Goal: Task Accomplishment & Management: Manage account settings

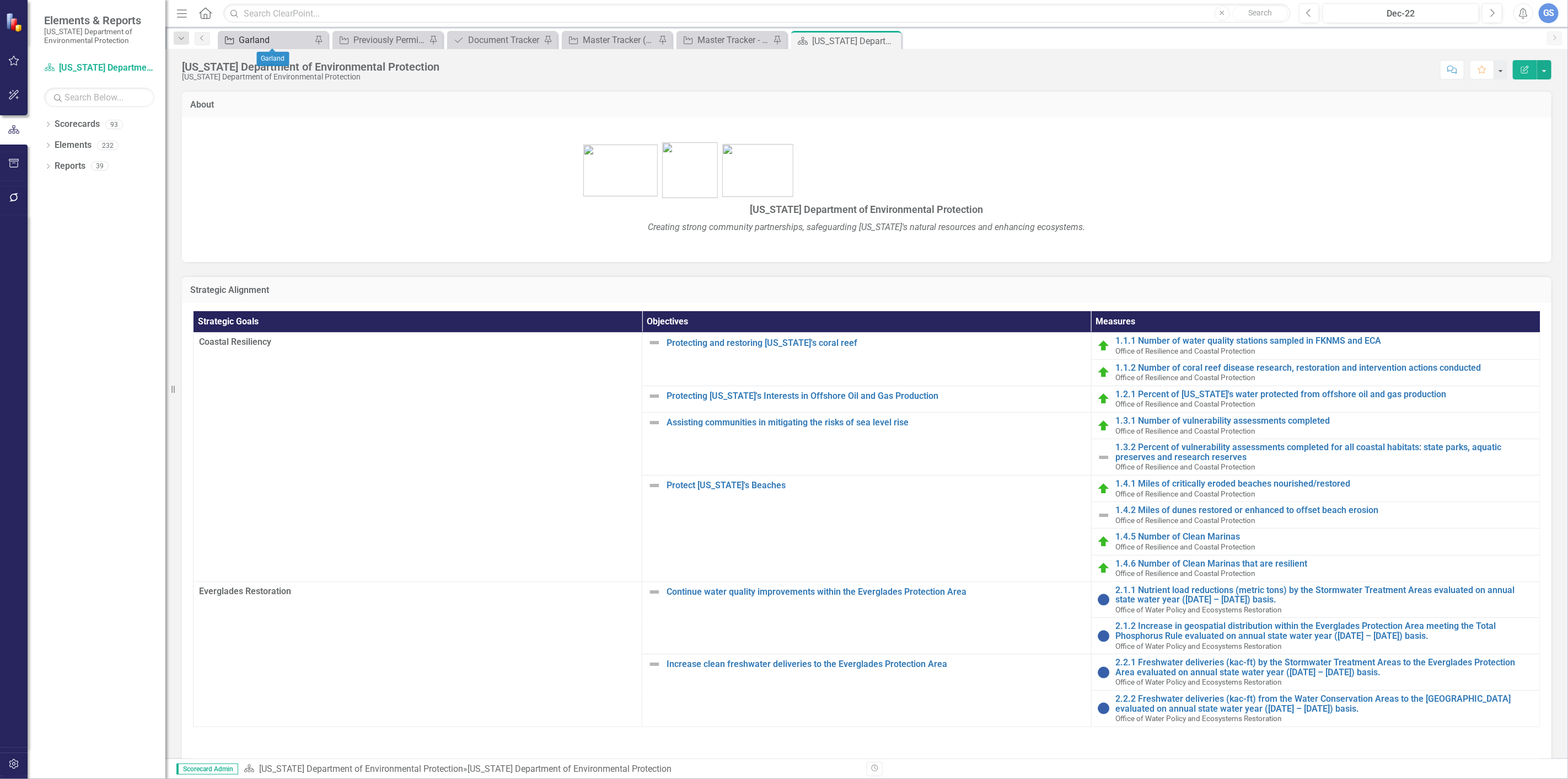
click at [265, 39] on div "Garland" at bounding box center [275, 40] width 73 height 14
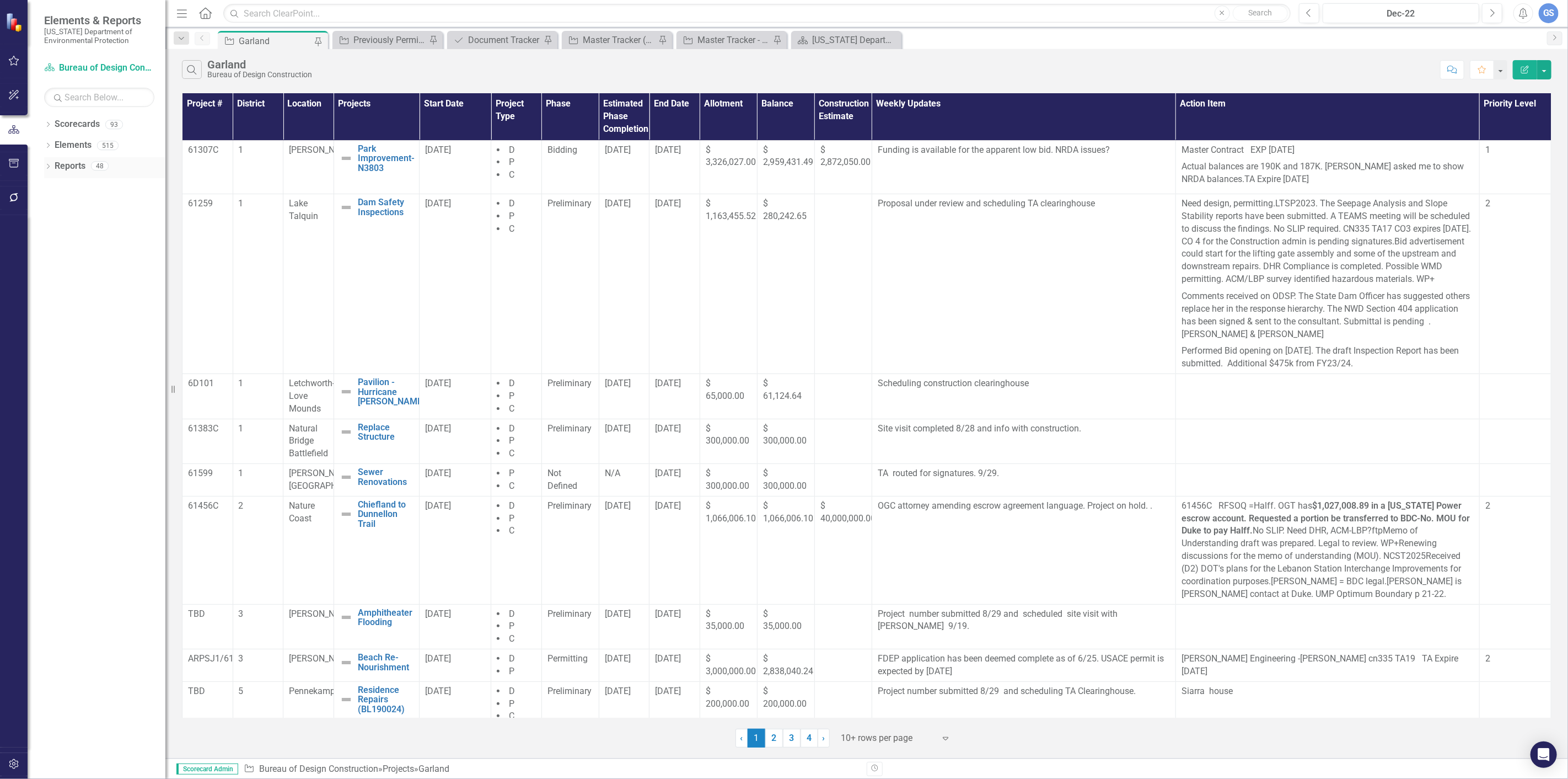
click at [46, 161] on div "Dropdown Reports 48" at bounding box center [104, 167] width 121 height 21
click at [44, 164] on icon "Dropdown" at bounding box center [47, 167] width 8 height 6
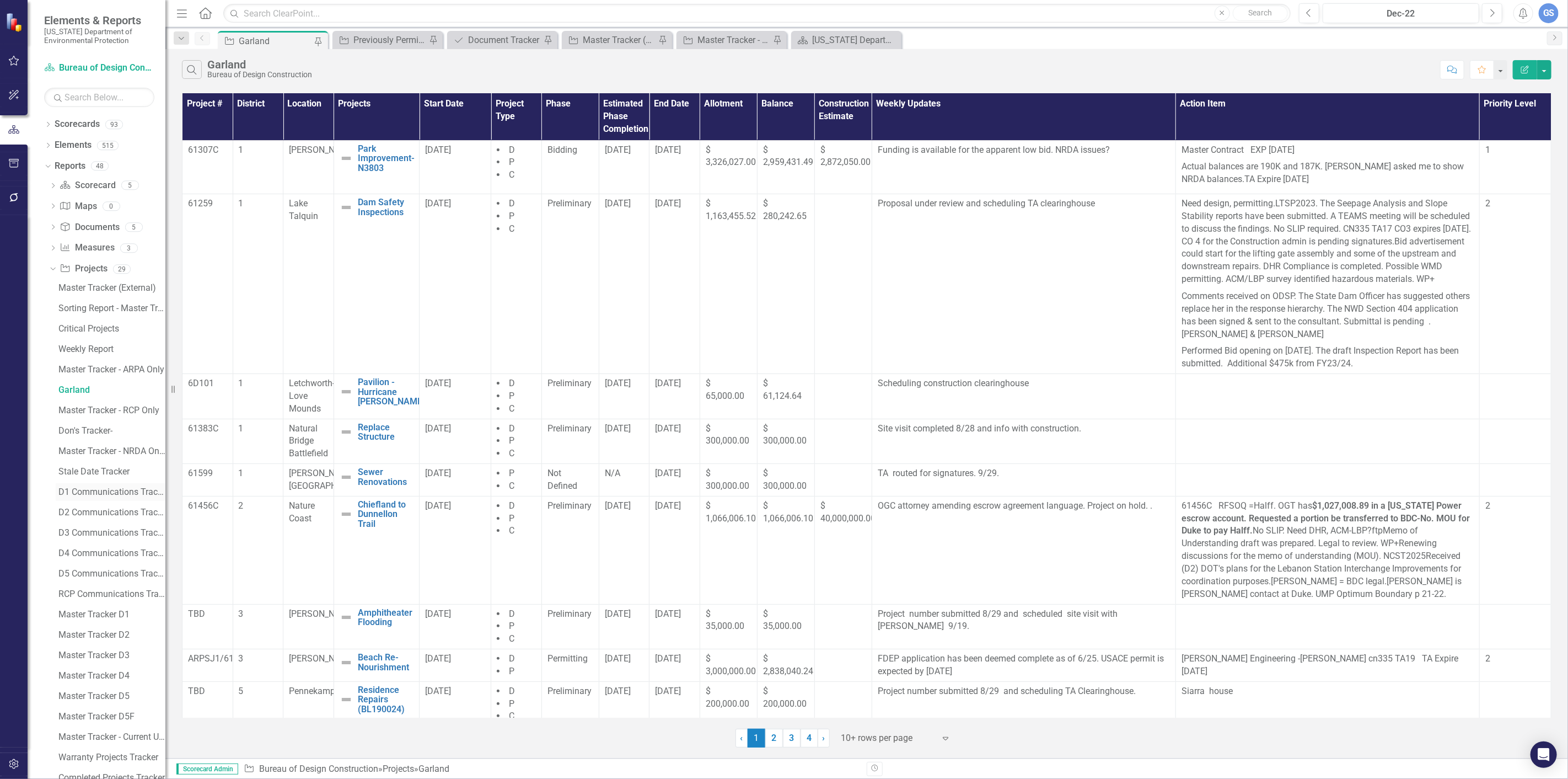
click at [77, 489] on div "D1 Communications Tracker" at bounding box center [112, 492] width 107 height 10
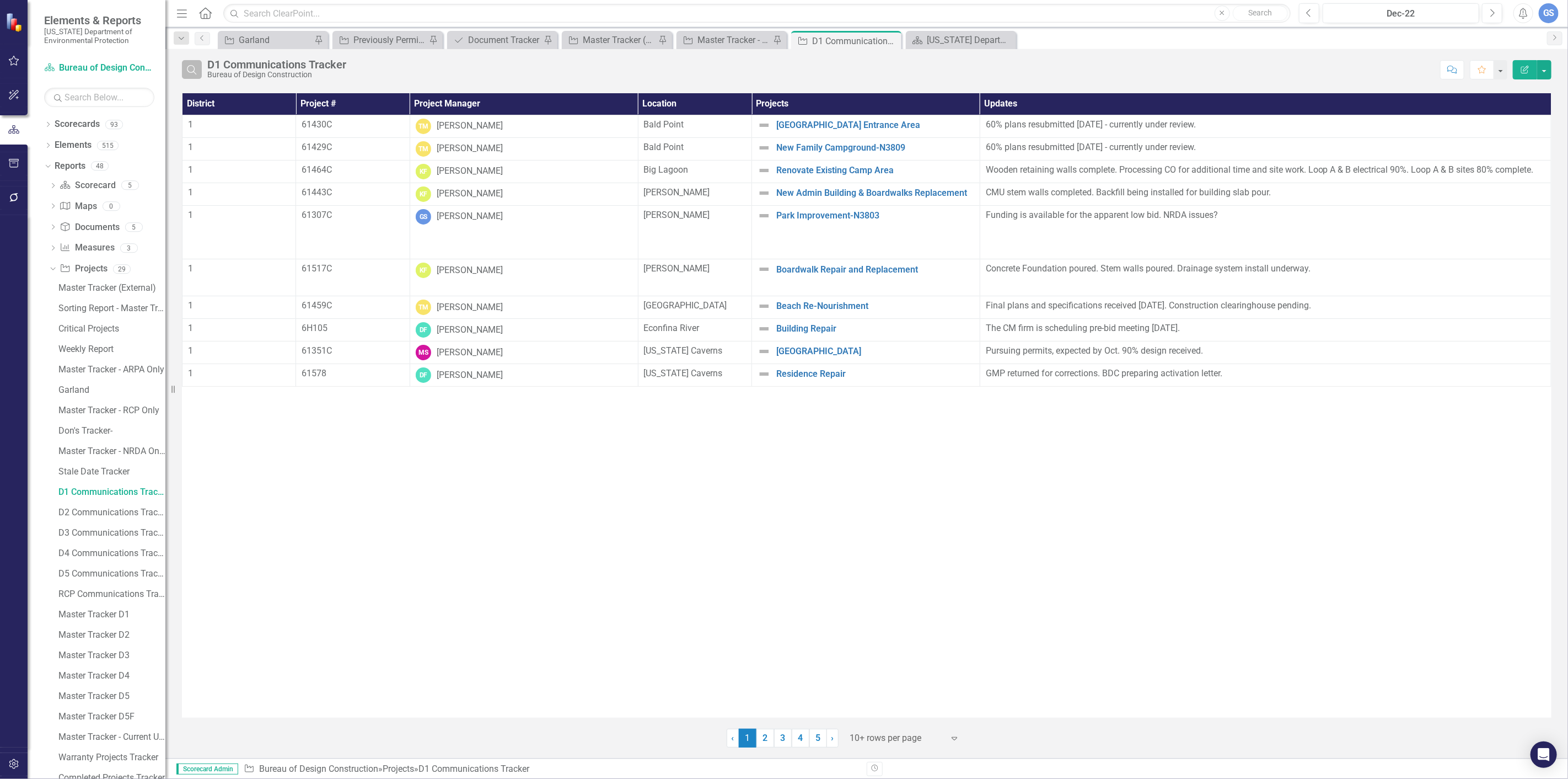
click at [194, 67] on icon "button" at bounding box center [191, 69] width 9 height 9
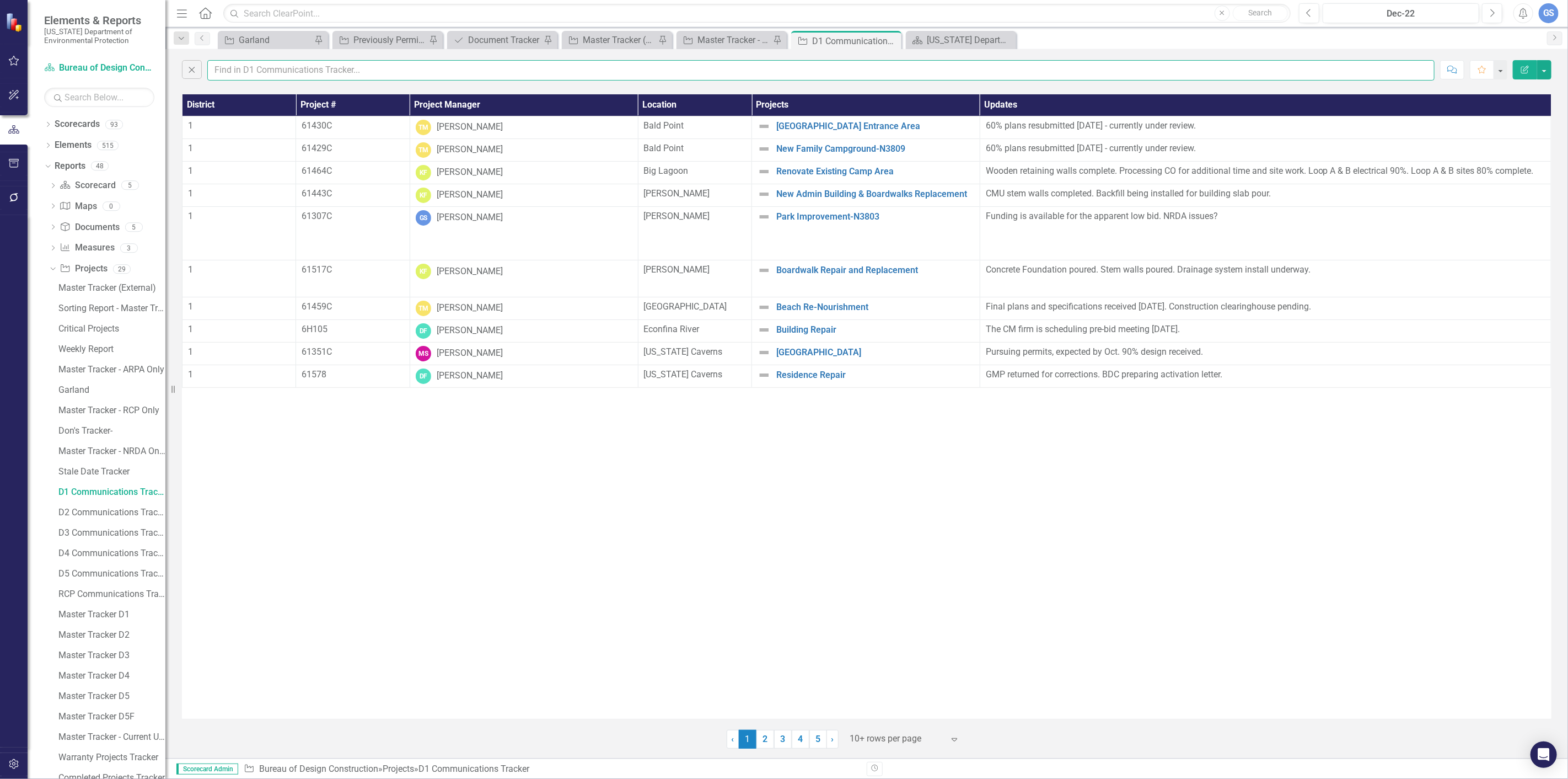
click at [223, 72] on input "text" at bounding box center [821, 71] width 1227 height 21
type input "garland"
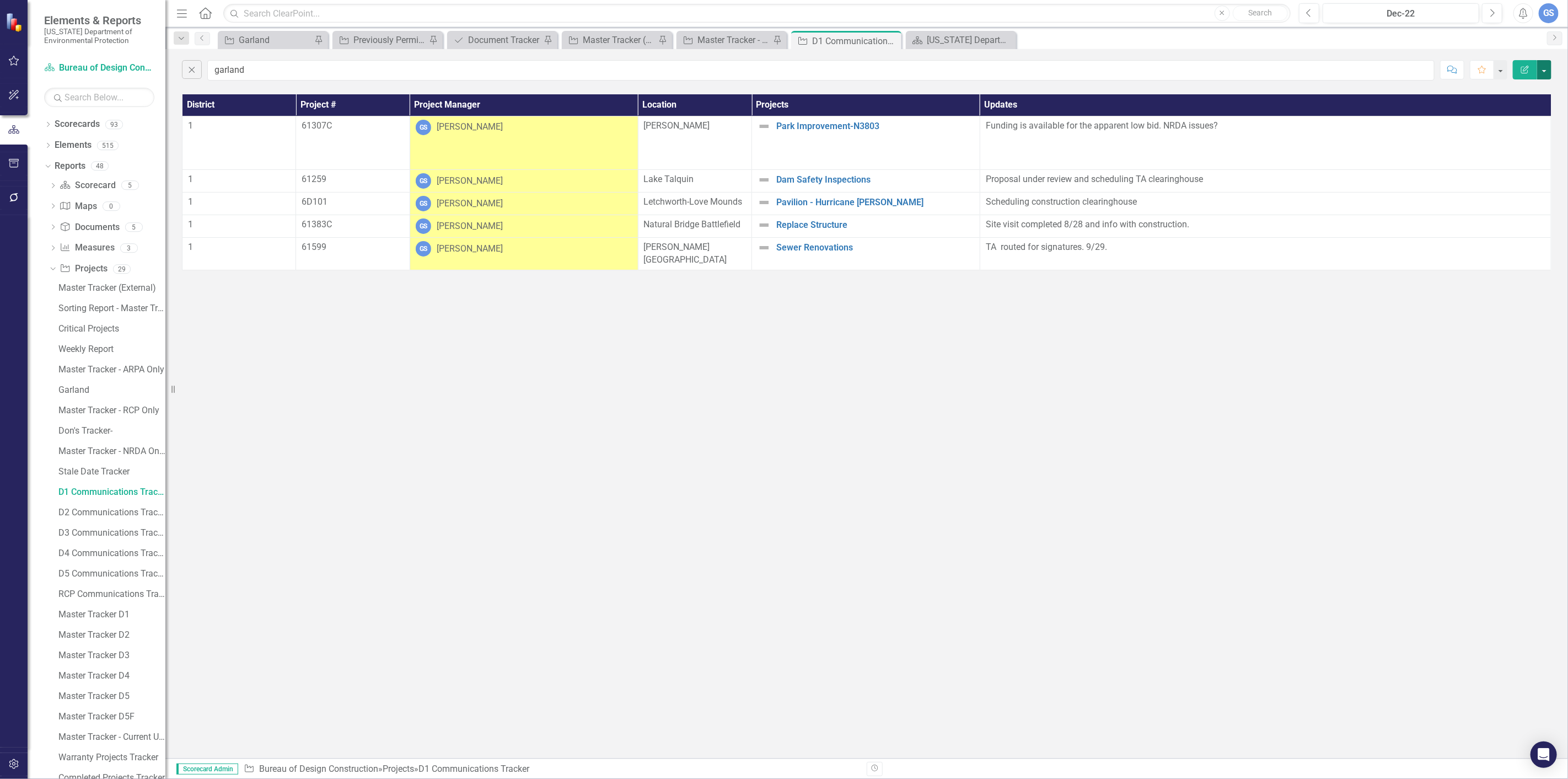
click at [1544, 68] on button "button" at bounding box center [1544, 70] width 15 height 19
click at [1507, 108] on link "PDF Export to PDF" at bounding box center [1507, 113] width 87 height 21
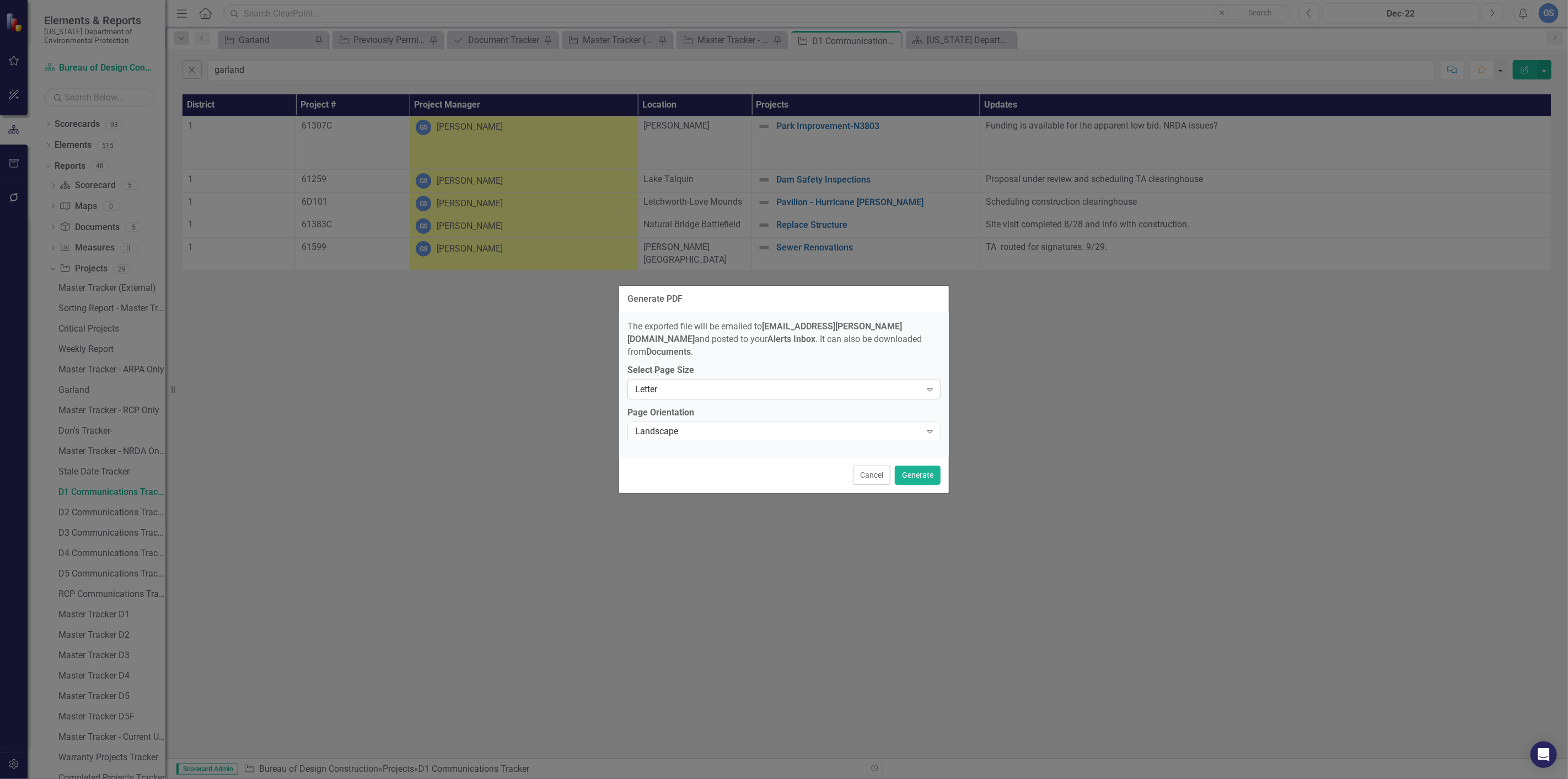
click at [927, 385] on icon "Expand" at bounding box center [930, 389] width 11 height 9
click at [673, 450] on div "Tabloid" at bounding box center [786, 456] width 295 height 13
click at [914, 468] on button "Generate" at bounding box center [917, 475] width 46 height 19
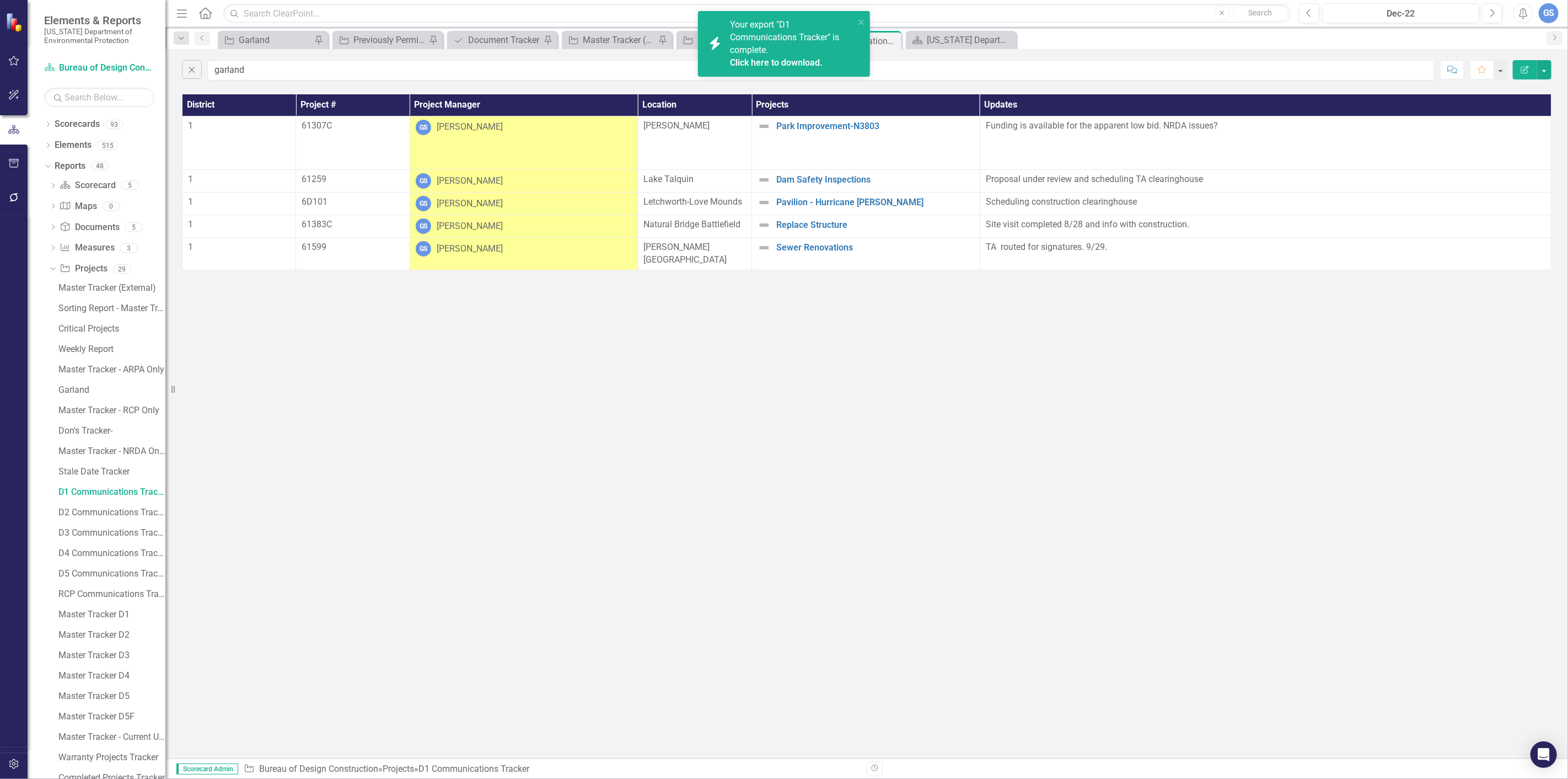
click at [772, 55] on div "Your export "D1 Communications Tracker" is complete. Click here to download." at bounding box center [792, 44] width 125 height 50
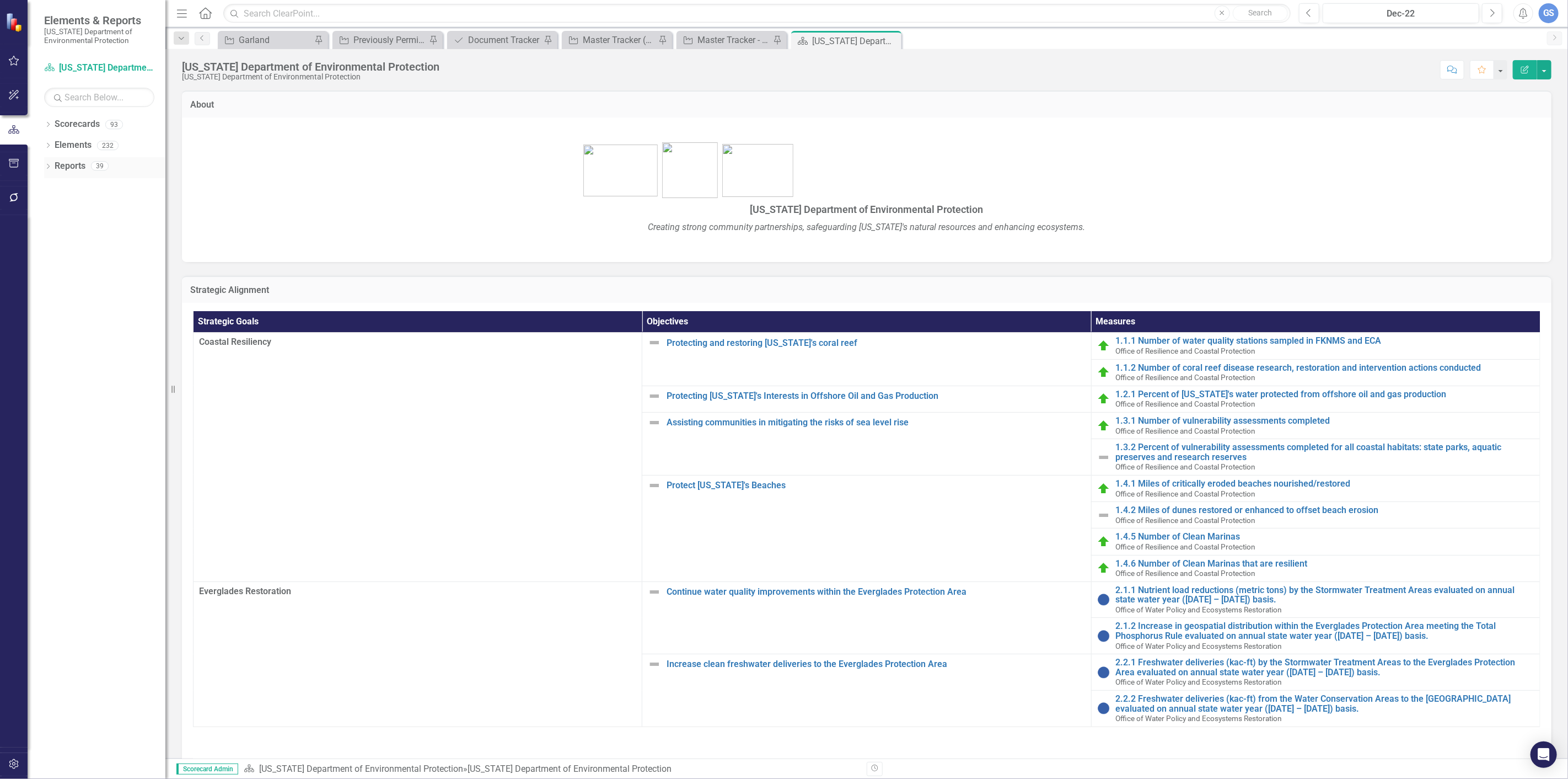
click at [45, 161] on div "Dropdown Reports 39" at bounding box center [104, 167] width 121 height 21
click at [50, 162] on div "Dropdown Reports 39" at bounding box center [104, 167] width 121 height 21
click at [48, 163] on div "Dropdown" at bounding box center [47, 167] width 8 height 9
click at [345, 169] on p at bounding box center [867, 170] width 1348 height 60
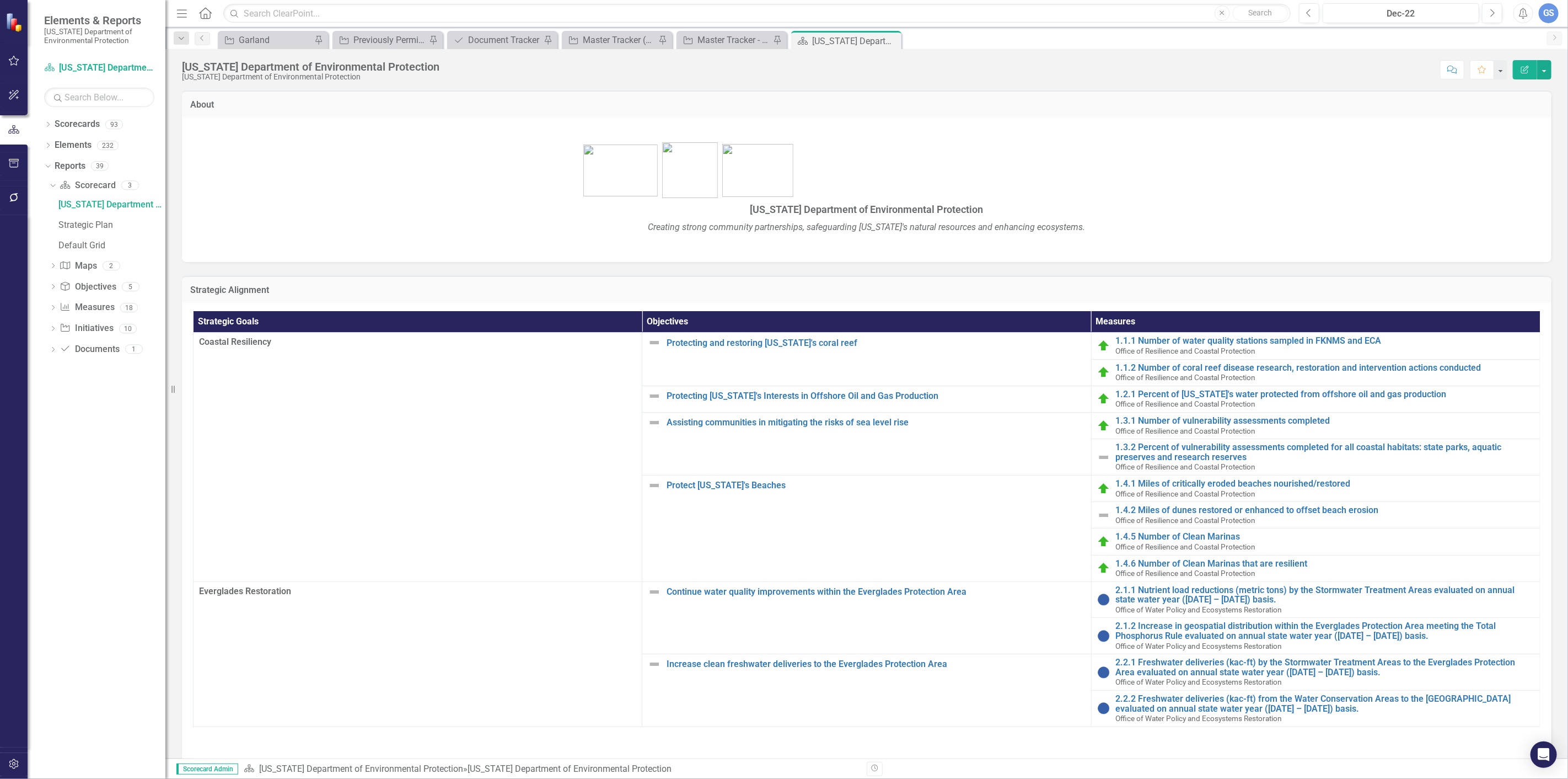
click at [285, 199] on p at bounding box center [867, 170] width 1348 height 60
click at [268, 37] on div "Garland" at bounding box center [275, 40] width 73 height 14
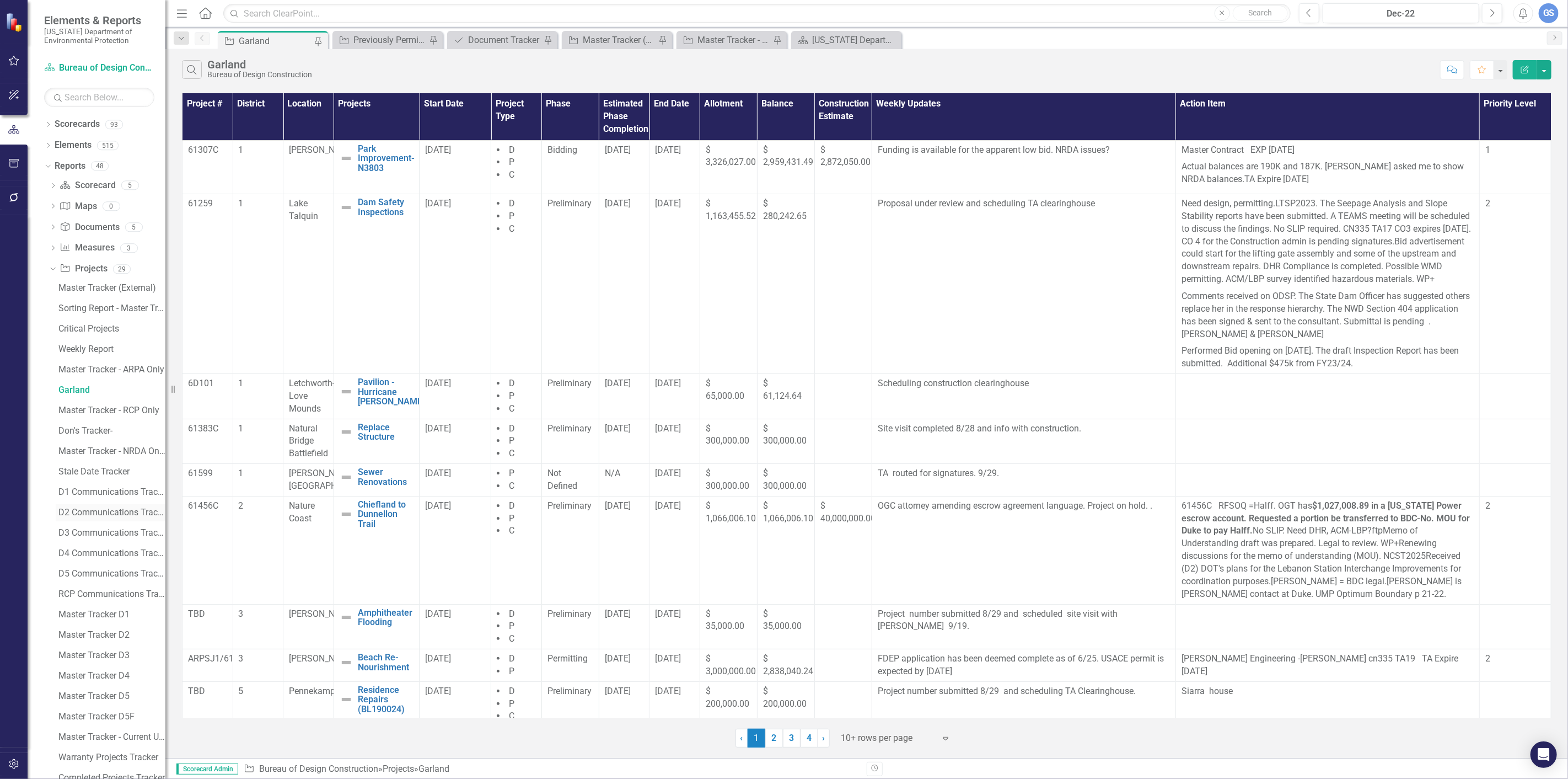
click at [97, 506] on link "D2 Communications Tracker" at bounding box center [110, 512] width 110 height 18
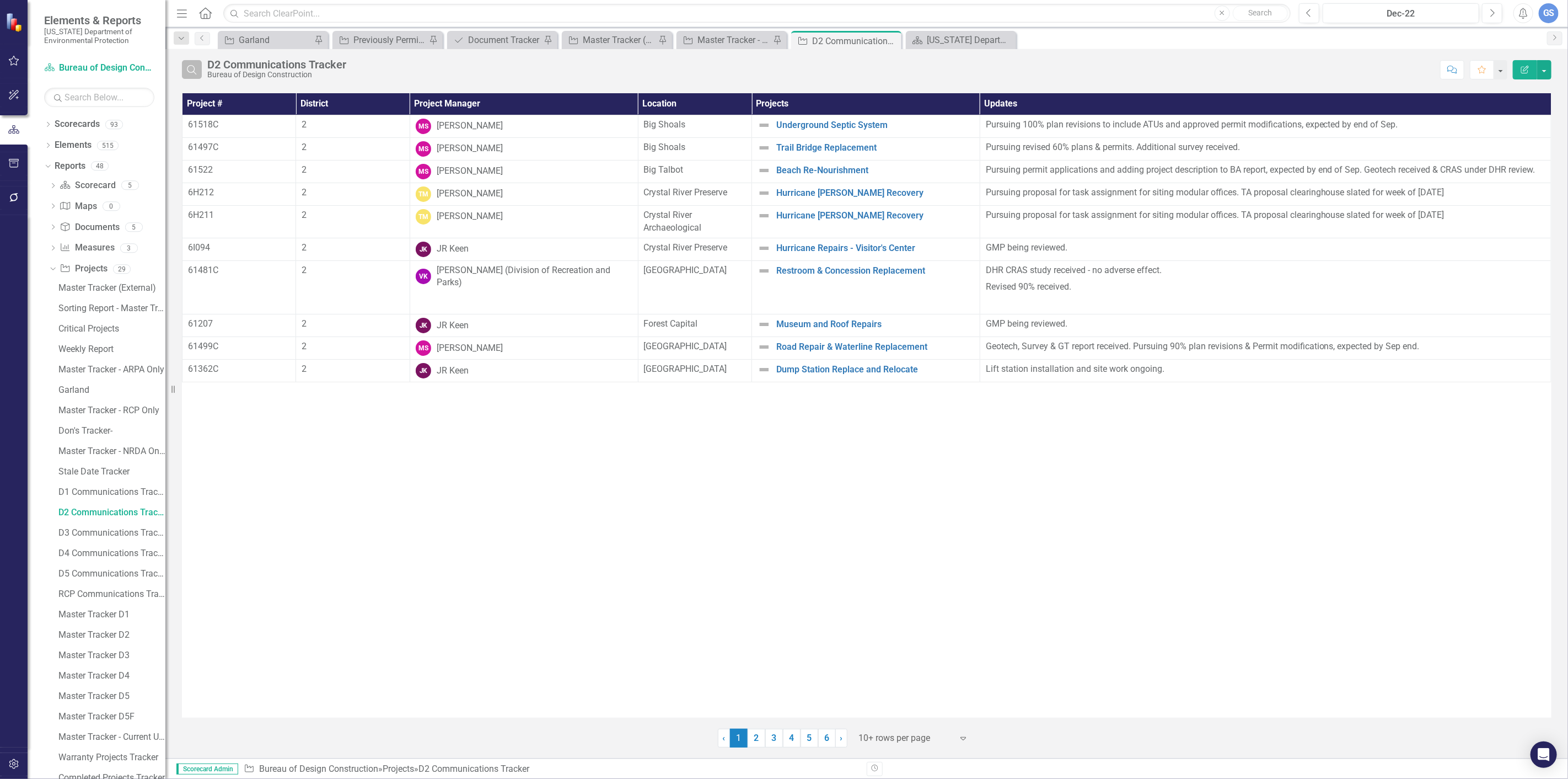
click at [184, 66] on button "Search" at bounding box center [192, 69] width 20 height 19
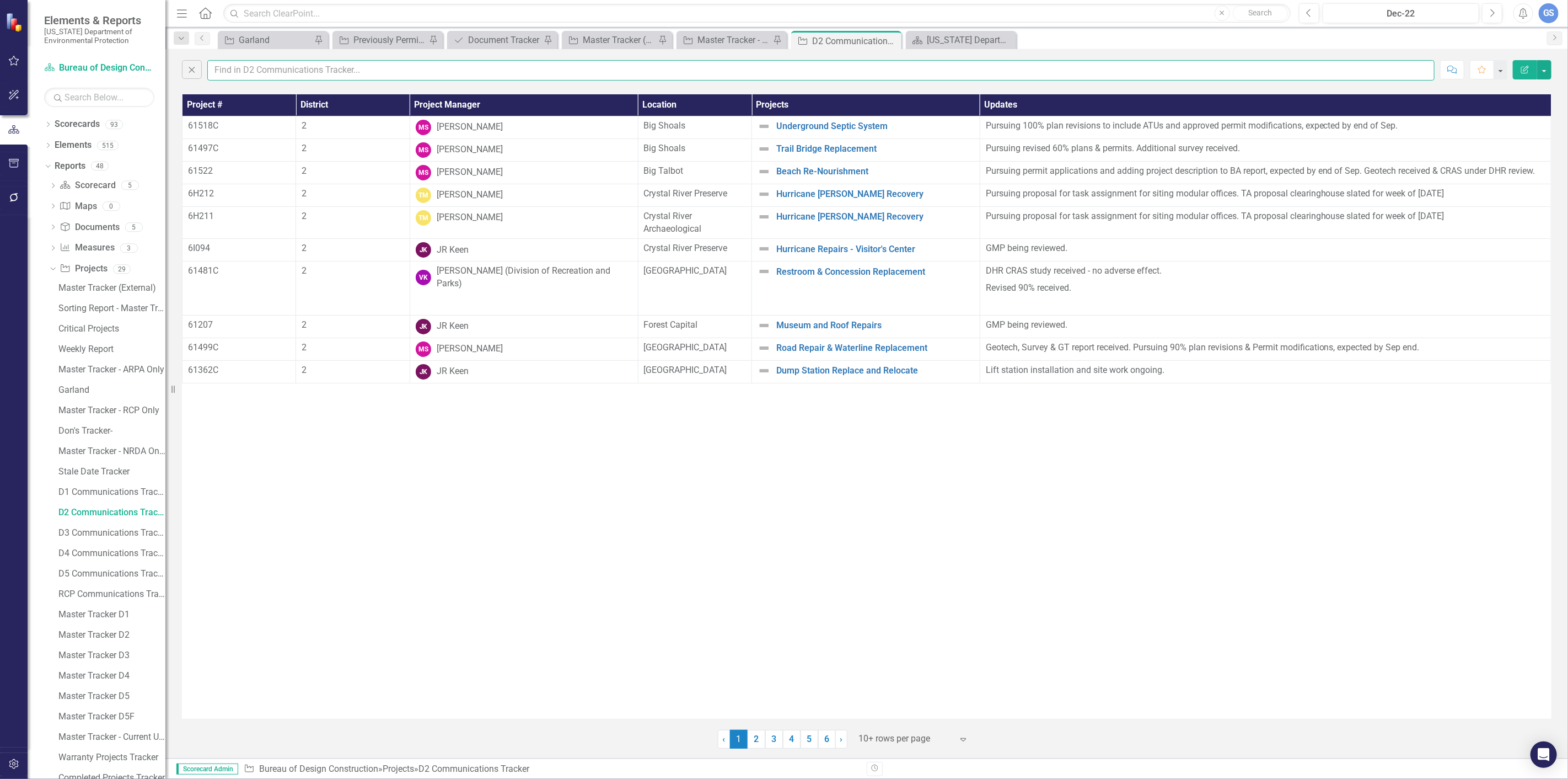
click at [225, 71] on input "text" at bounding box center [821, 71] width 1227 height 21
type input "garland"
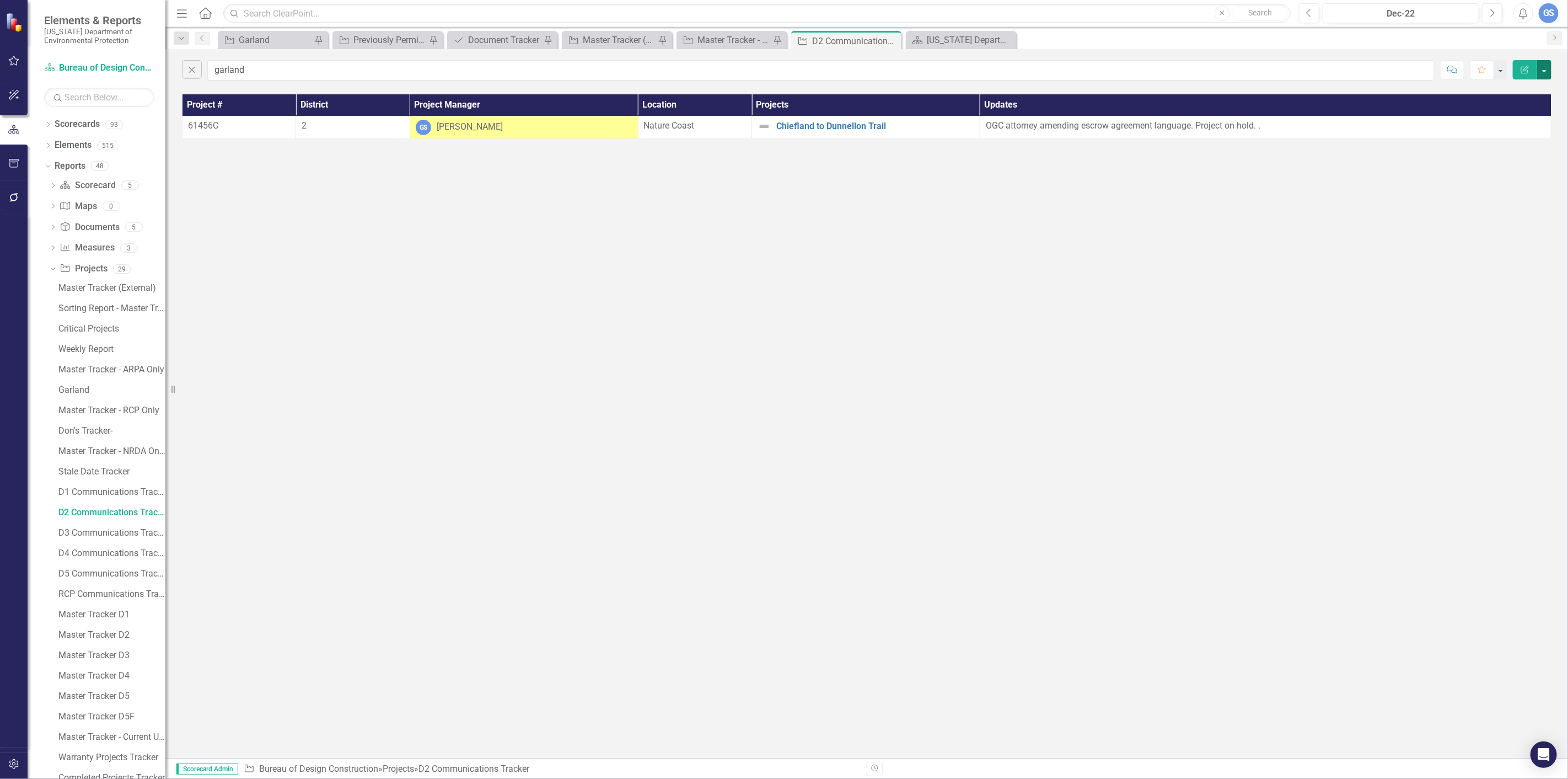
click at [1541, 68] on button "button" at bounding box center [1544, 70] width 15 height 19
click at [81, 526] on link "D3 Communications Tracker" at bounding box center [110, 532] width 110 height 18
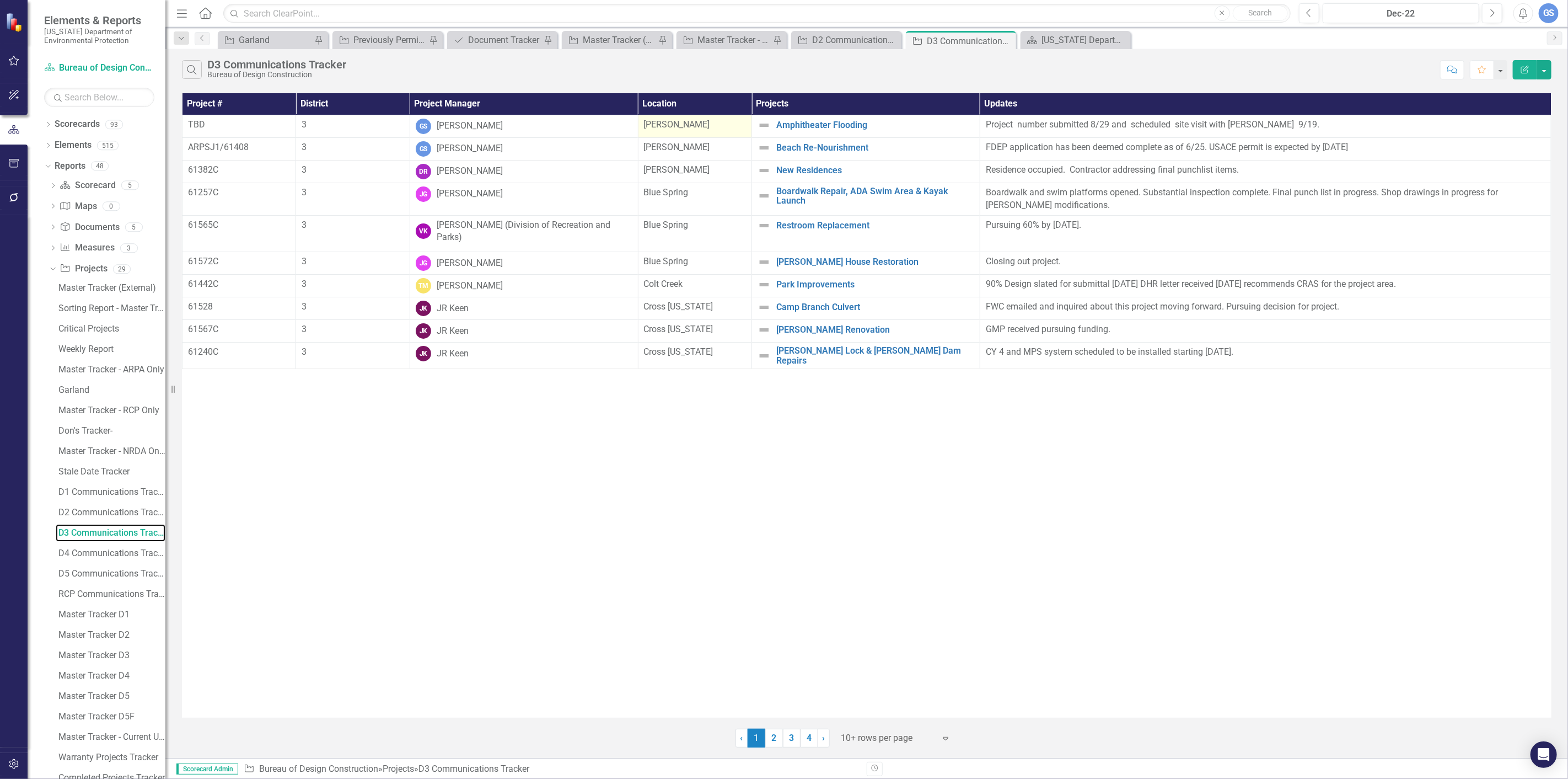
click at [55, 524] on link "D3 Communications Tracker" at bounding box center [110, 532] width 110 height 18
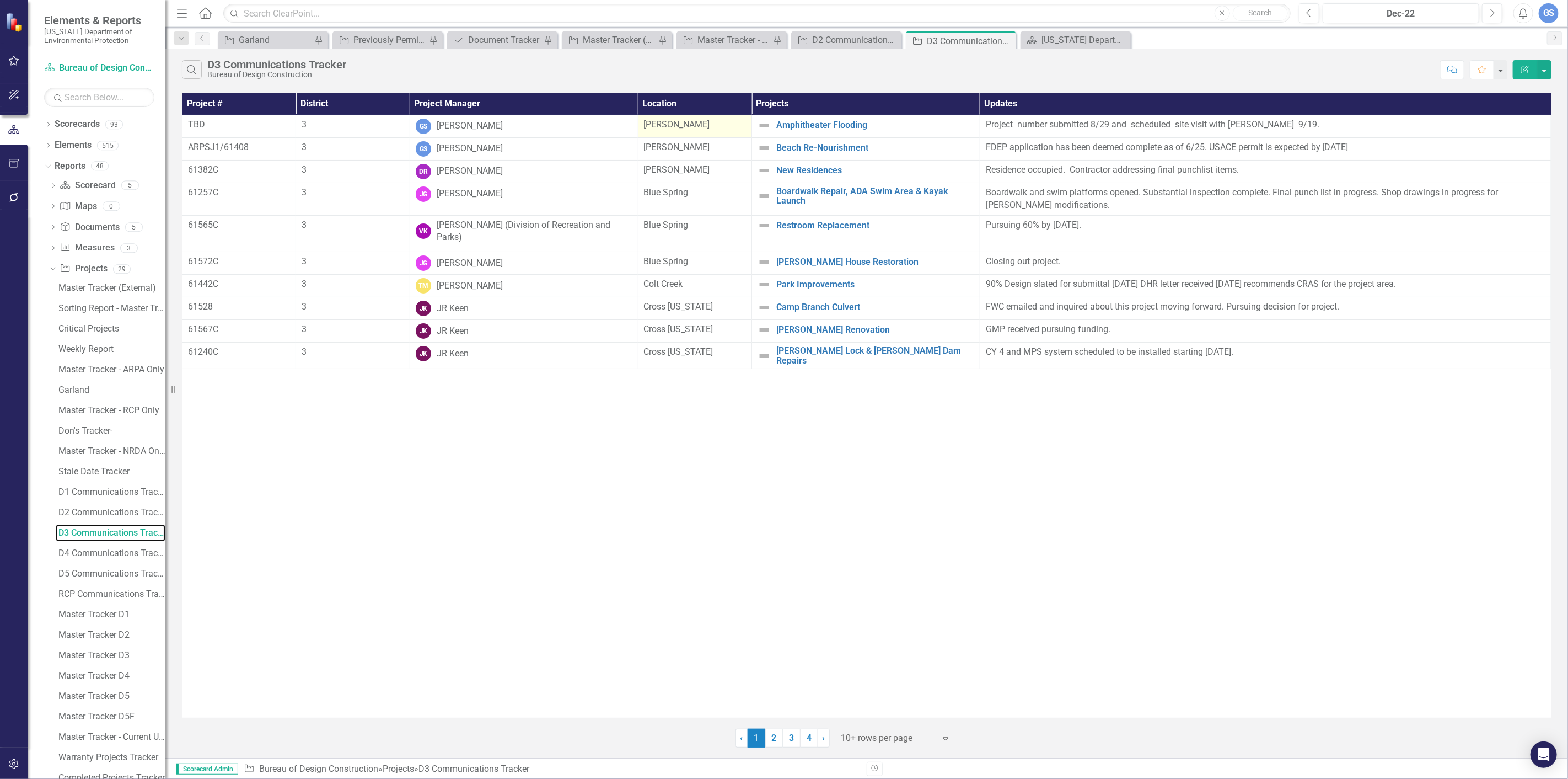
click at [55, 524] on link "D3 Communications Tracker" at bounding box center [110, 532] width 110 height 18
click at [86, 511] on div "D2 Communications Tracker" at bounding box center [112, 512] width 107 height 10
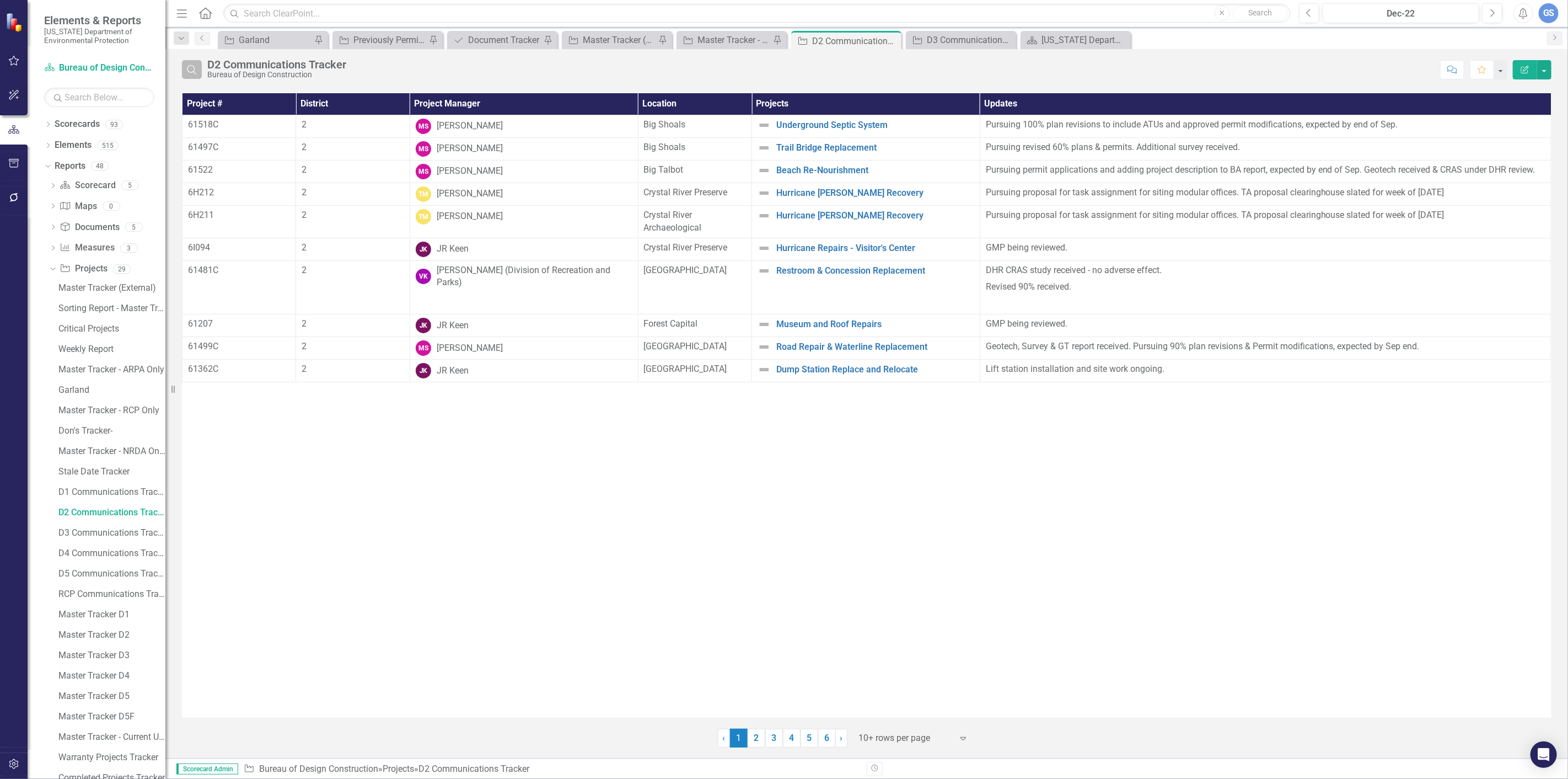
click at [193, 65] on icon "Search" at bounding box center [192, 69] width 12 height 10
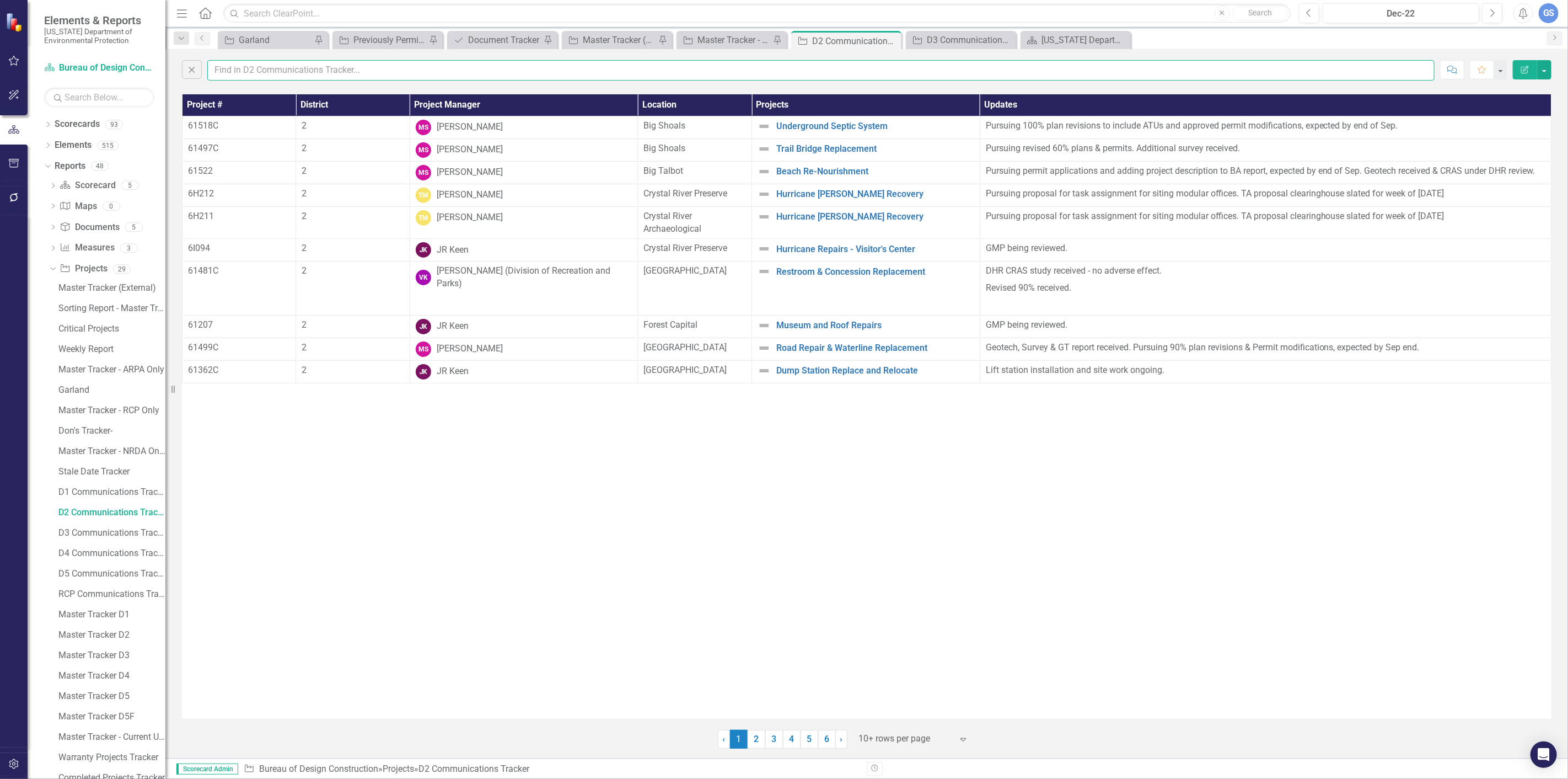
click at [242, 72] on input "text" at bounding box center [821, 71] width 1227 height 21
type input "garland"
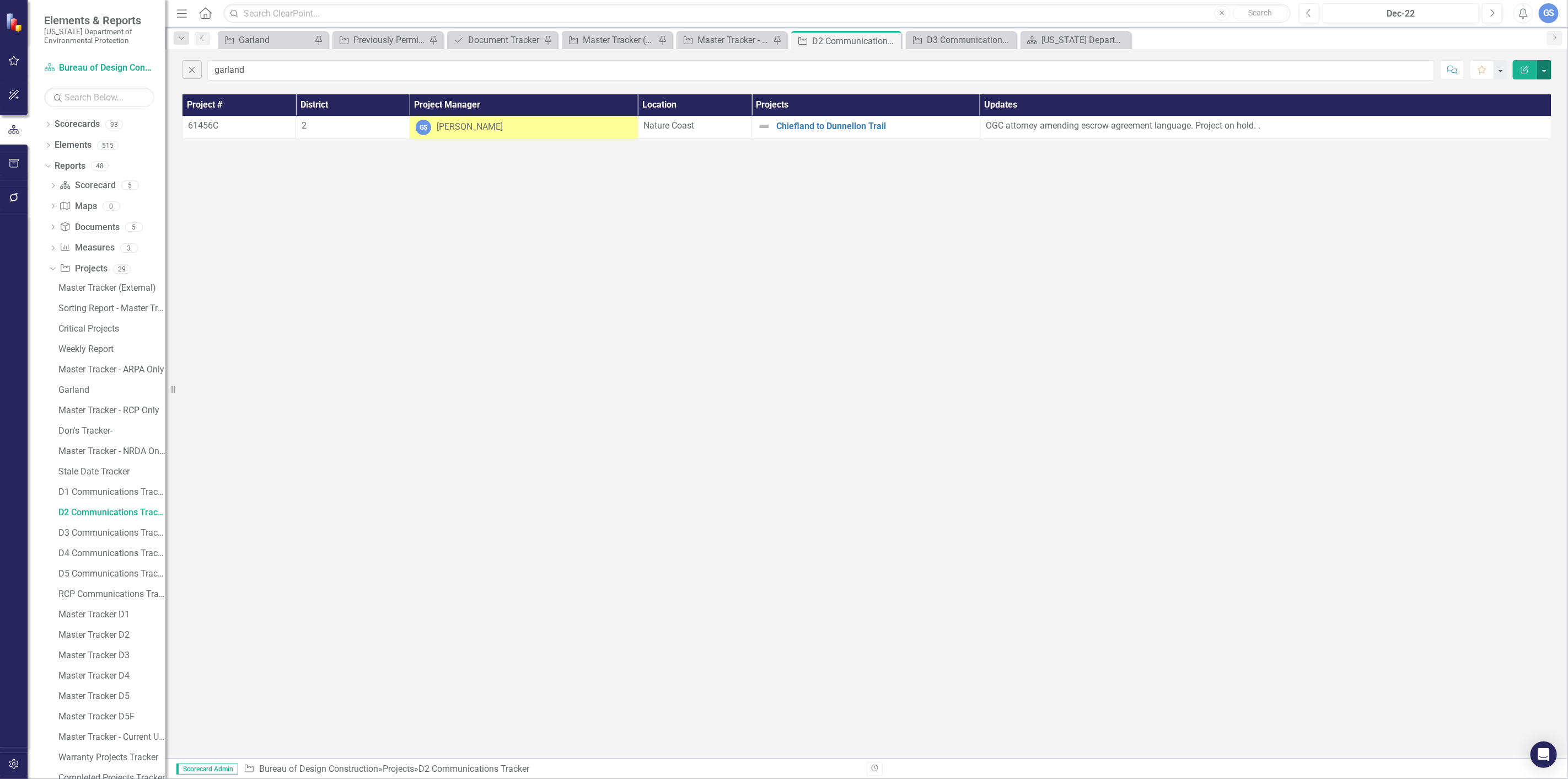
click at [1542, 65] on button "button" at bounding box center [1544, 70] width 15 height 19
click at [1503, 108] on link "PDF Export to PDF" at bounding box center [1507, 113] width 87 height 21
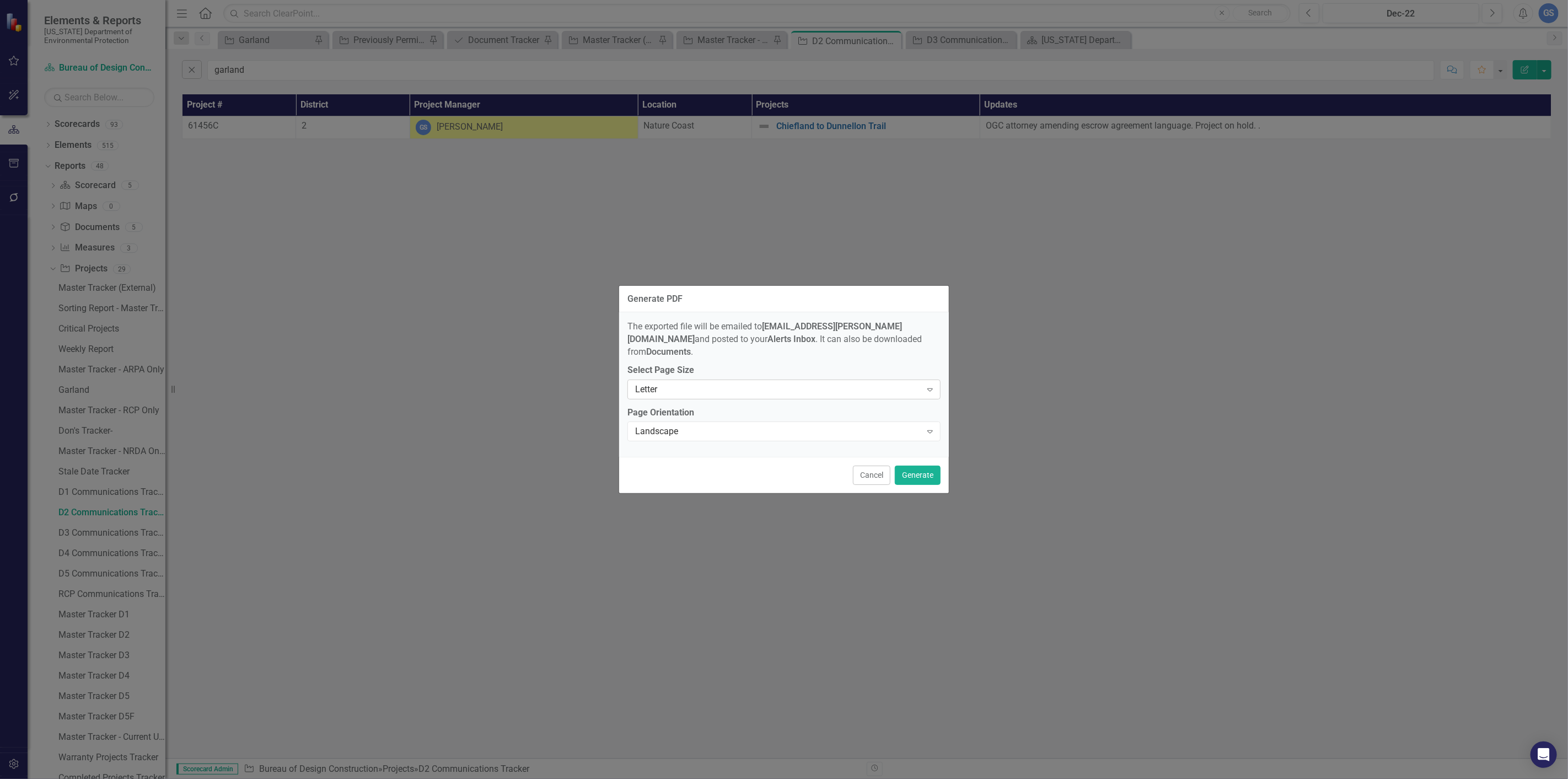
click at [933, 385] on icon "Expand" at bounding box center [930, 389] width 11 height 9
click at [673, 449] on div "Tabloid" at bounding box center [786, 456] width 295 height 13
click at [922, 465] on button "Generate" at bounding box center [917, 475] width 46 height 19
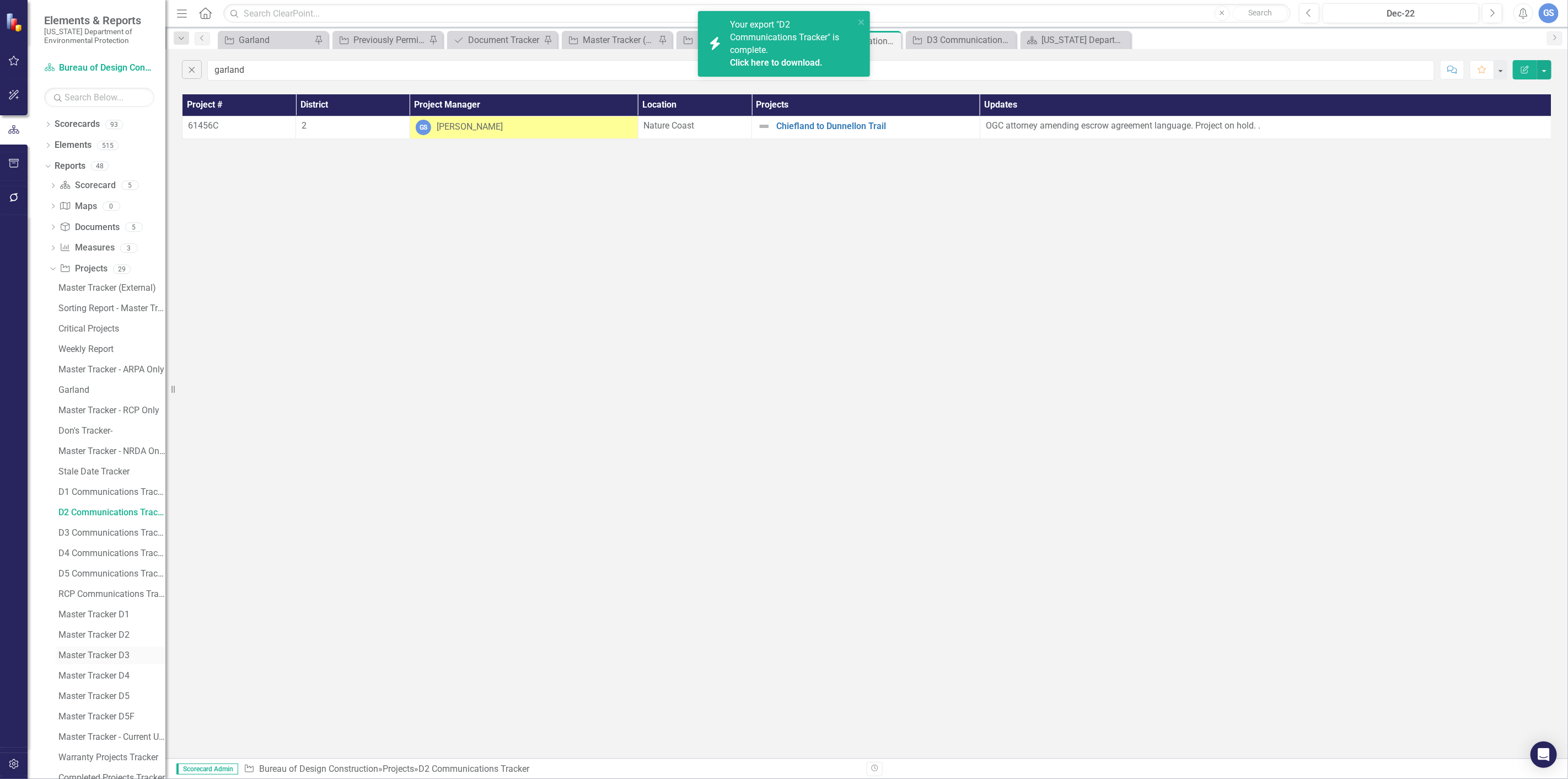
click at [99, 653] on div "Master Tracker D3" at bounding box center [112, 655] width 107 height 10
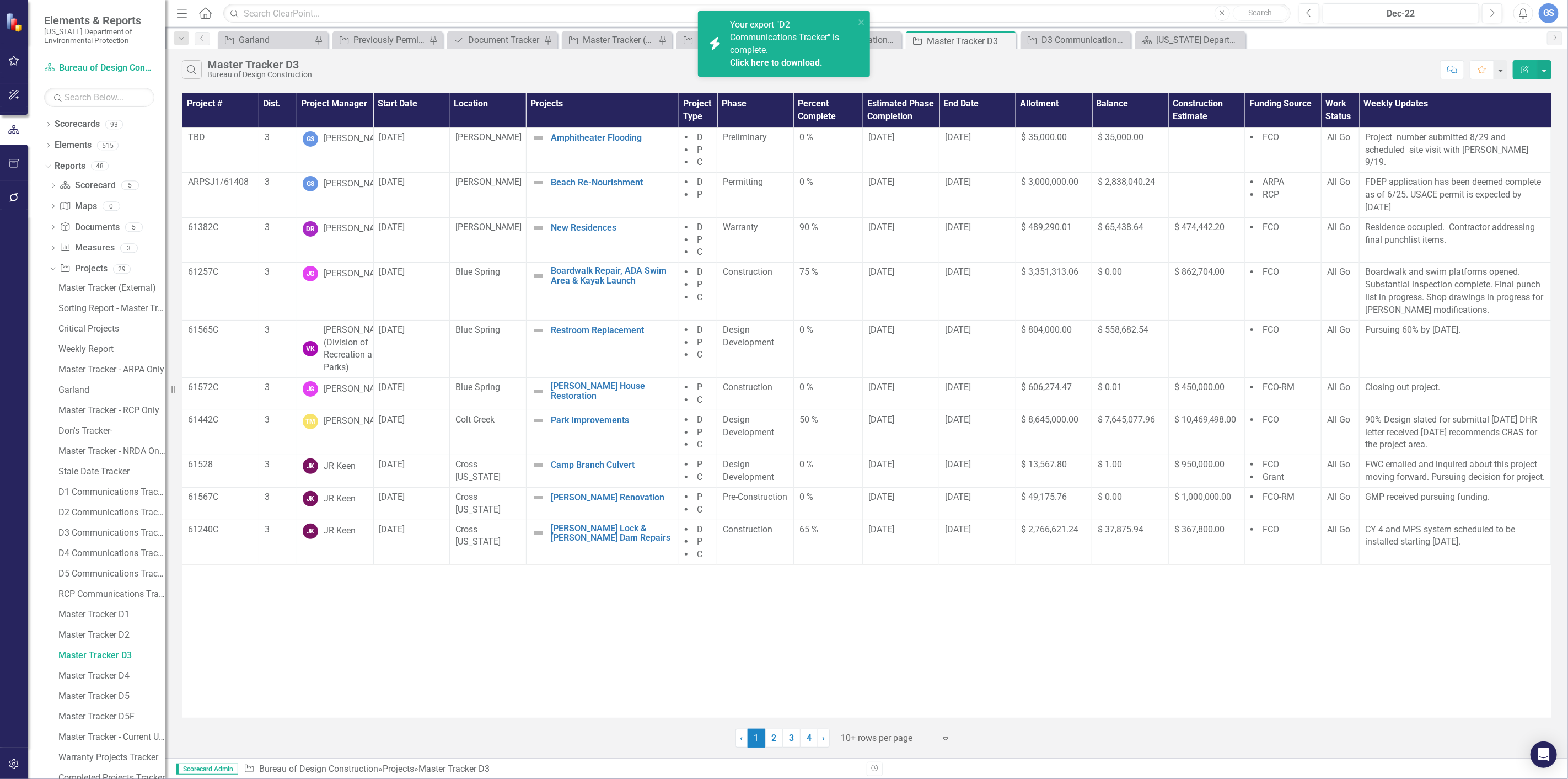
click at [774, 57] on link "Click here to download." at bounding box center [776, 62] width 93 height 10
click at [195, 68] on icon "Search" at bounding box center [192, 69] width 12 height 10
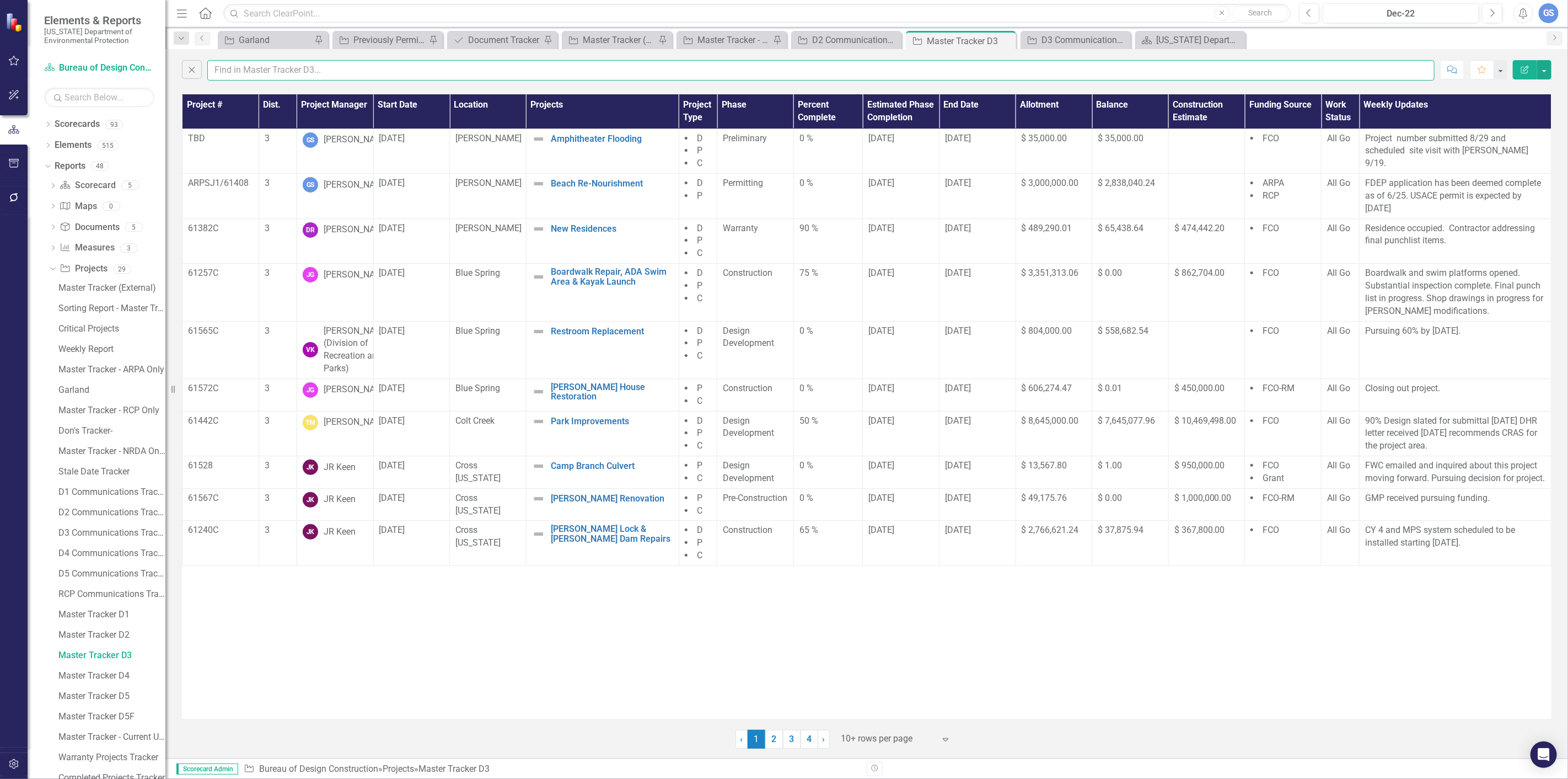
click at [242, 68] on input "text" at bounding box center [821, 71] width 1227 height 21
type input "garland"
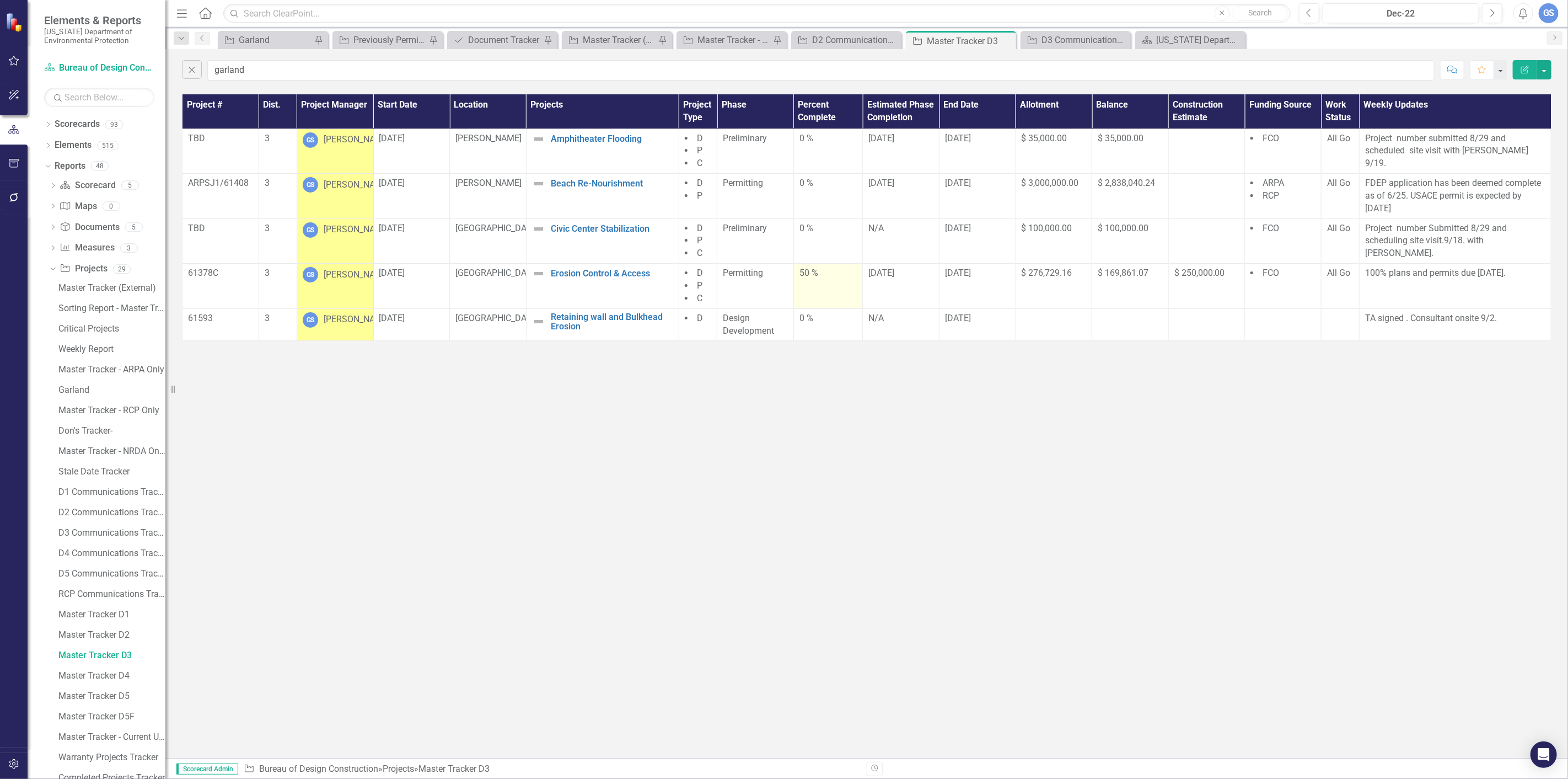
click at [814, 273] on div "50 %" at bounding box center [828, 273] width 58 height 13
click at [824, 272] on div "50 %" at bounding box center [828, 273] width 58 height 13
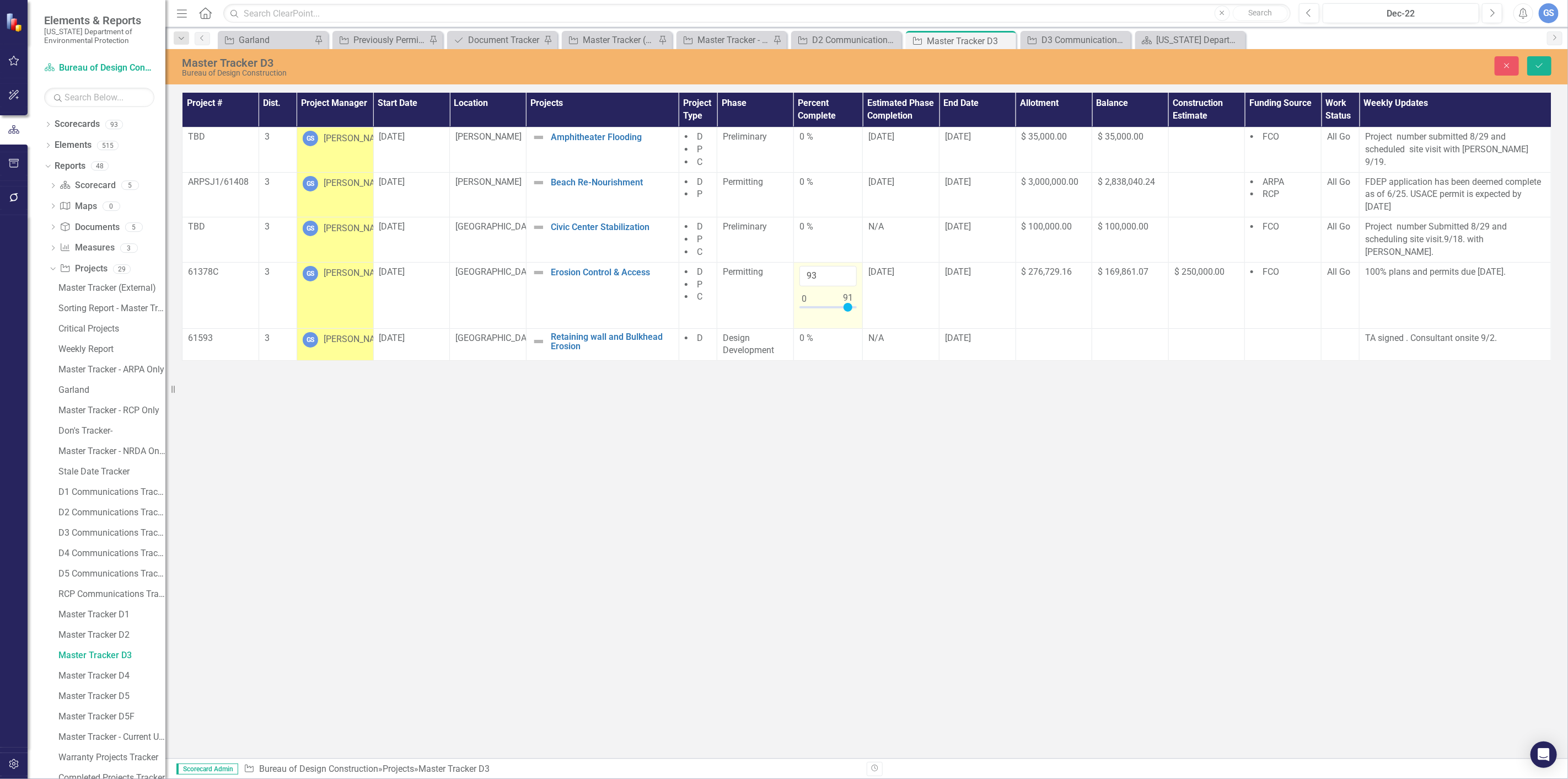
type input "91"
drag, startPoint x: 828, startPoint y: 305, endPoint x: 848, endPoint y: 305, distance: 20.0
click at [848, 305] on div at bounding box center [848, 307] width 9 height 9
click at [834, 436] on div "Master Tracker D3 Bureau of Design Construction Close Save Project # Dist. Proj…" at bounding box center [867, 404] width 1402 height 710
click at [1537, 62] on icon "Save" at bounding box center [1539, 65] width 10 height 8
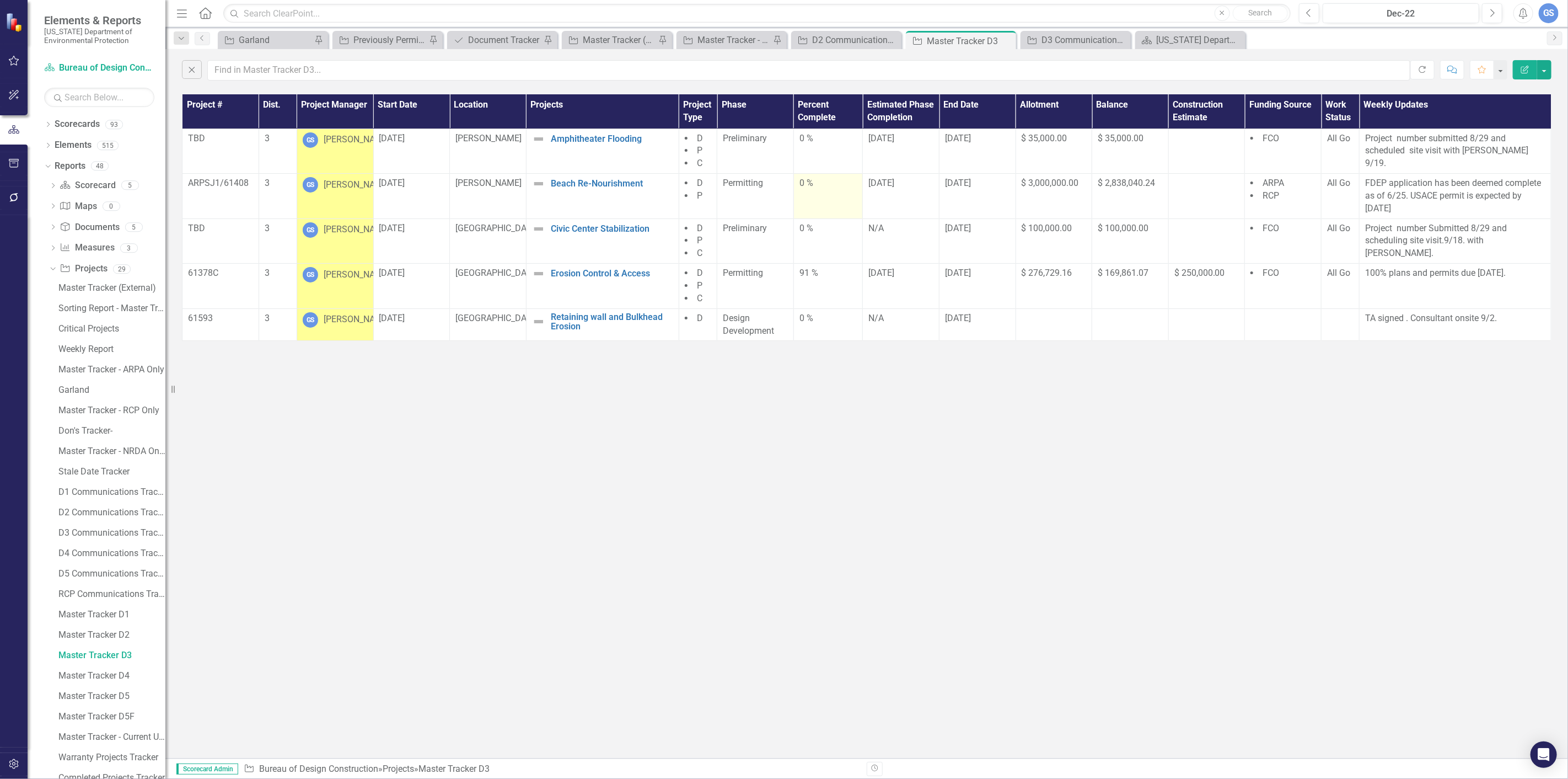
click at [817, 186] on div "0 %" at bounding box center [828, 183] width 58 height 13
click at [826, 186] on div "0 %" at bounding box center [828, 183] width 58 height 13
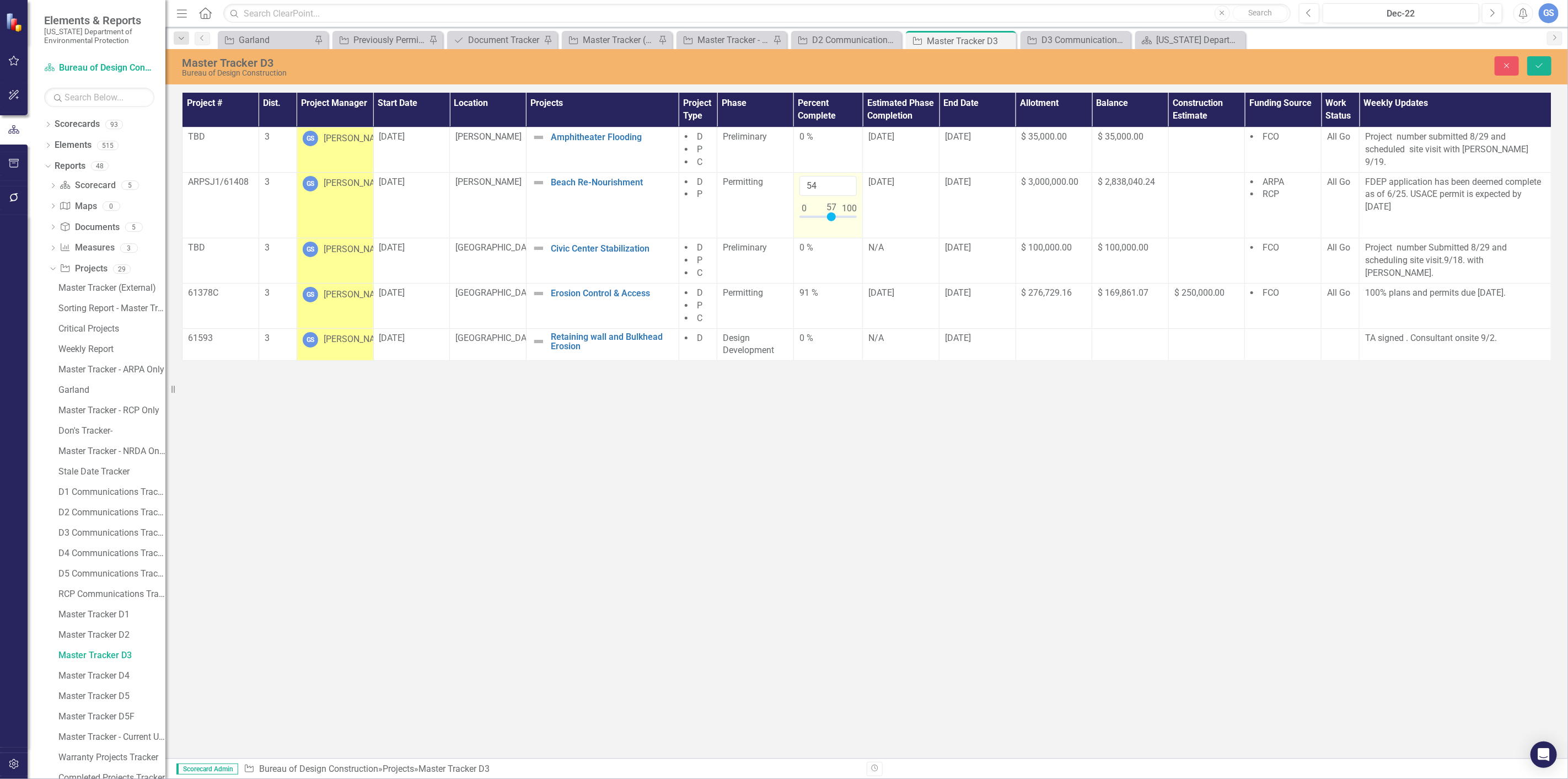
type input "57"
drag, startPoint x: 803, startPoint y: 213, endPoint x: 831, endPoint y: 212, distance: 28.0
click at [831, 213] on div at bounding box center [831, 217] width 9 height 9
click at [90, 526] on link "D3 Communications Tracker" at bounding box center [110, 532] width 110 height 18
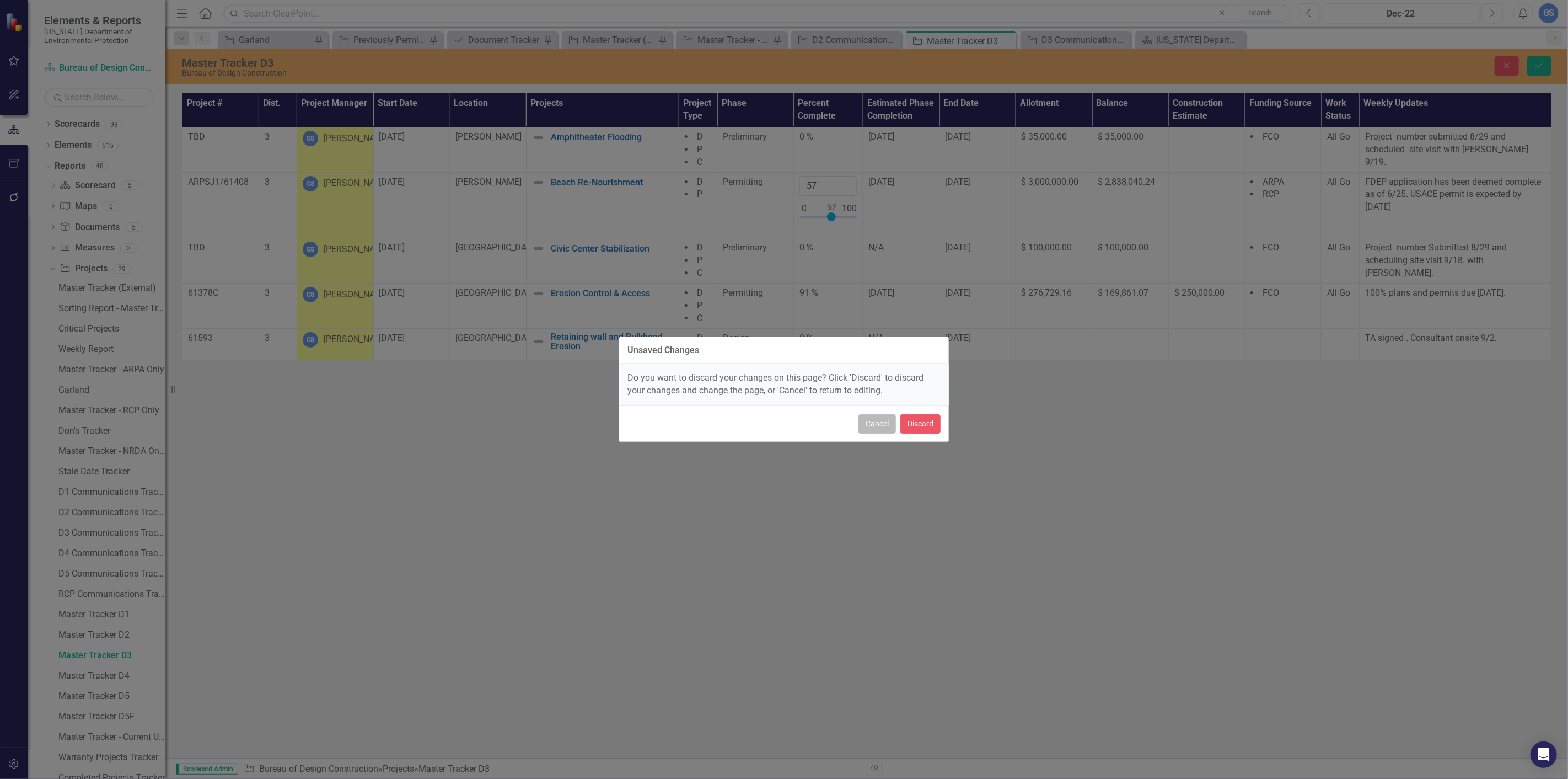
click at [878, 425] on button "Cancel" at bounding box center [877, 424] width 38 height 19
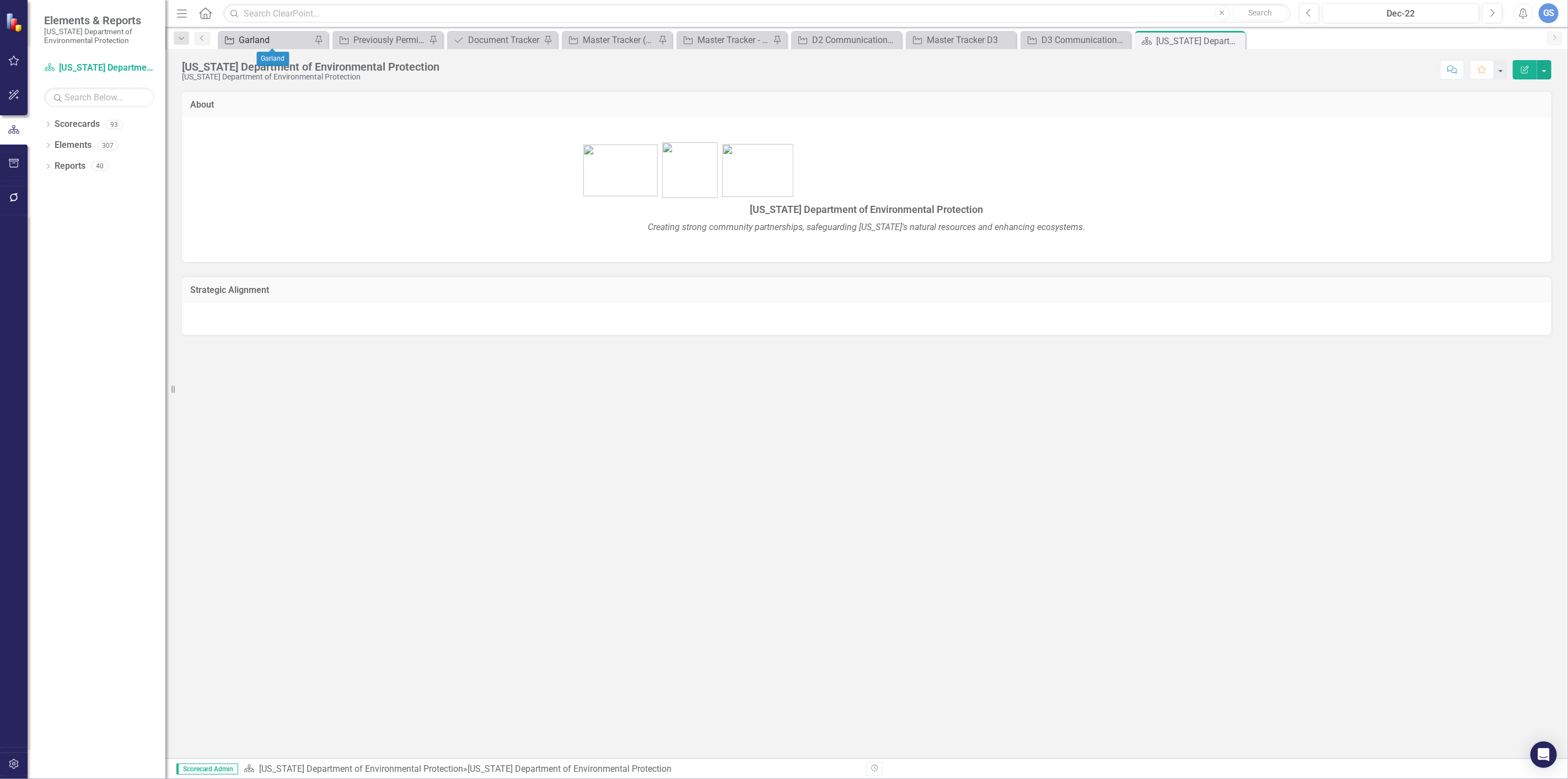
click at [255, 38] on div "Garland" at bounding box center [275, 40] width 73 height 14
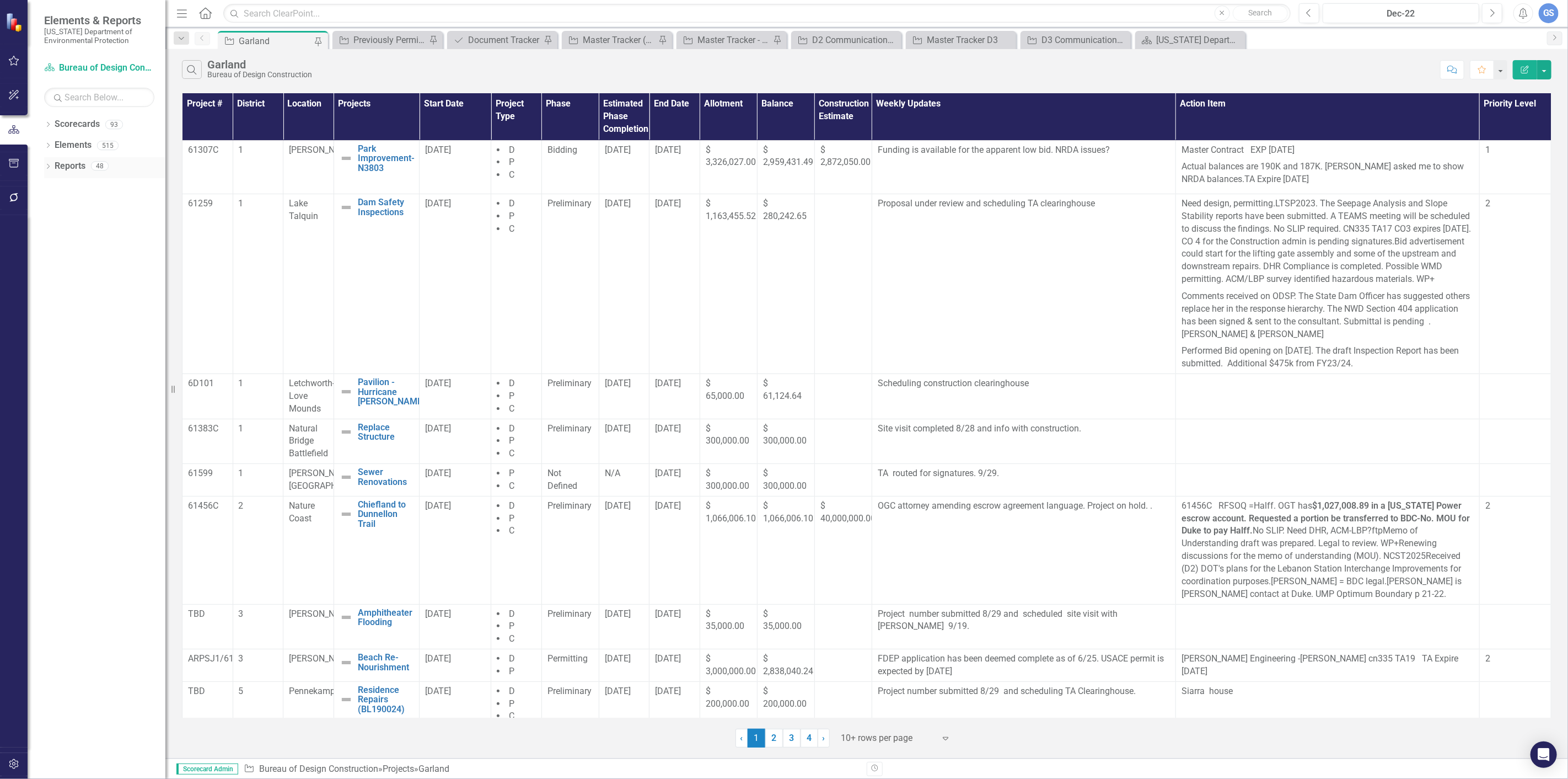
click at [48, 164] on icon "Dropdown" at bounding box center [47, 167] width 8 height 6
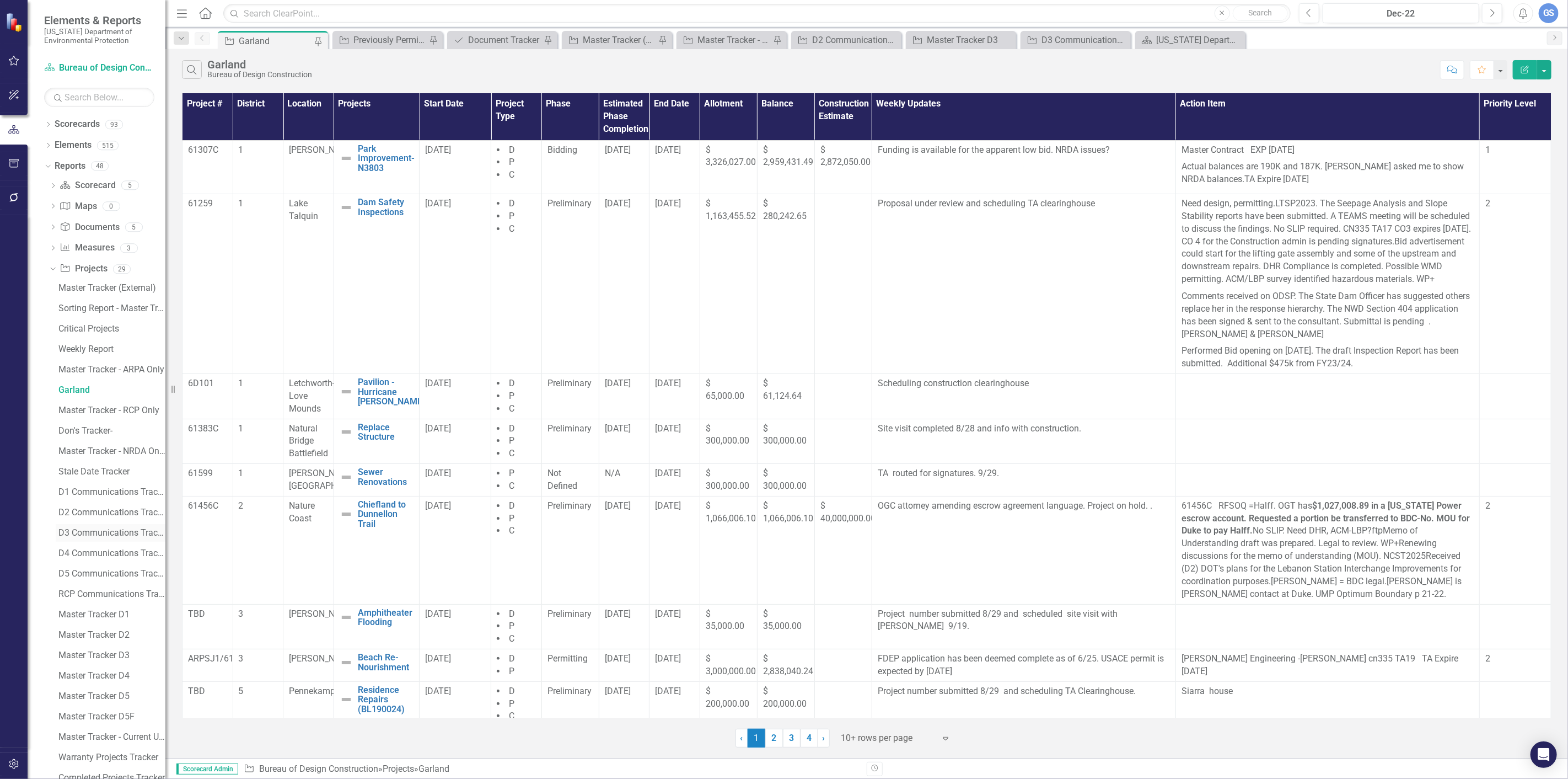
click at [81, 530] on div "D3 Communications Tracker" at bounding box center [112, 533] width 107 height 10
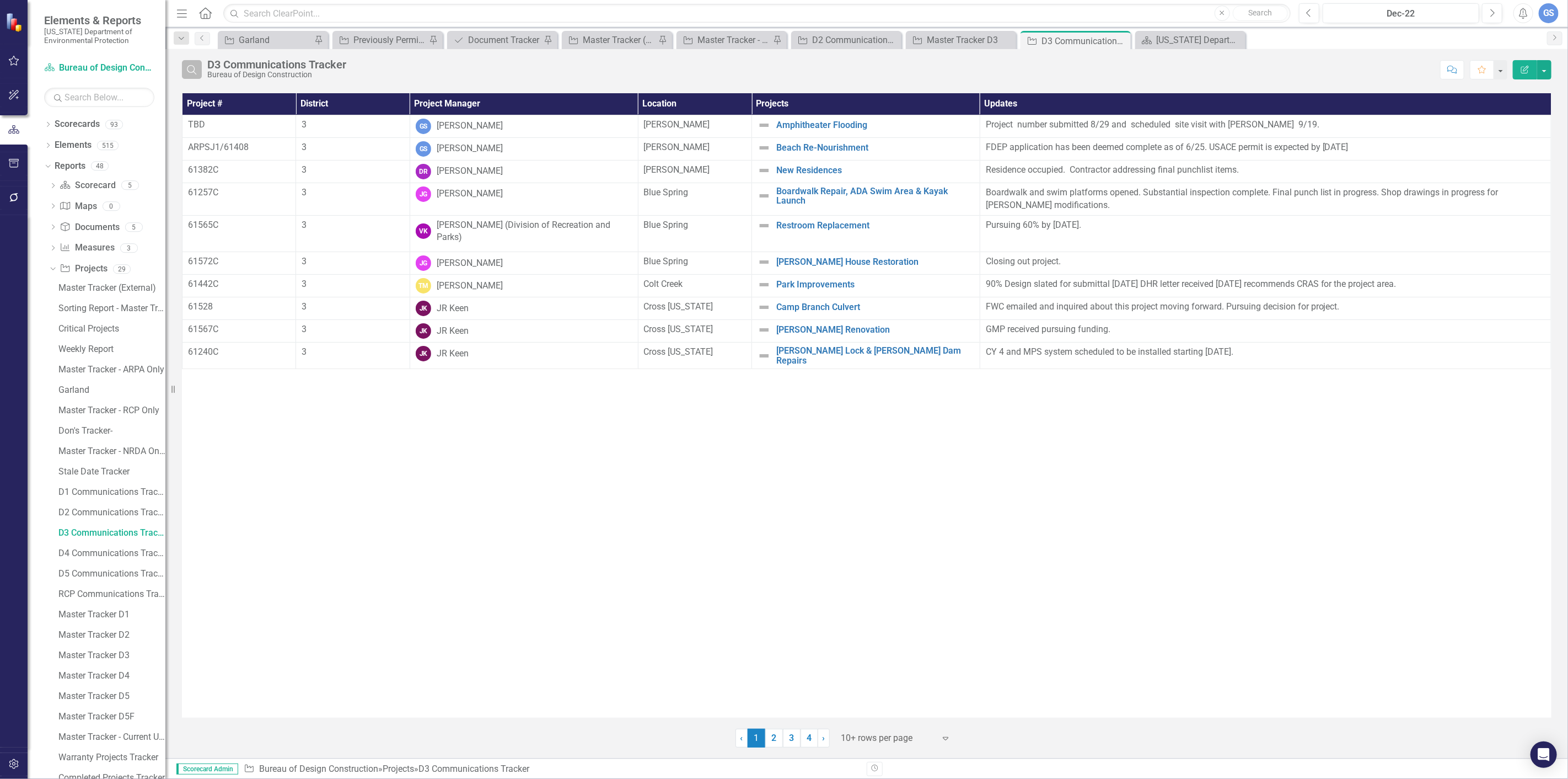
click at [192, 65] on icon "Search" at bounding box center [192, 69] width 12 height 10
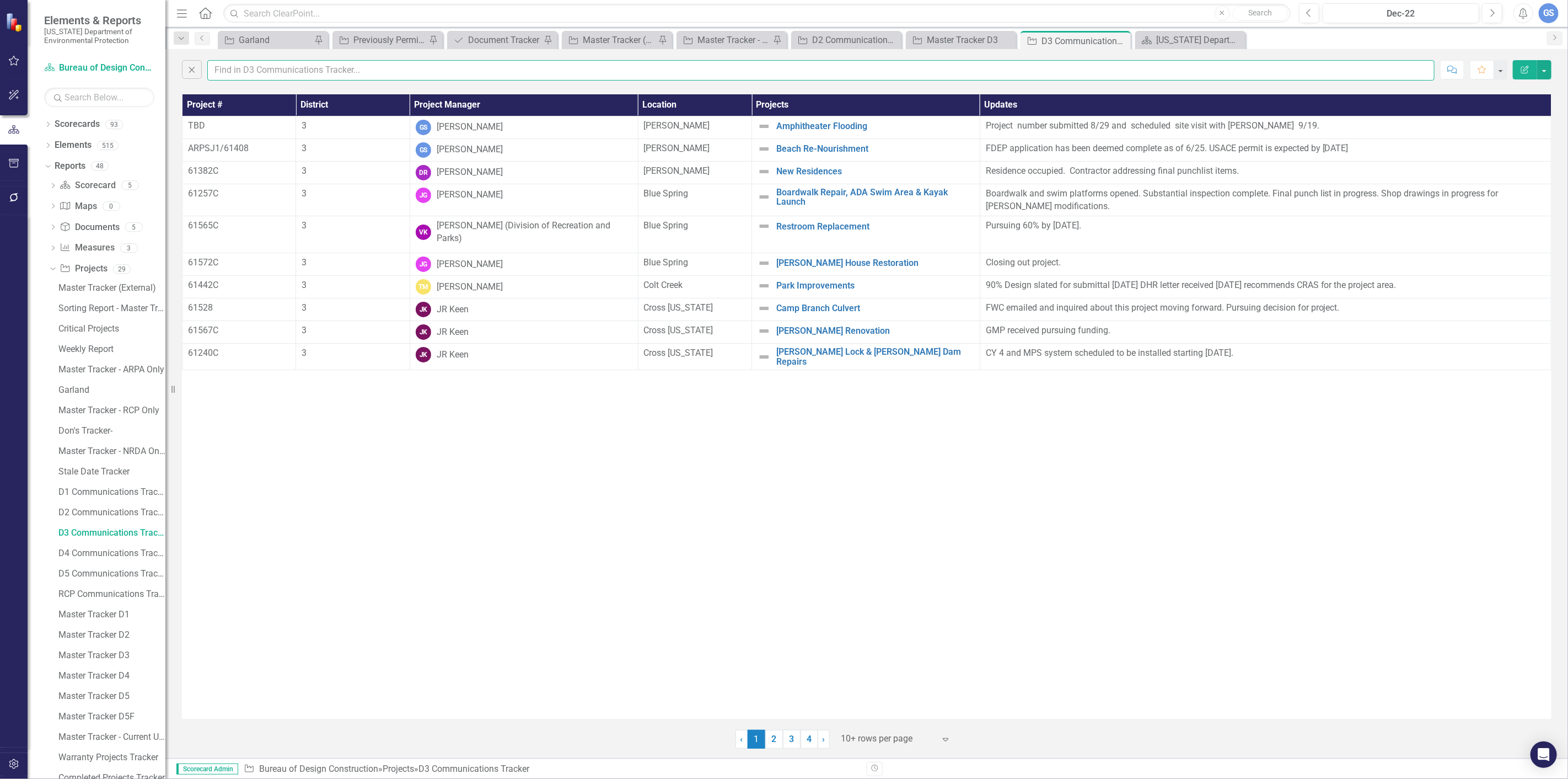
click at [243, 73] on input "text" at bounding box center [821, 71] width 1227 height 21
type input "garland"
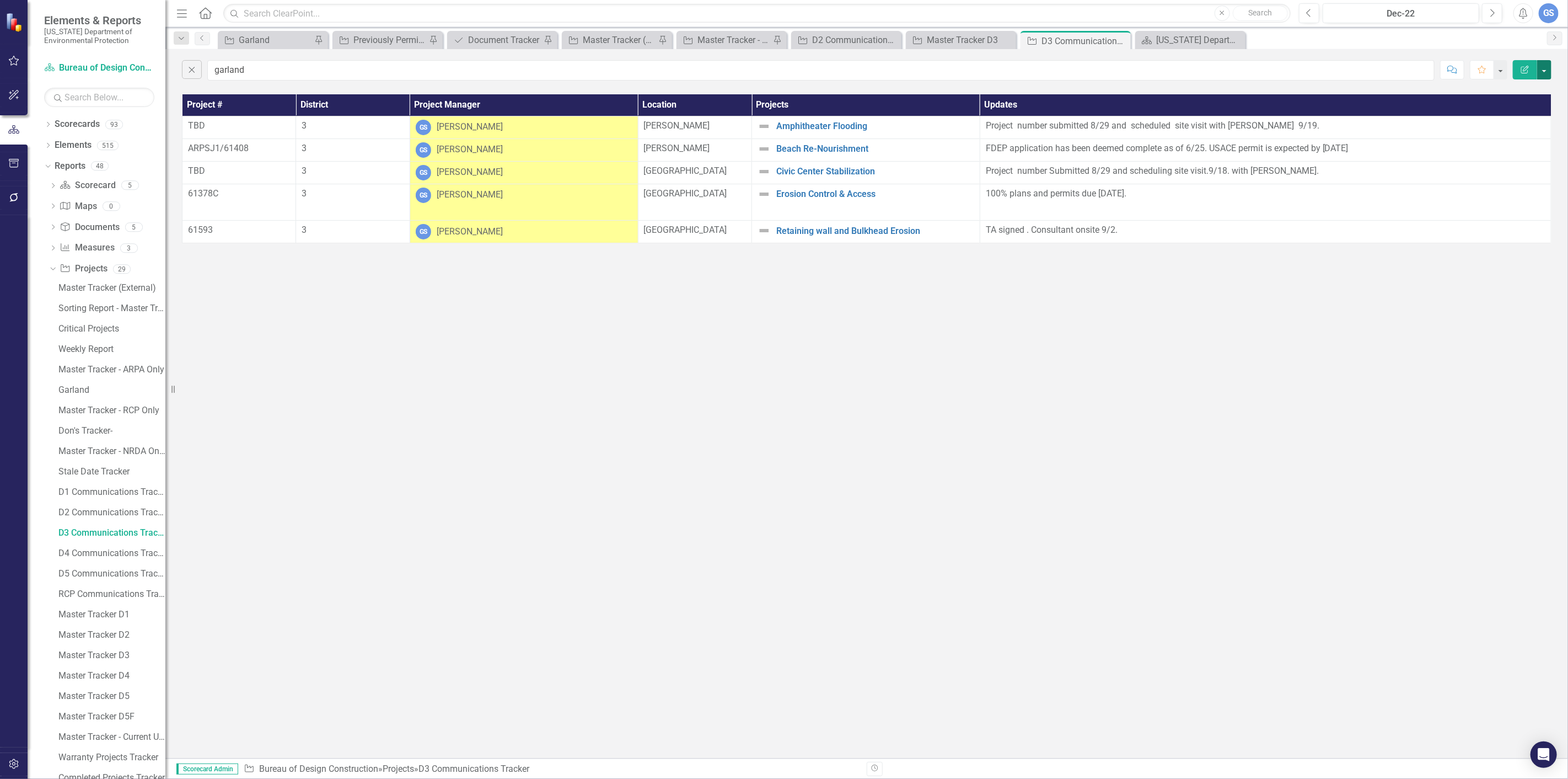
click at [1545, 68] on button "button" at bounding box center [1544, 70] width 15 height 19
click at [1517, 108] on link "PDF Export to PDF" at bounding box center [1507, 113] width 87 height 21
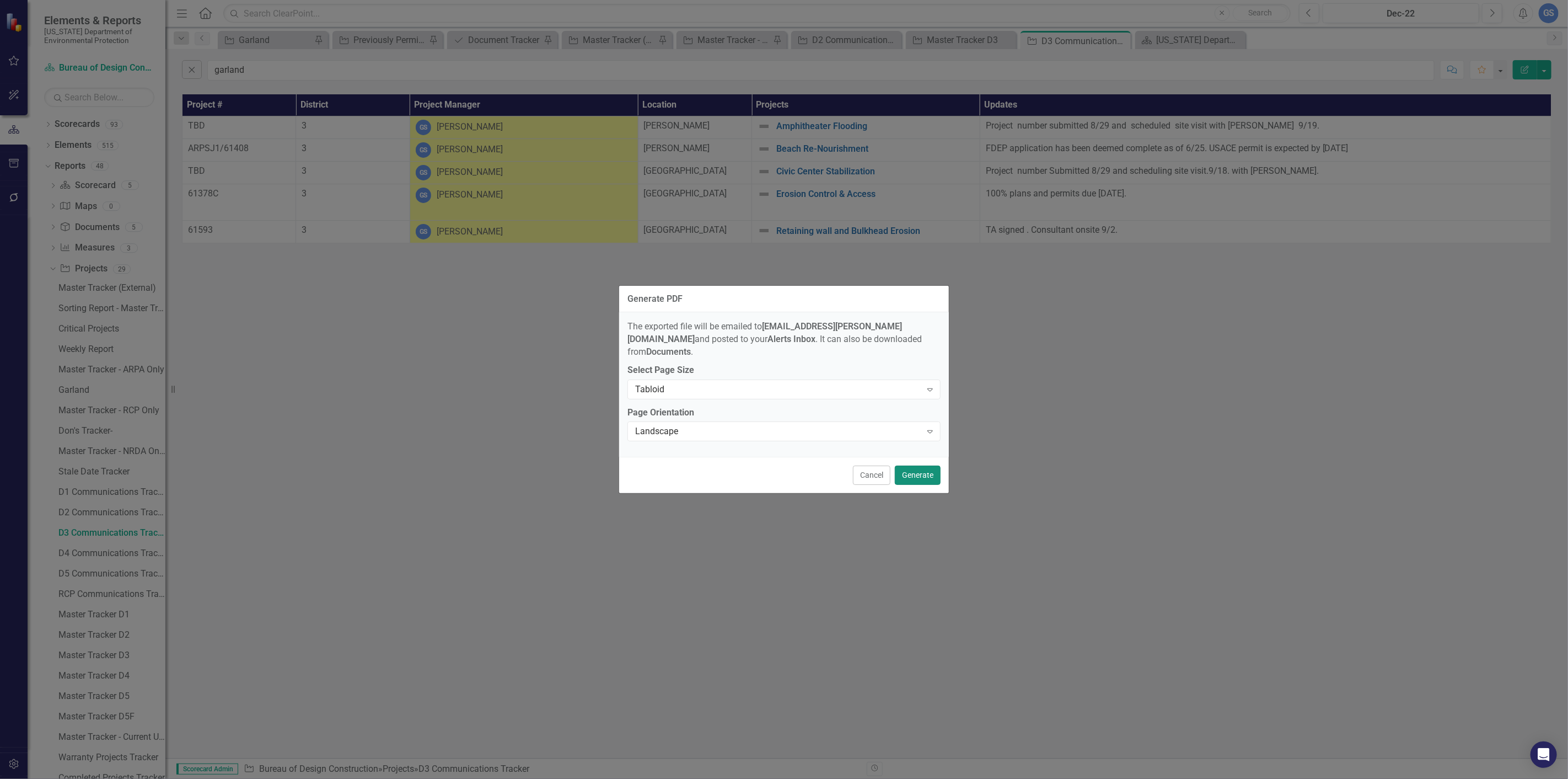
click at [928, 470] on button "Generate" at bounding box center [917, 475] width 46 height 19
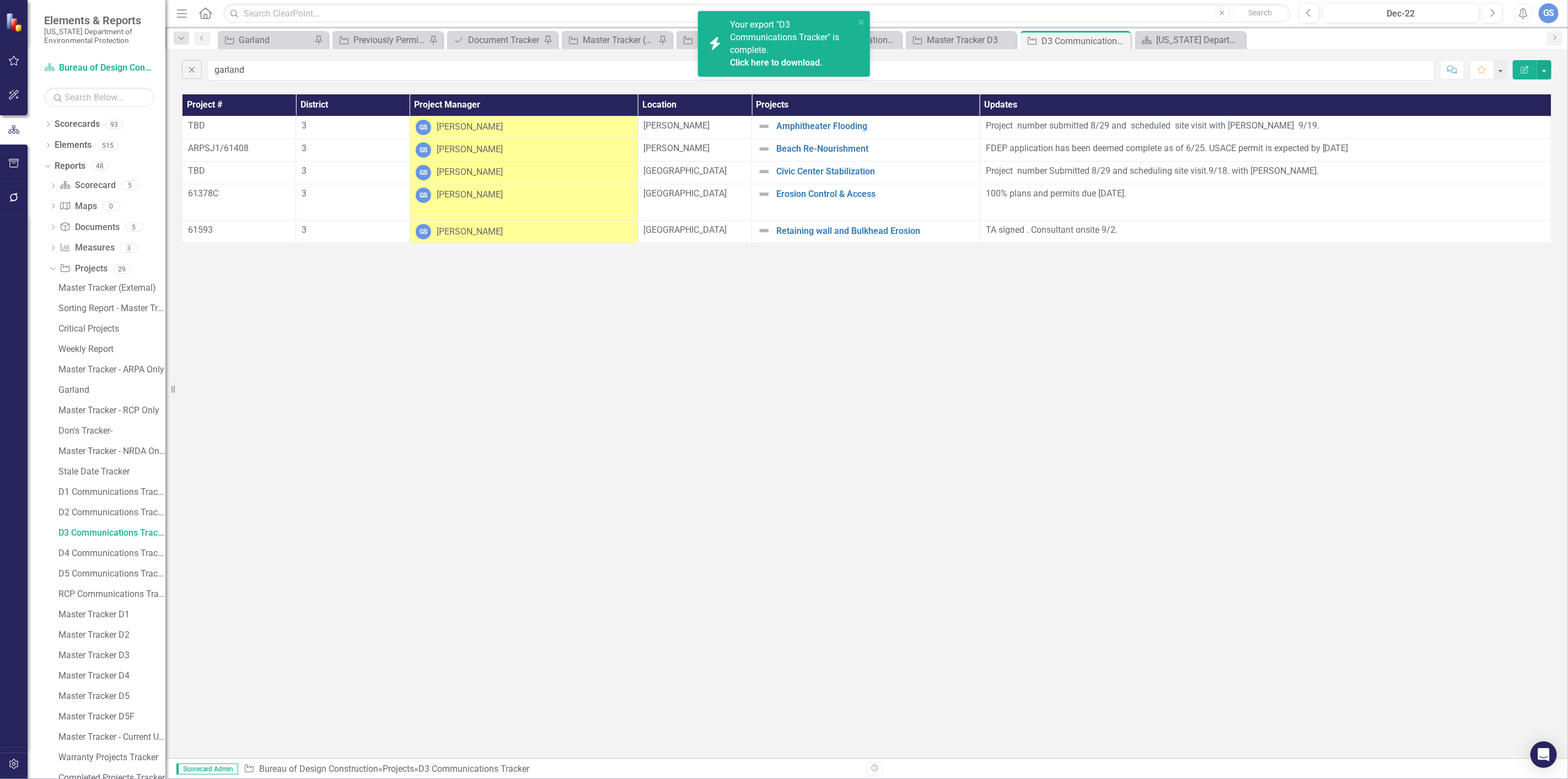
click at [789, 62] on link "Click here to download." at bounding box center [776, 62] width 93 height 10
click at [77, 548] on link "D4 Communications Tracker" at bounding box center [110, 553] width 110 height 18
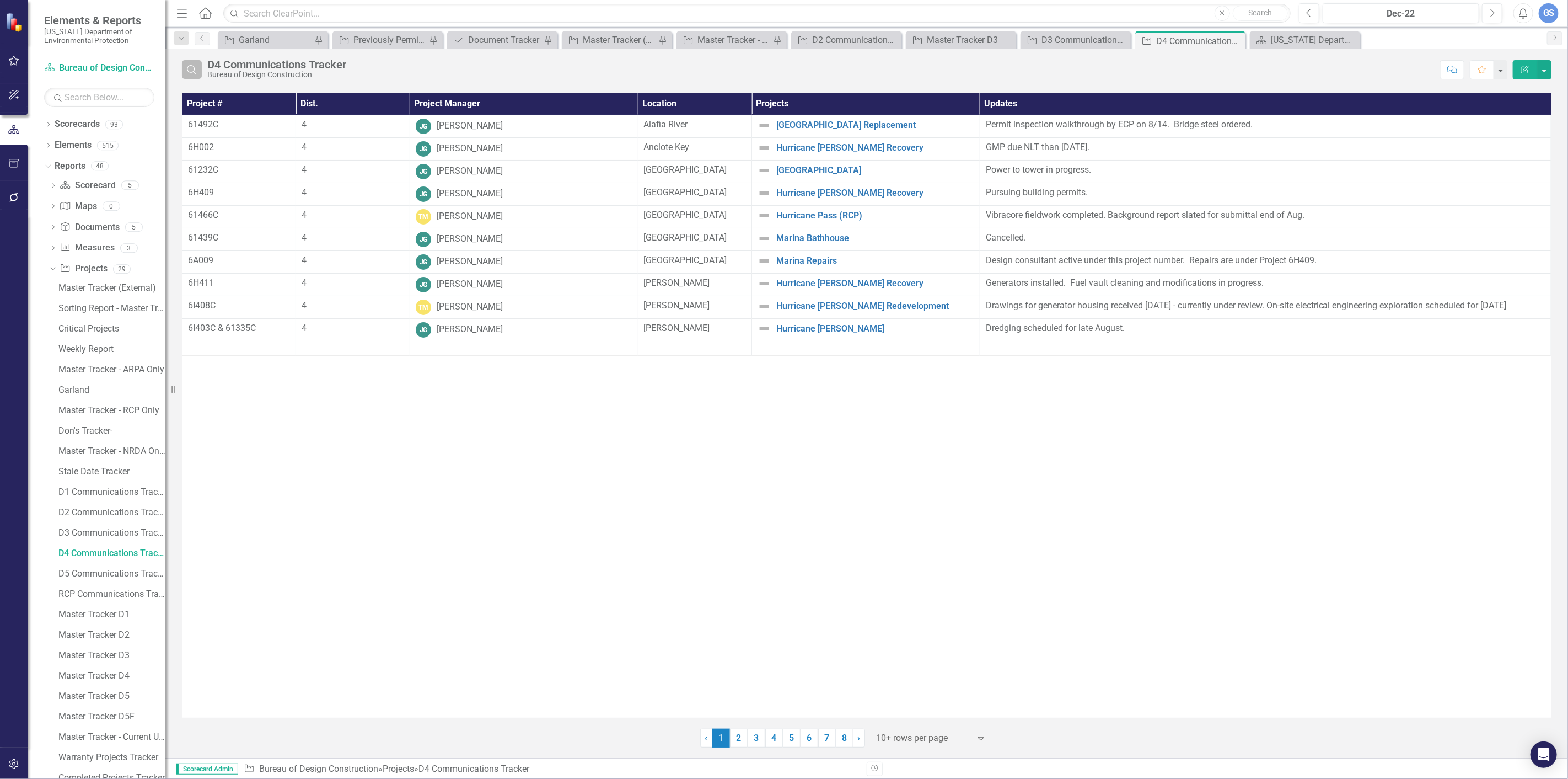
click at [191, 68] on icon "Search" at bounding box center [192, 69] width 12 height 10
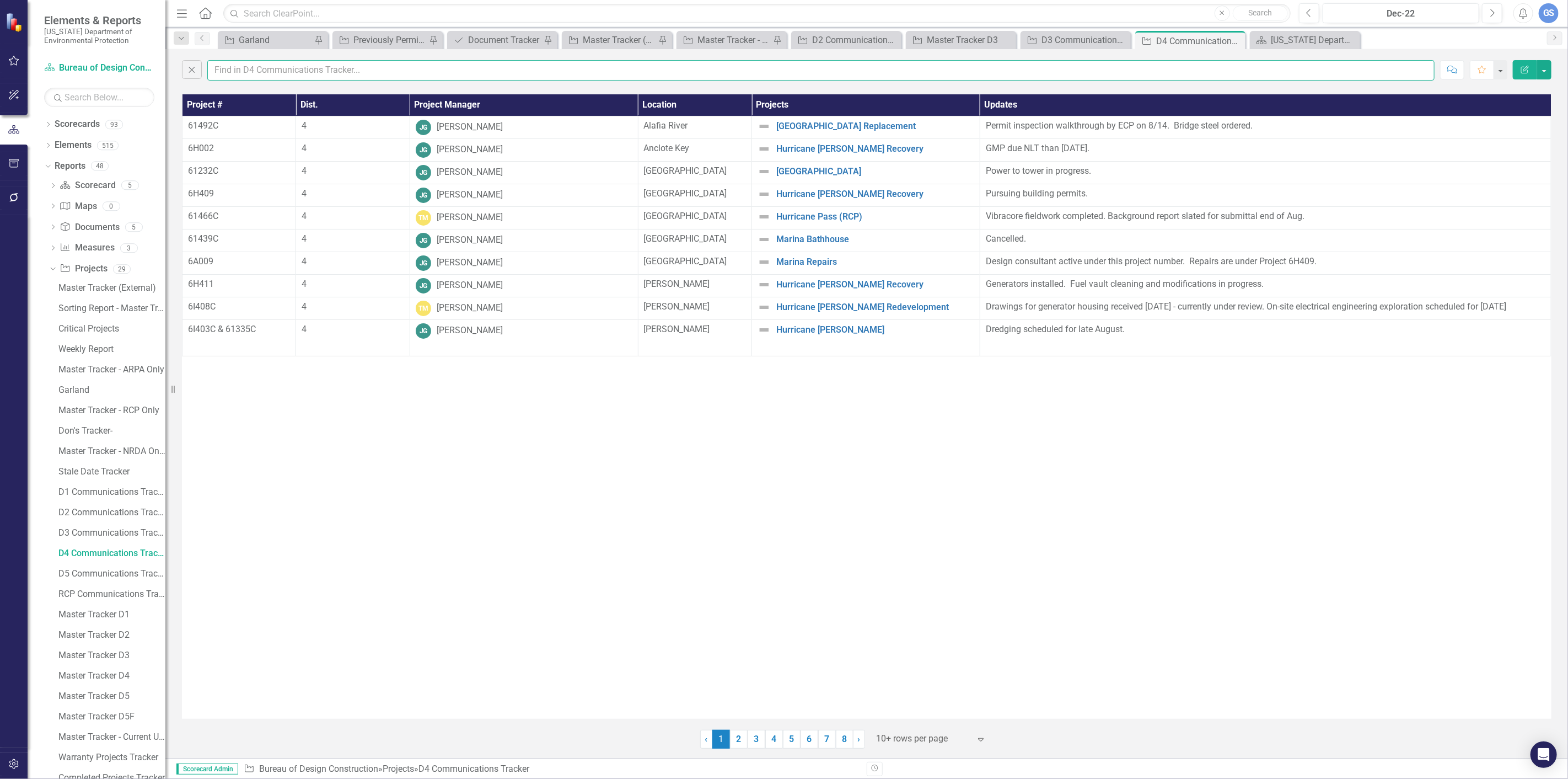
click at [236, 71] on input "text" at bounding box center [821, 71] width 1227 height 21
type input "garland"
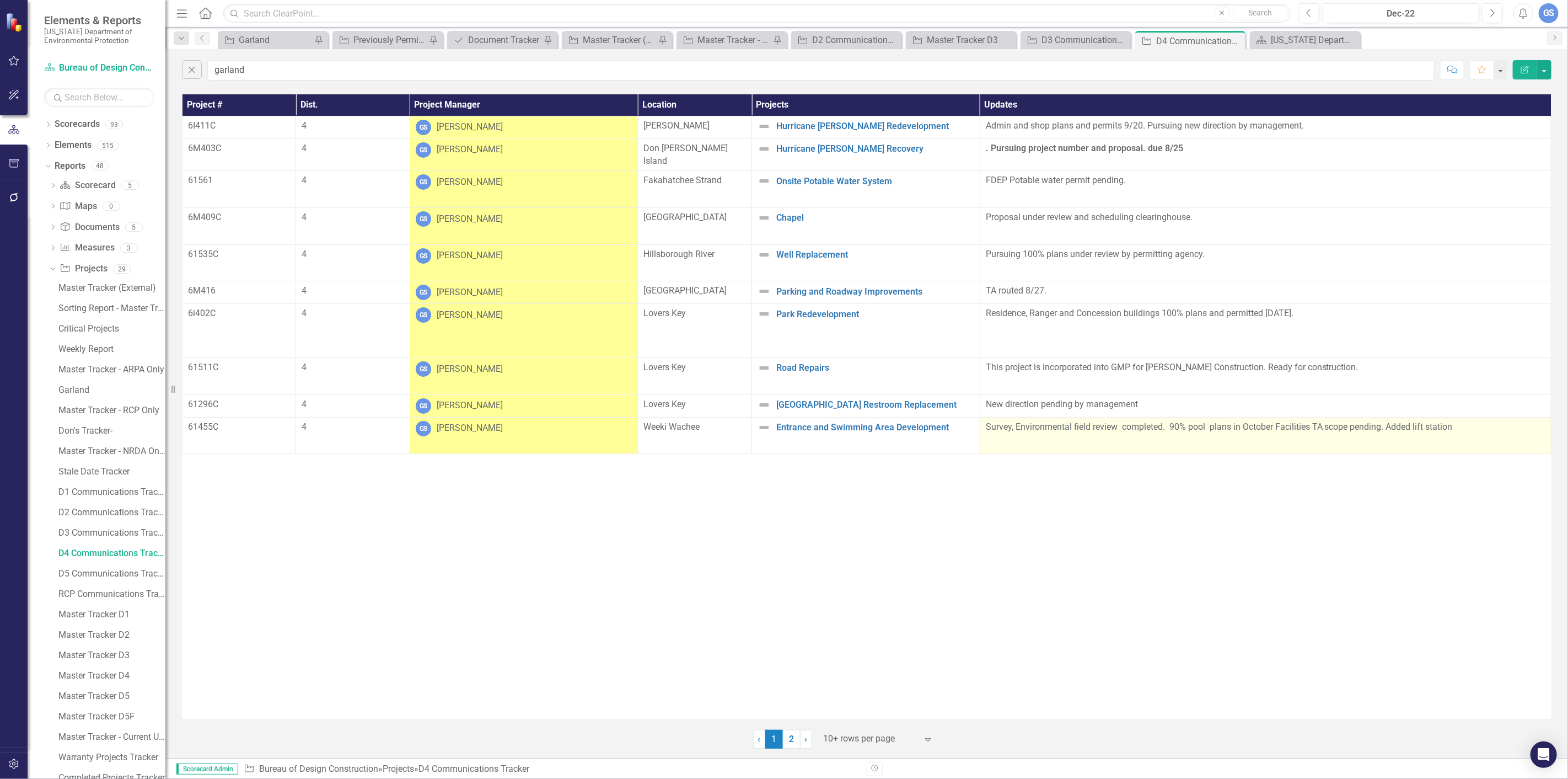
click at [1179, 421] on p "Survey, Environmental field review completed. 90% pool plans in October Facilit…" at bounding box center [1265, 428] width 559 height 15
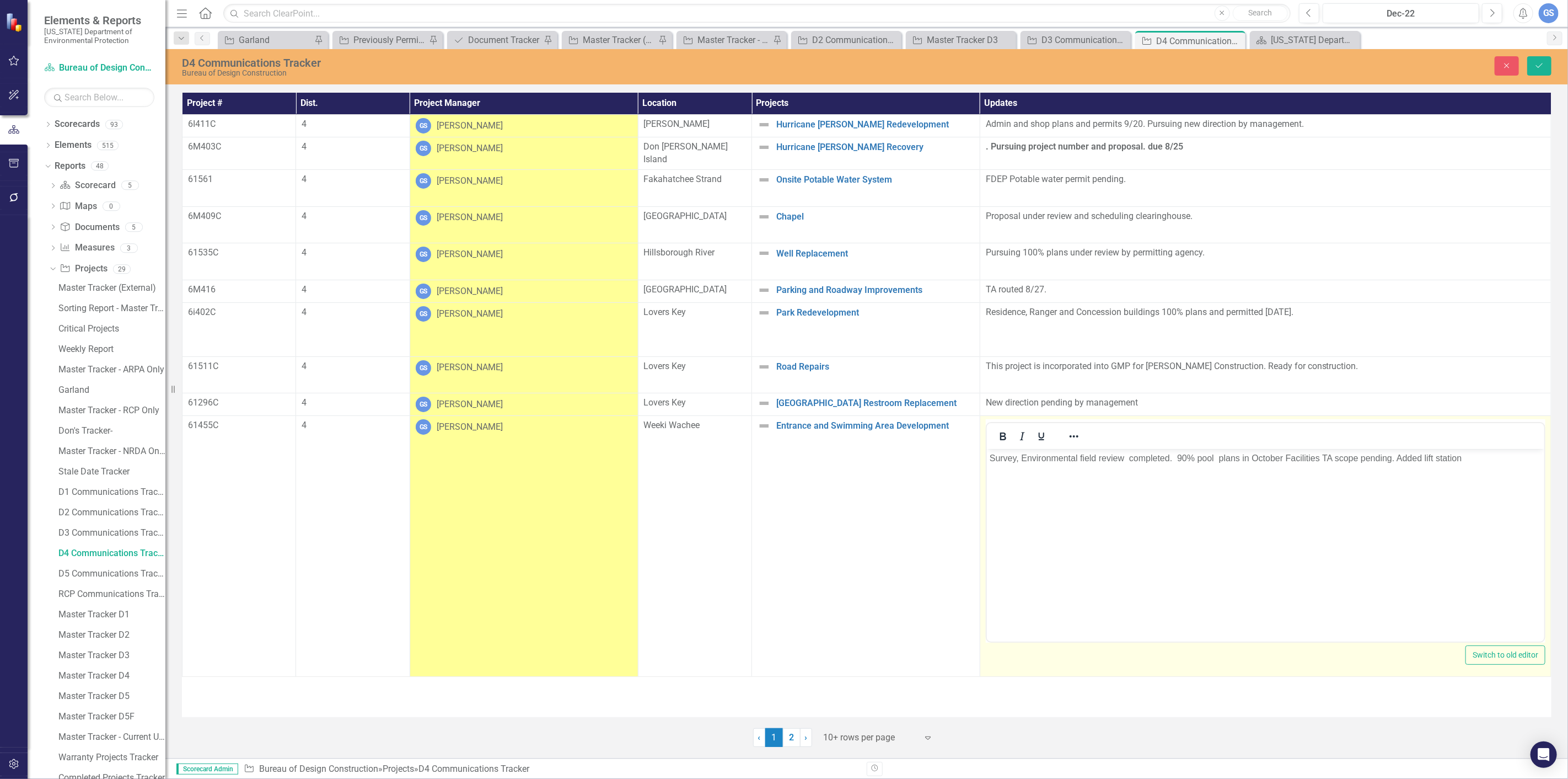
click at [1187, 457] on p "Survey, Environmental field review completed. 90% pool plans in October Facilit…" at bounding box center [1265, 459] width 552 height 13
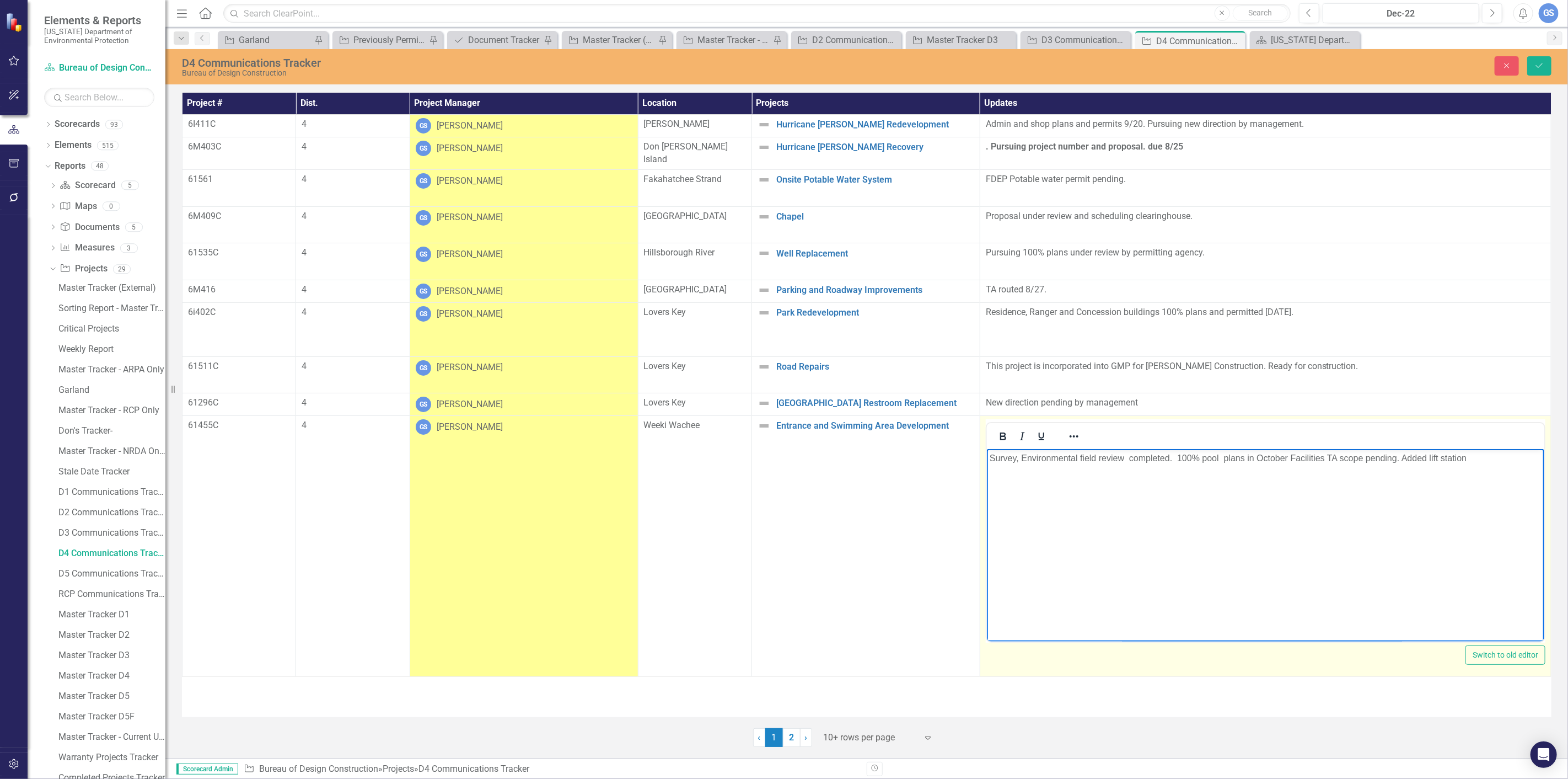
click at [1185, 501] on body "Survey, Environmental field review completed. 100% pool plans in October Facili…" at bounding box center [1265, 532] width 558 height 166
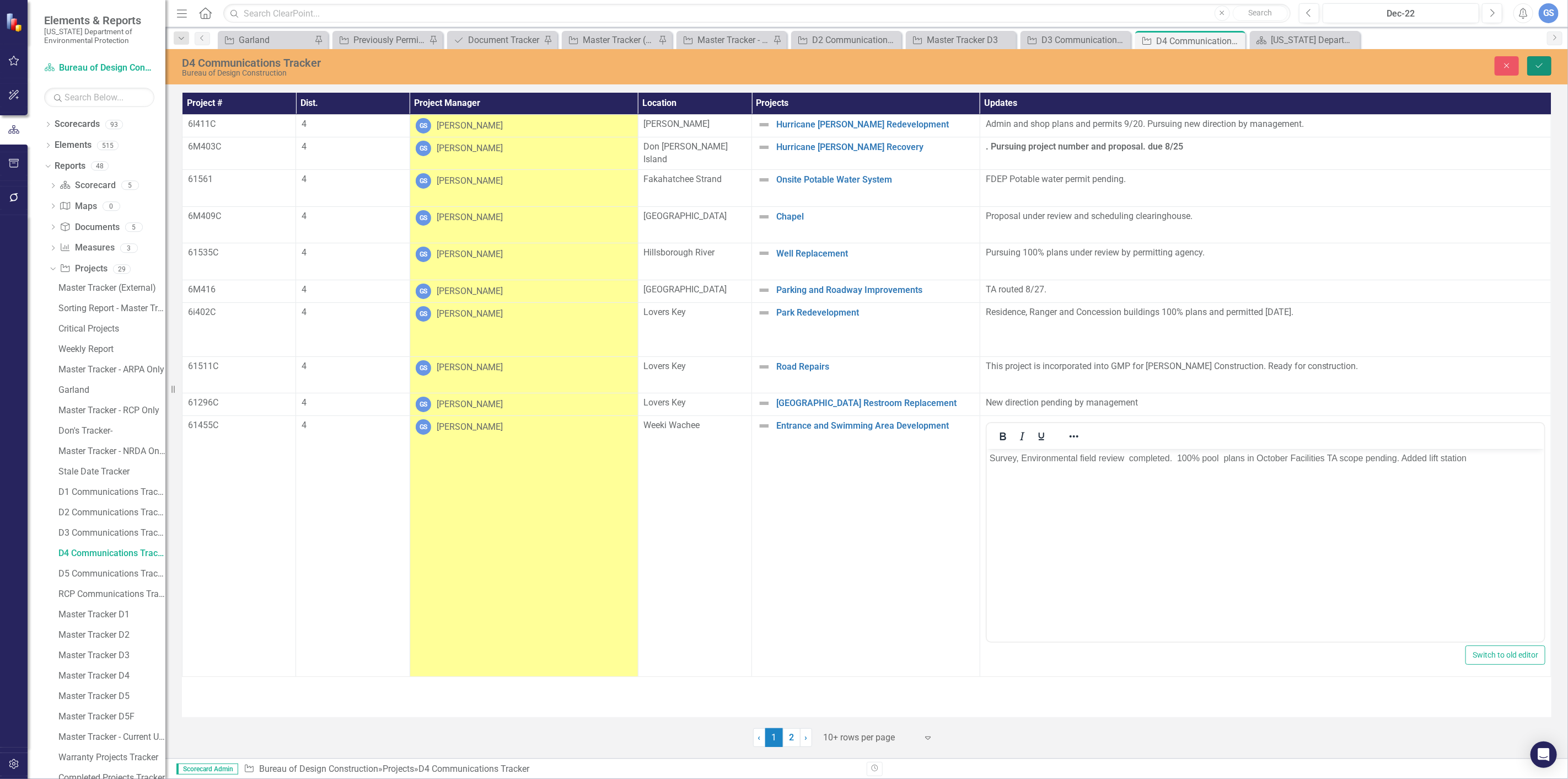
click at [1533, 62] on button "Save" at bounding box center [1539, 66] width 24 height 19
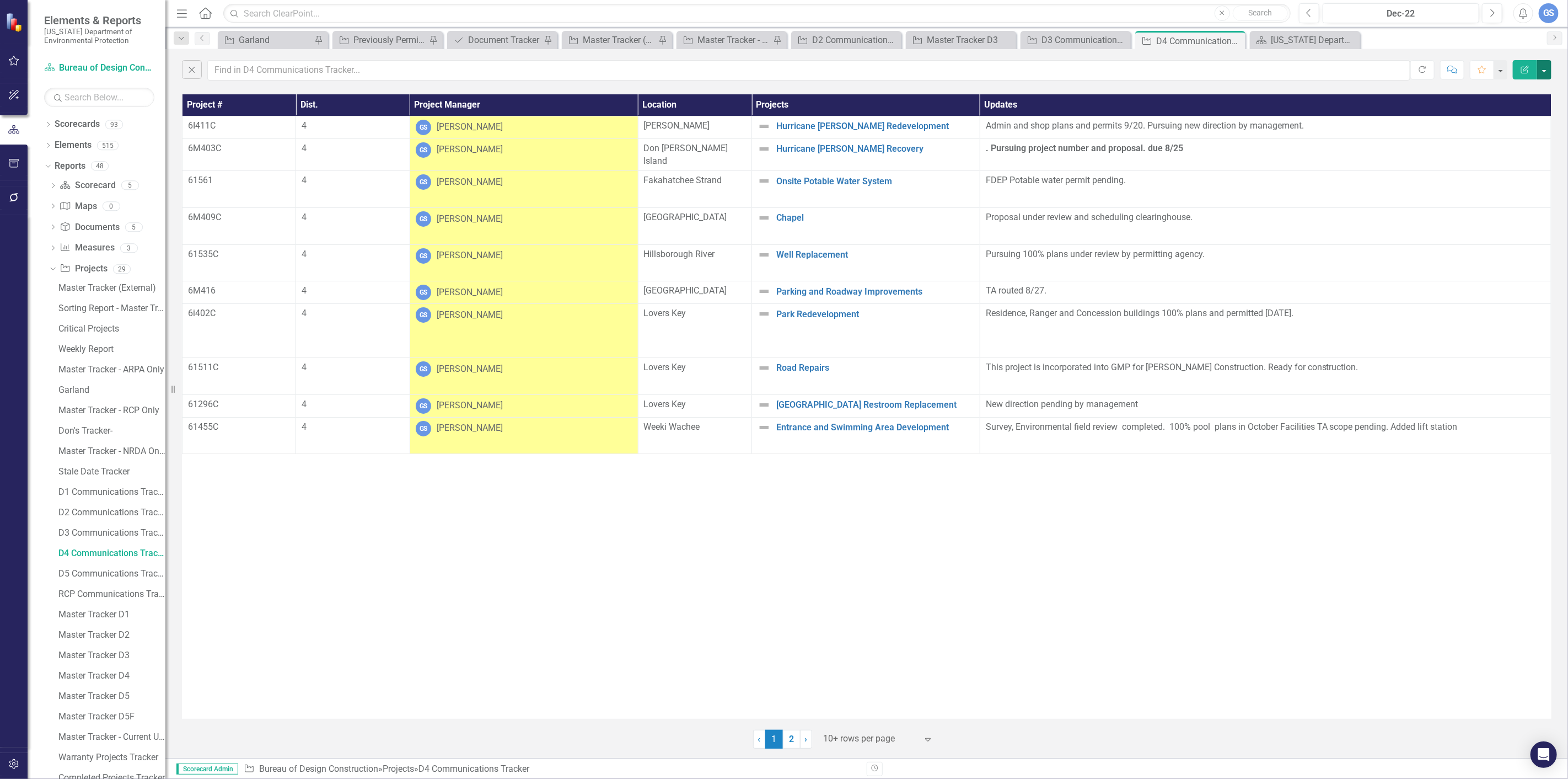
click at [1544, 66] on button "button" at bounding box center [1544, 70] width 15 height 19
click at [1508, 115] on link "PDF Export to PDF" at bounding box center [1507, 113] width 87 height 21
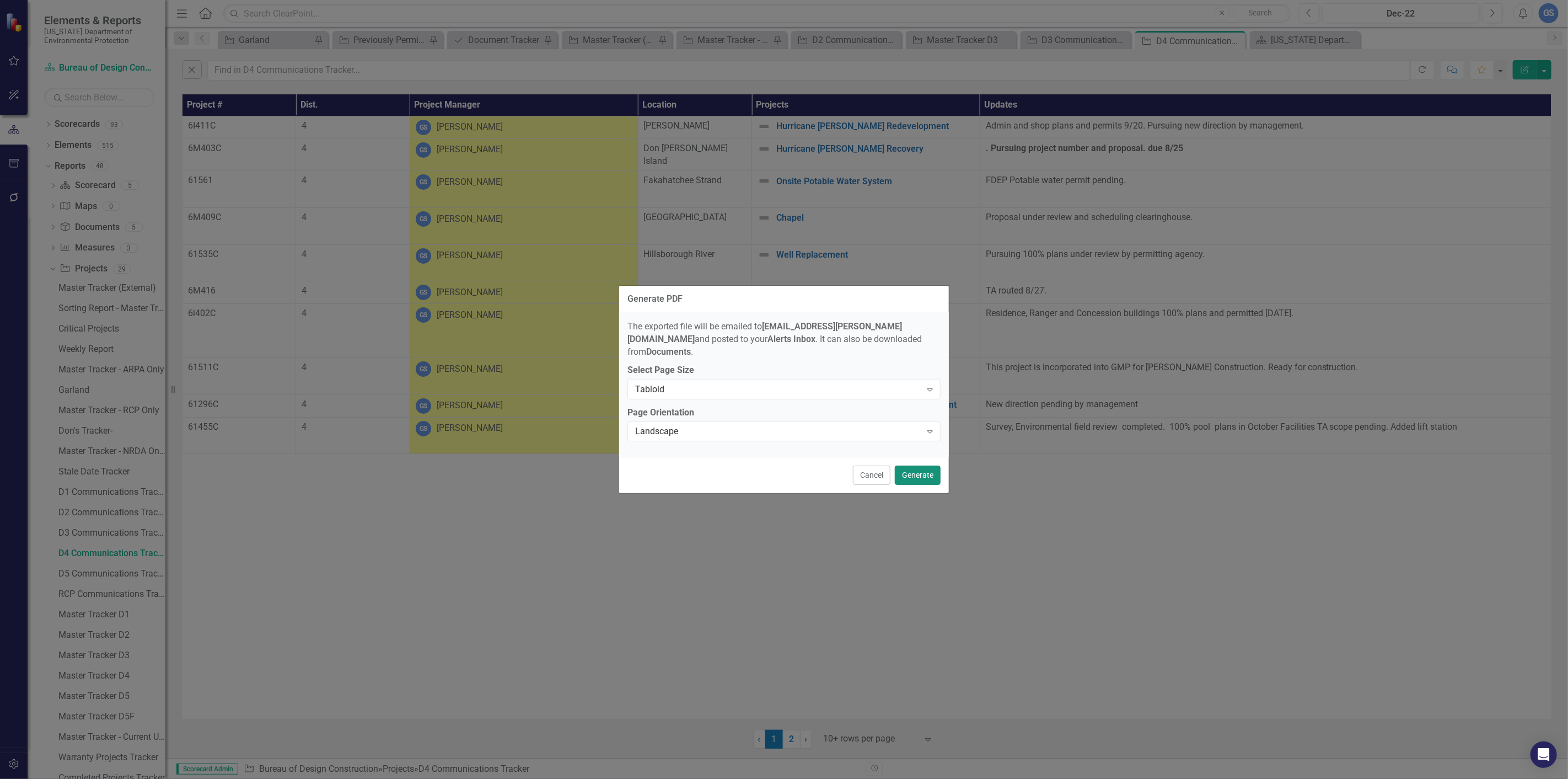
click at [914, 468] on button "Generate" at bounding box center [917, 475] width 46 height 19
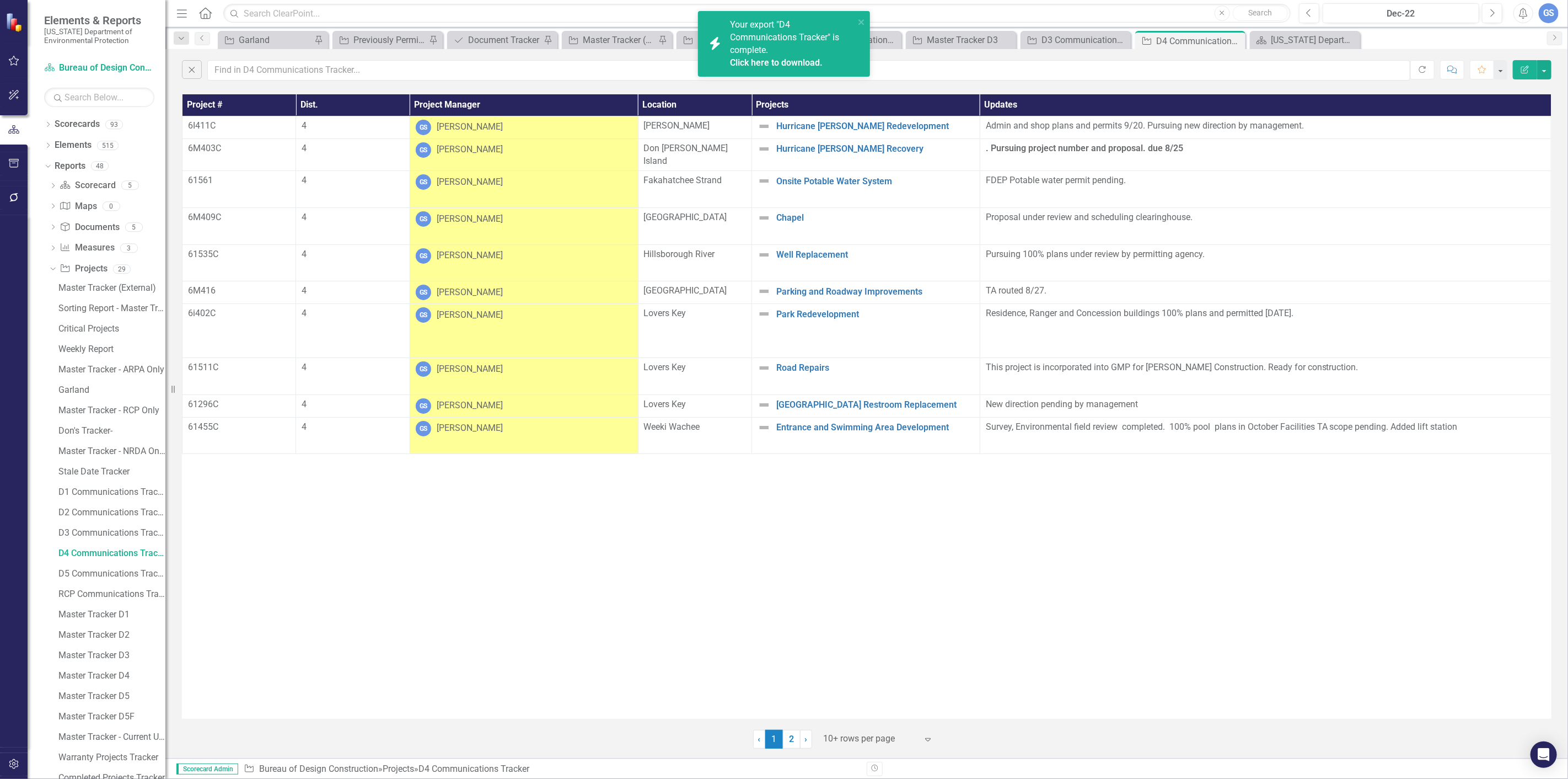
click at [758, 59] on link "Click here to download." at bounding box center [776, 62] width 93 height 10
click at [1544, 69] on button "button" at bounding box center [1544, 70] width 15 height 19
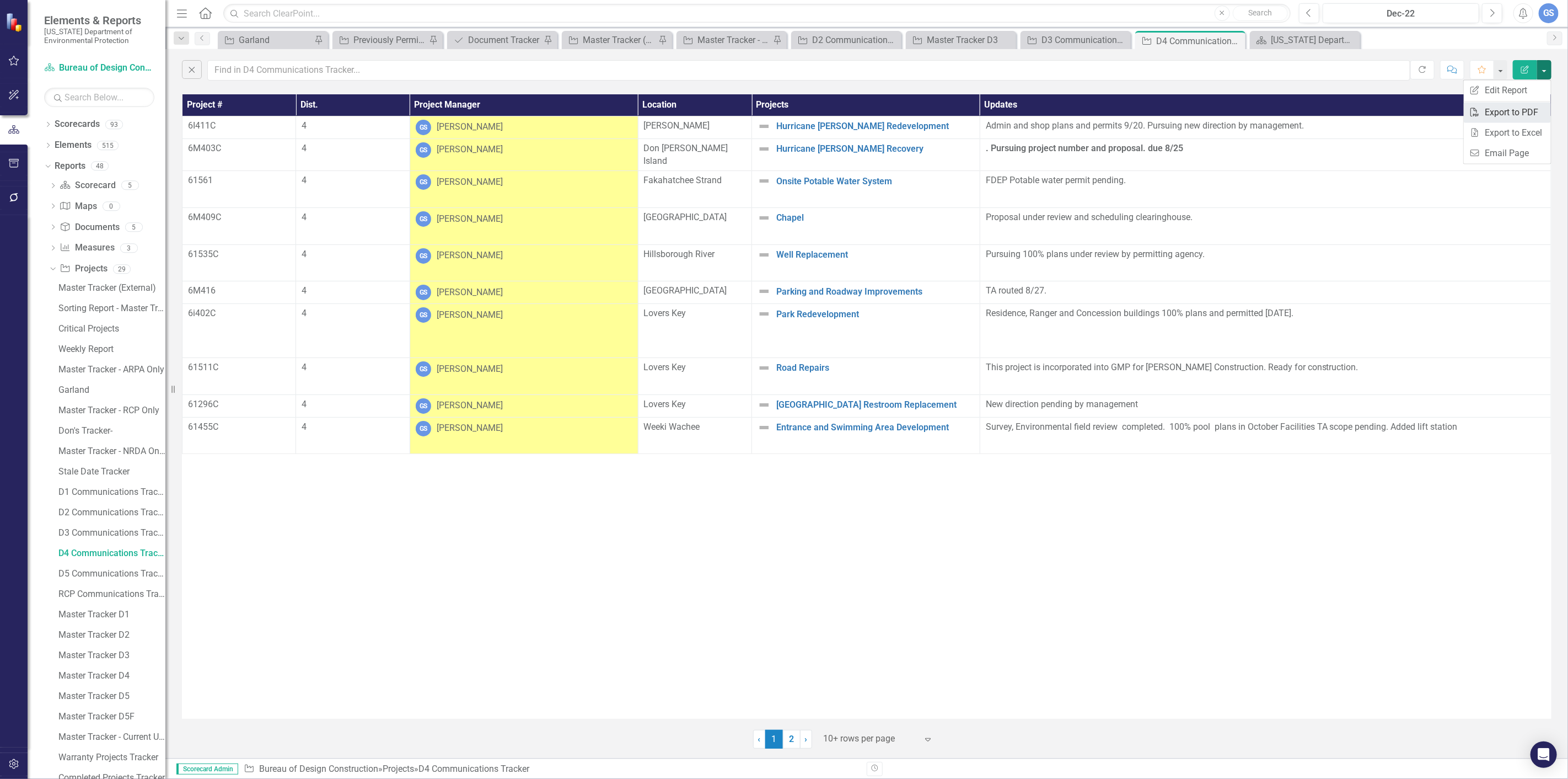
click at [1514, 107] on link "PDF Export to PDF" at bounding box center [1507, 113] width 87 height 21
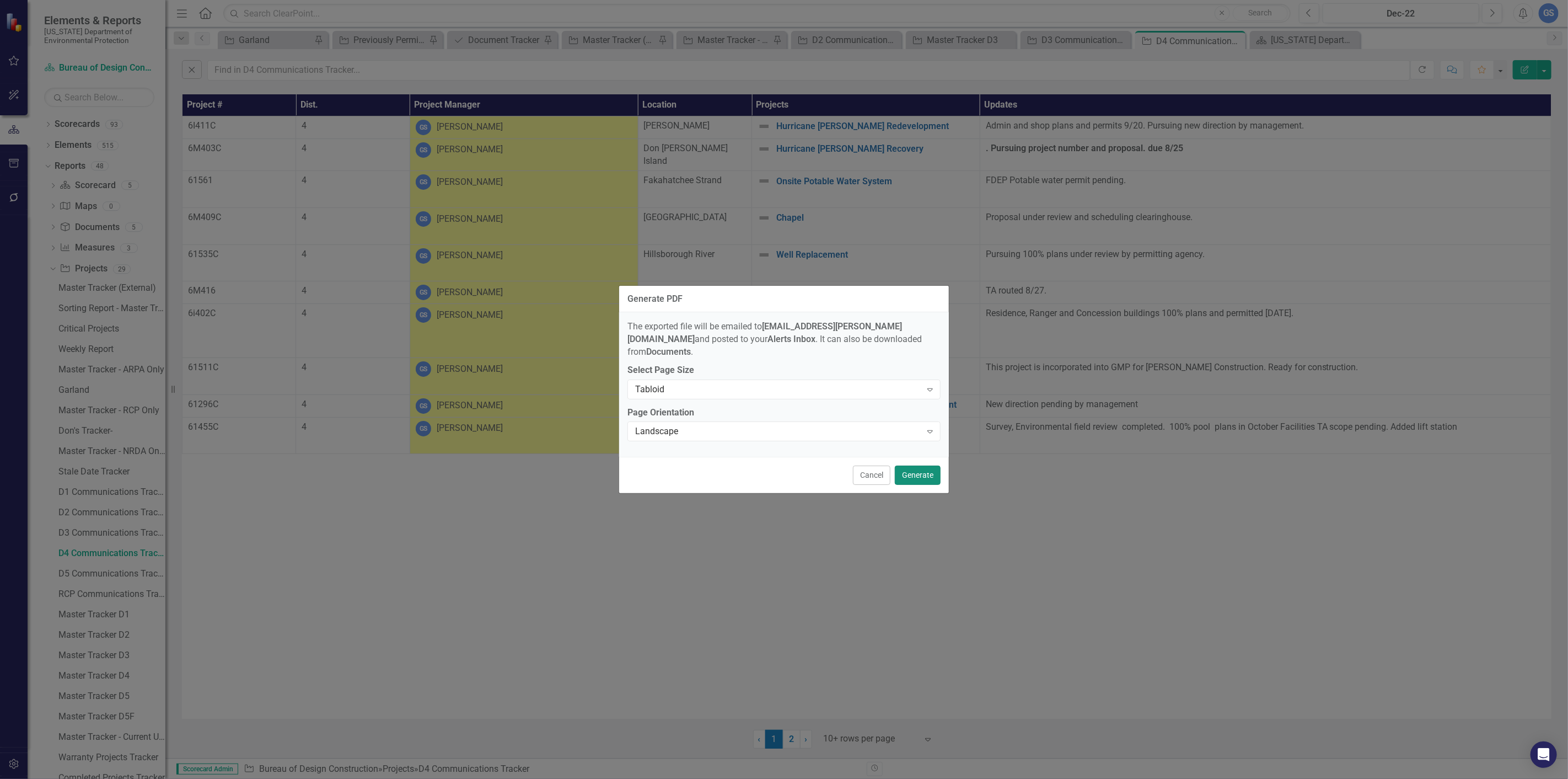
click at [921, 465] on button "Generate" at bounding box center [917, 475] width 46 height 19
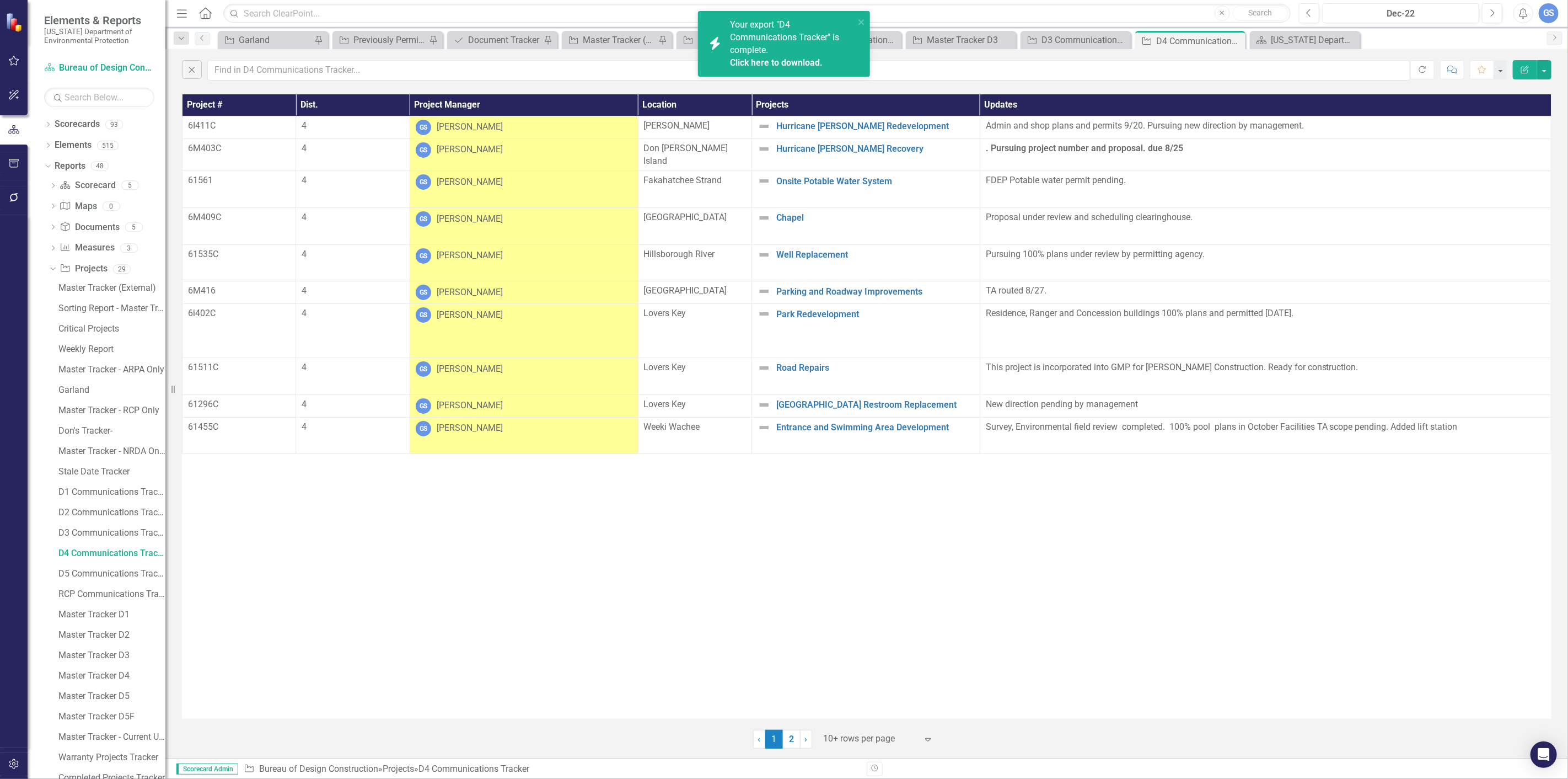
click at [775, 60] on link "Click here to download." at bounding box center [776, 62] width 93 height 10
click at [102, 693] on div "Master Tracker D5" at bounding box center [112, 696] width 107 height 10
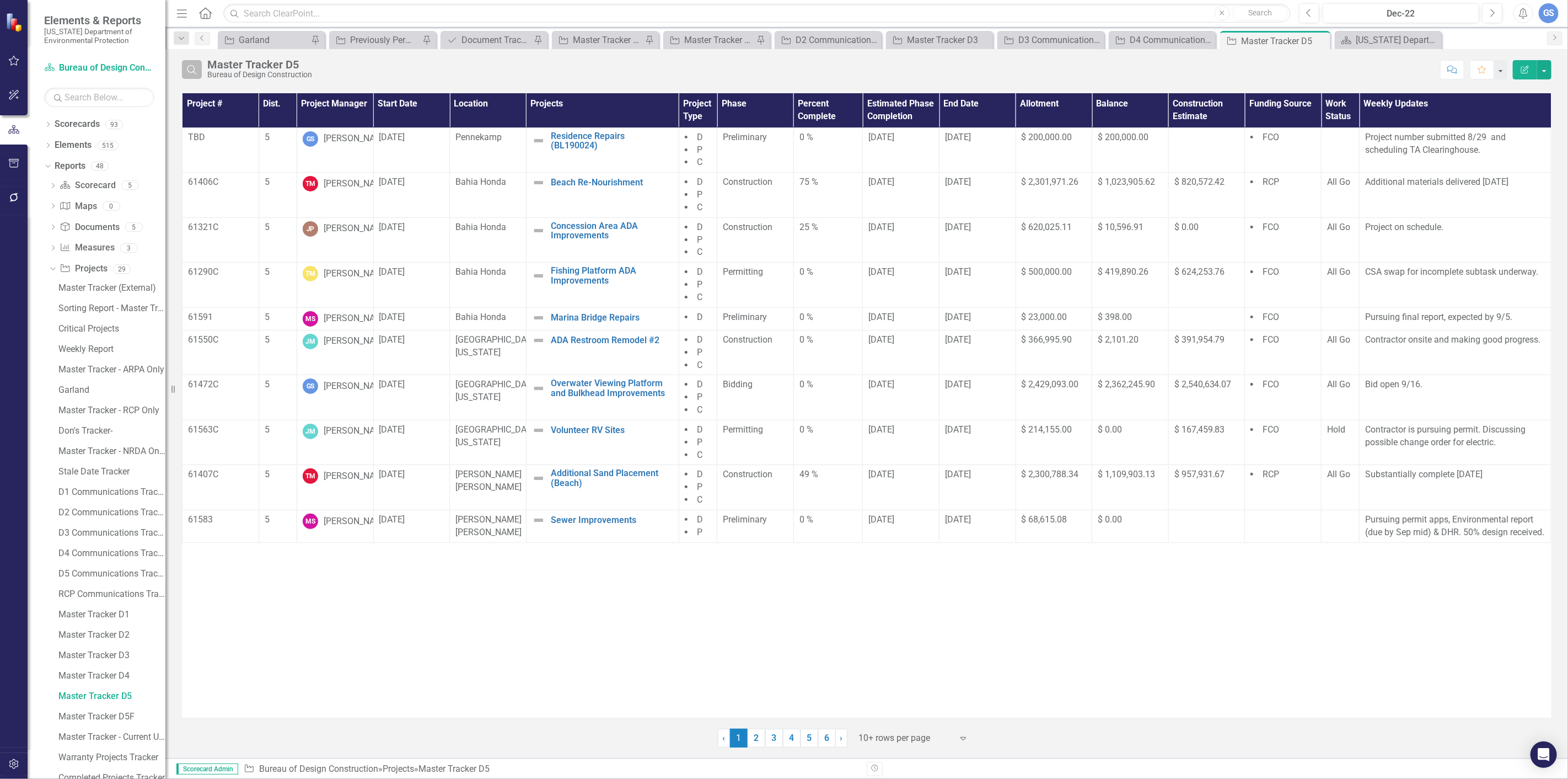
click at [189, 65] on icon "Search" at bounding box center [192, 69] width 12 height 10
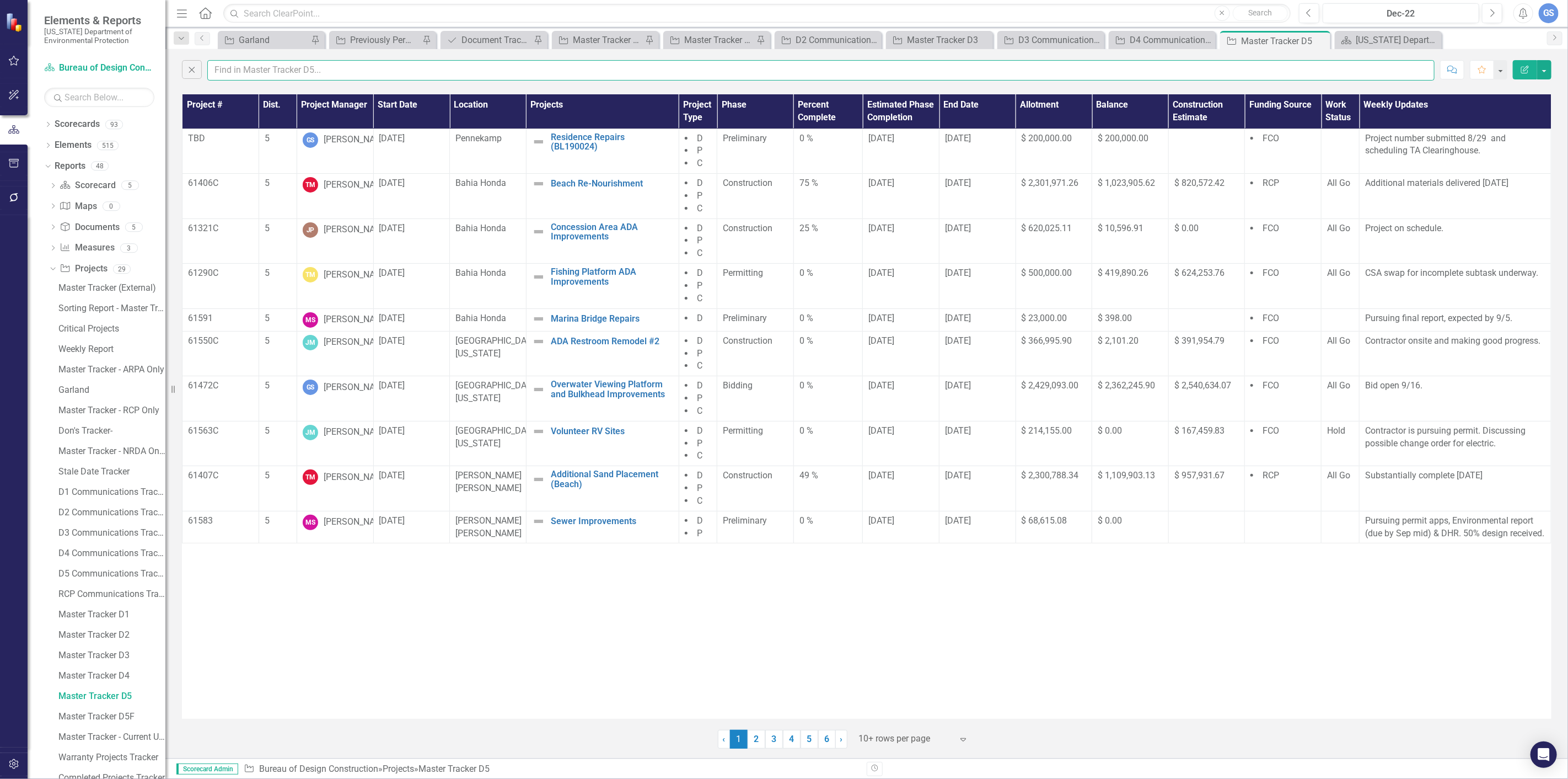
click at [229, 70] on input "text" at bounding box center [821, 71] width 1227 height 21
type input "garland"
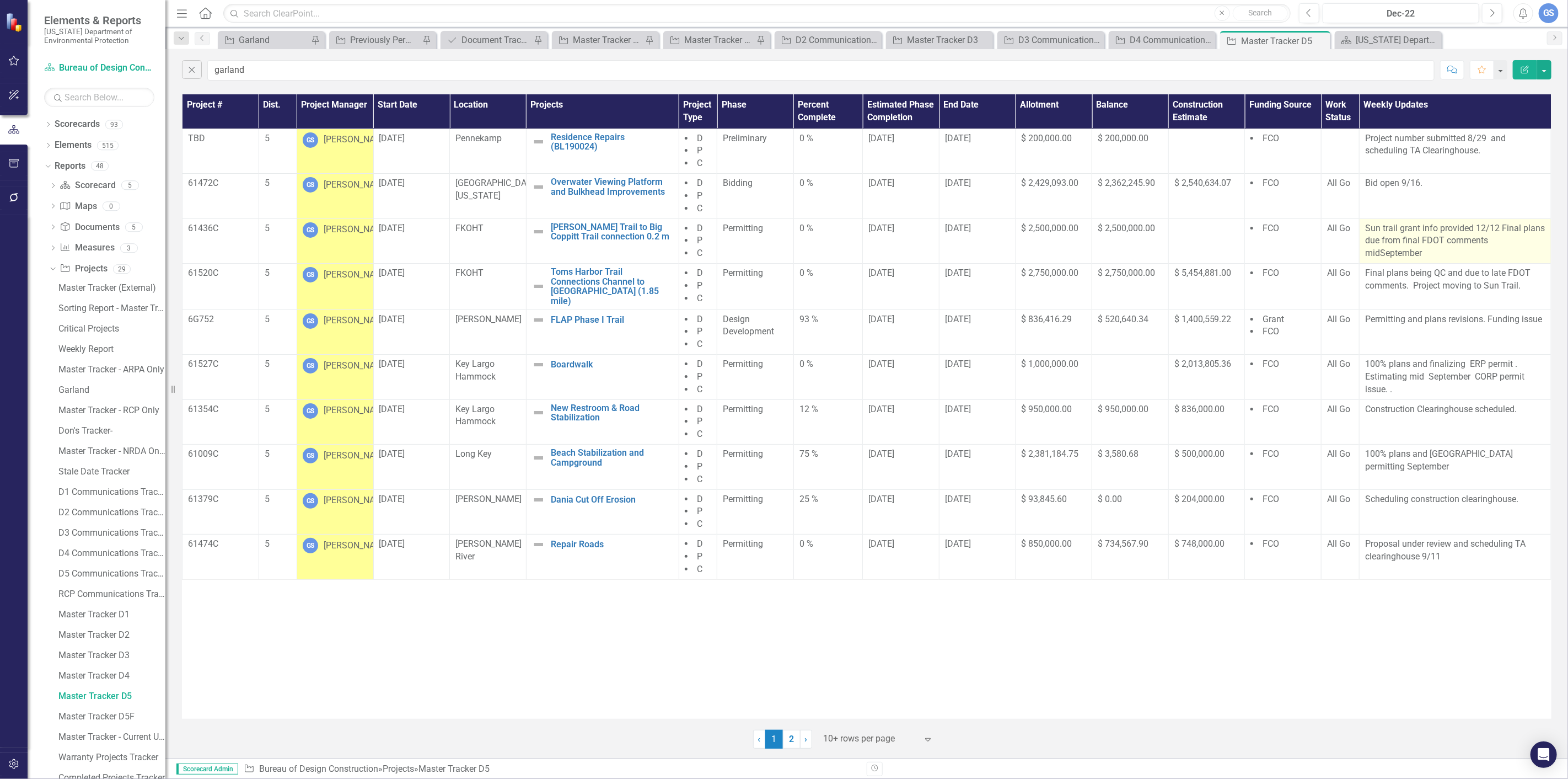
click at [1424, 249] on p "Sun trail grant info provided 12/12 Final plans due from final FDOT comments mi…" at bounding box center [1455, 241] width 180 height 38
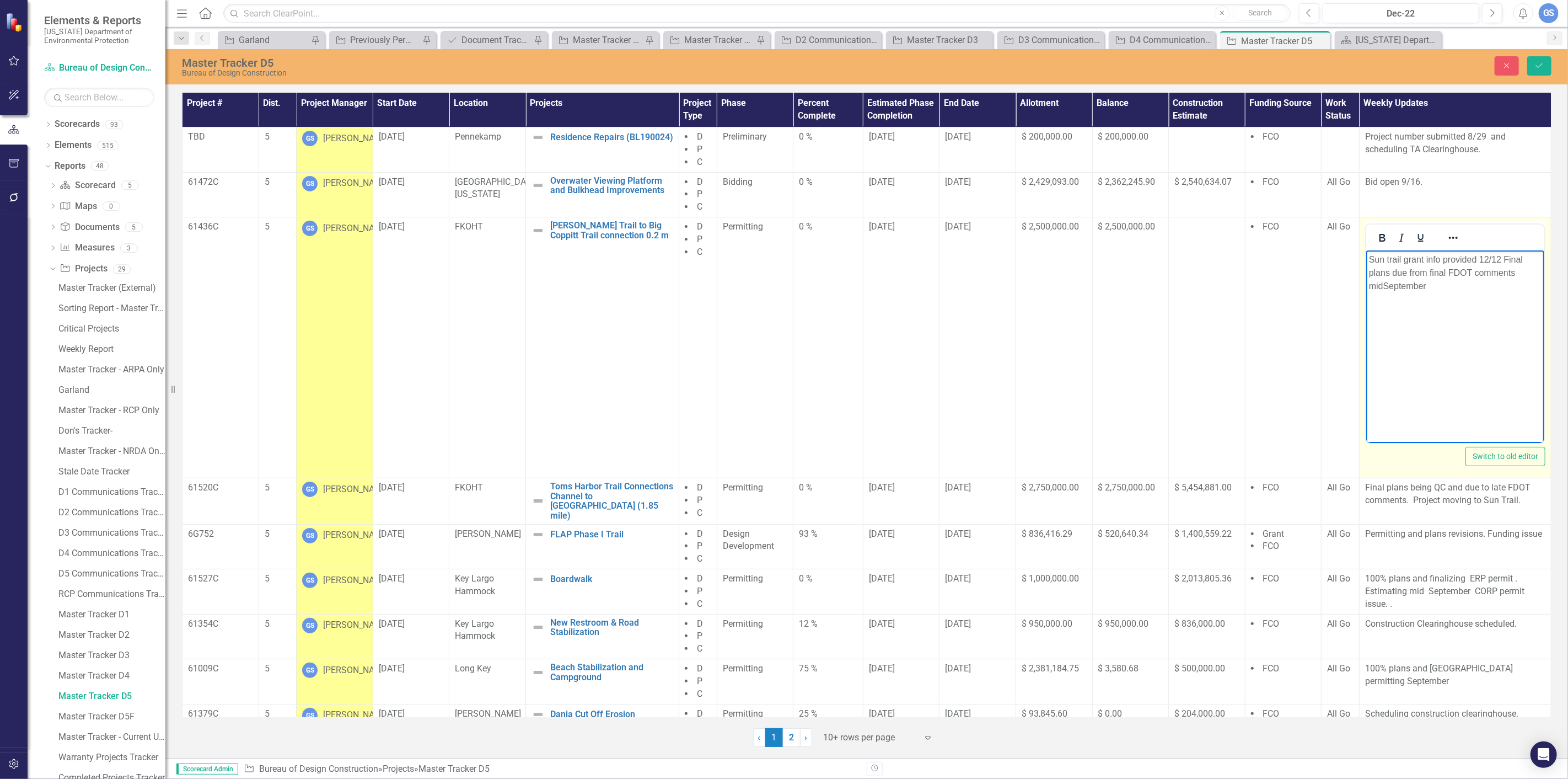
click at [1387, 286] on p "Sun trail grant info provided 12/12 Final plans due from final FDOT comments mi…" at bounding box center [1455, 273] width 173 height 40
click at [1382, 286] on p "Sun trail grant info provided 12/12 Final plans due from final FDOT comments mi…" at bounding box center [1455, 273] width 173 height 40
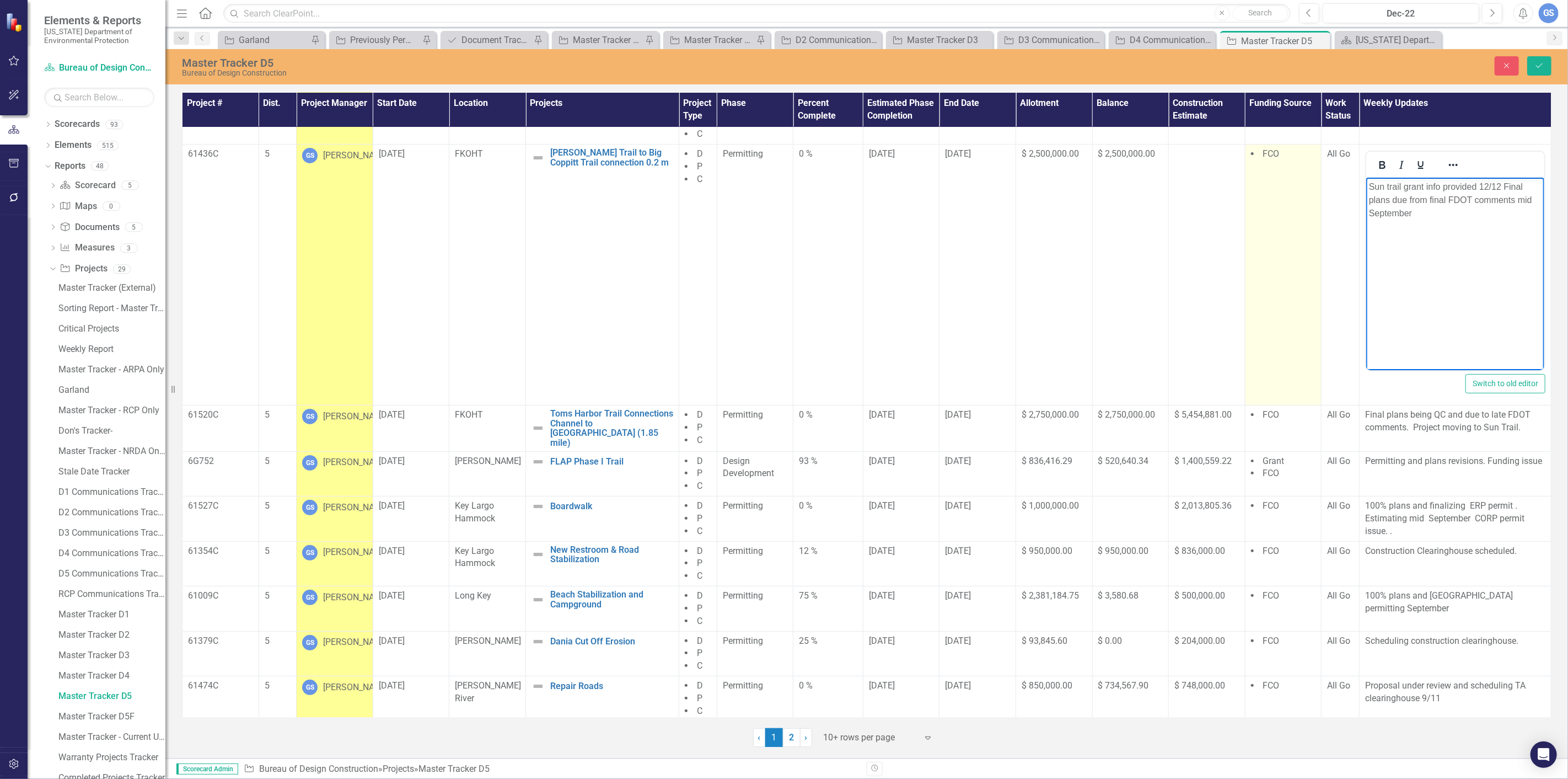
scroll to position [76, 0]
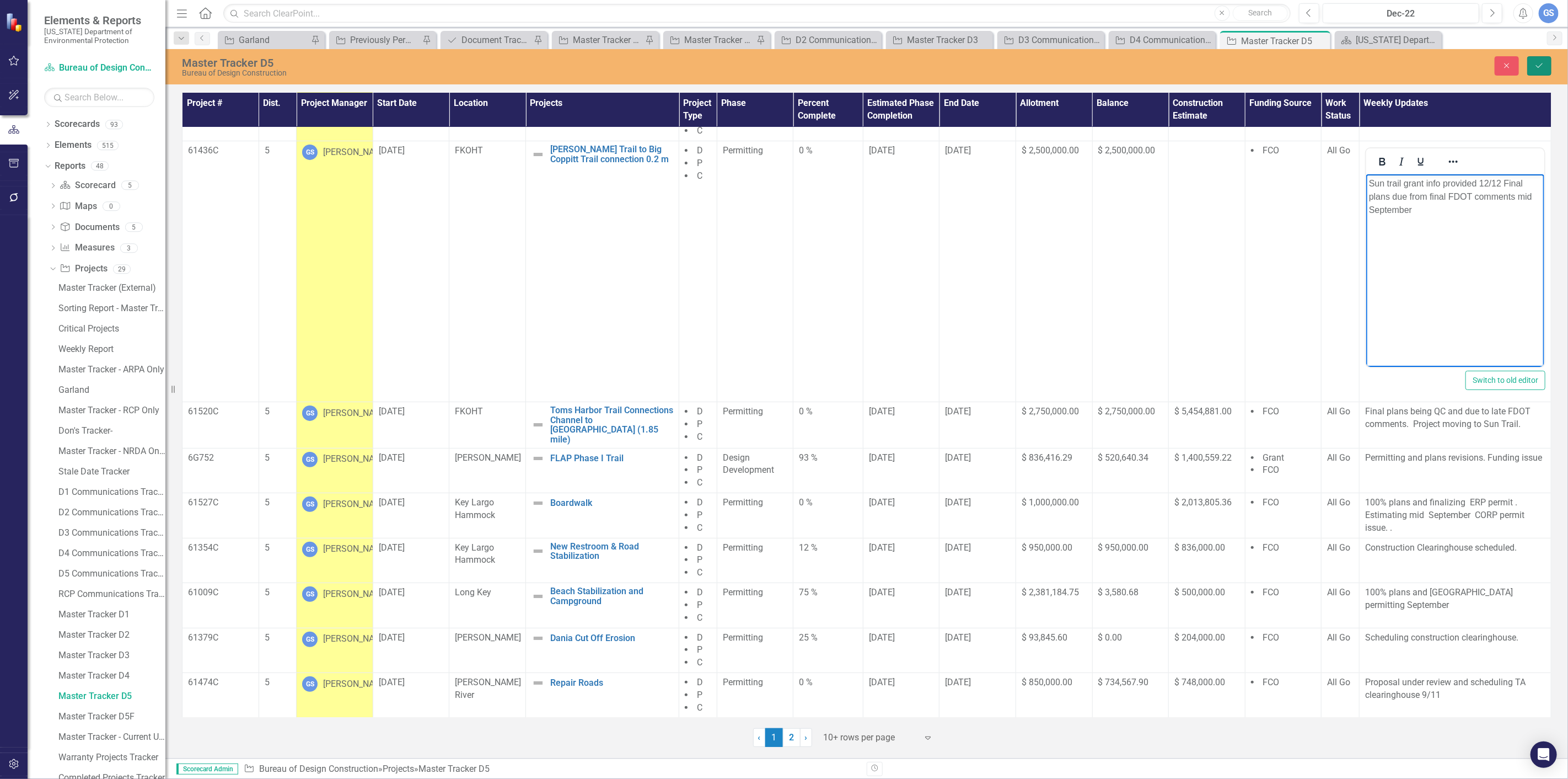
click at [1536, 64] on icon "Save" at bounding box center [1539, 65] width 10 height 8
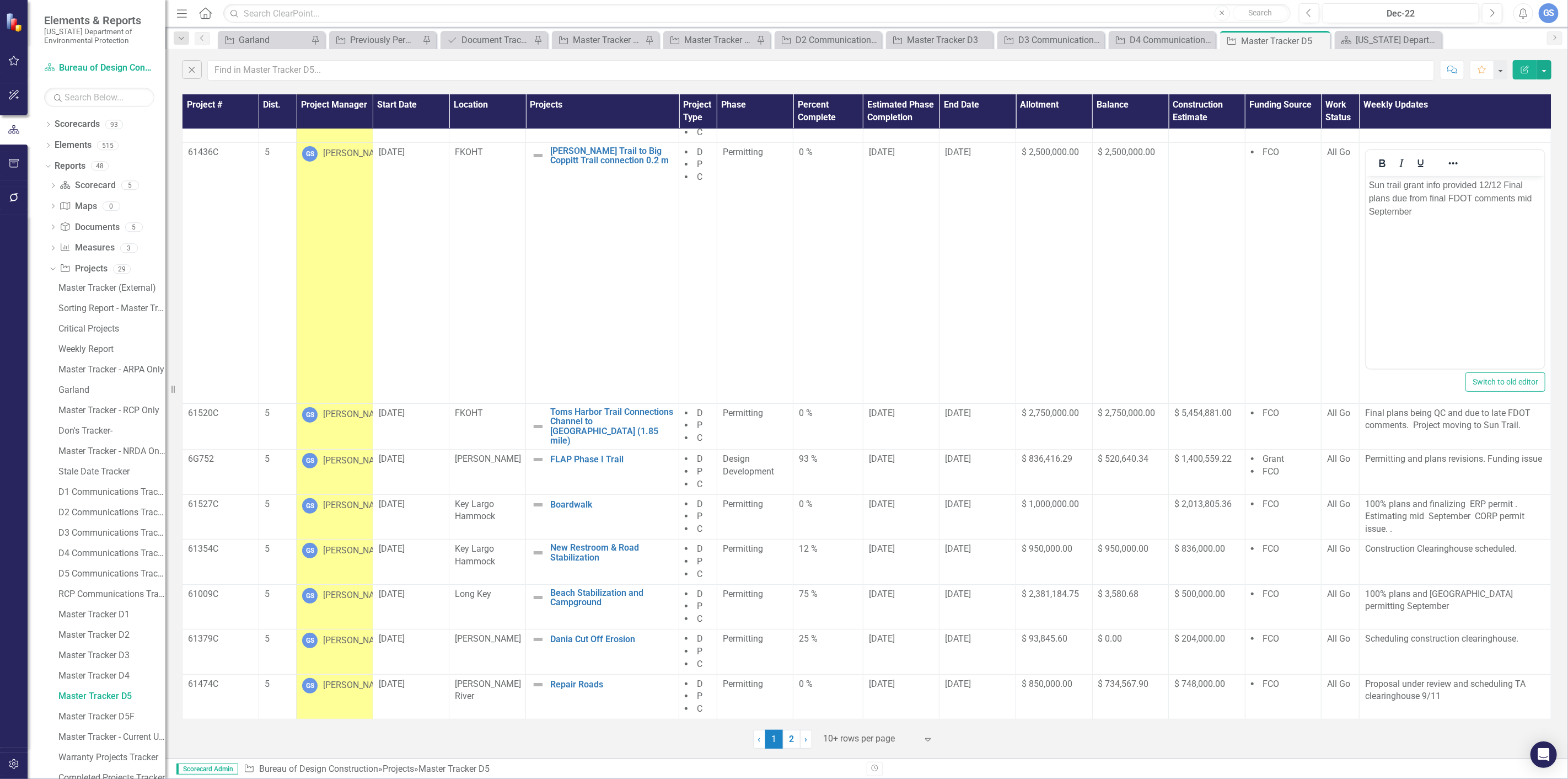
scroll to position [0, 0]
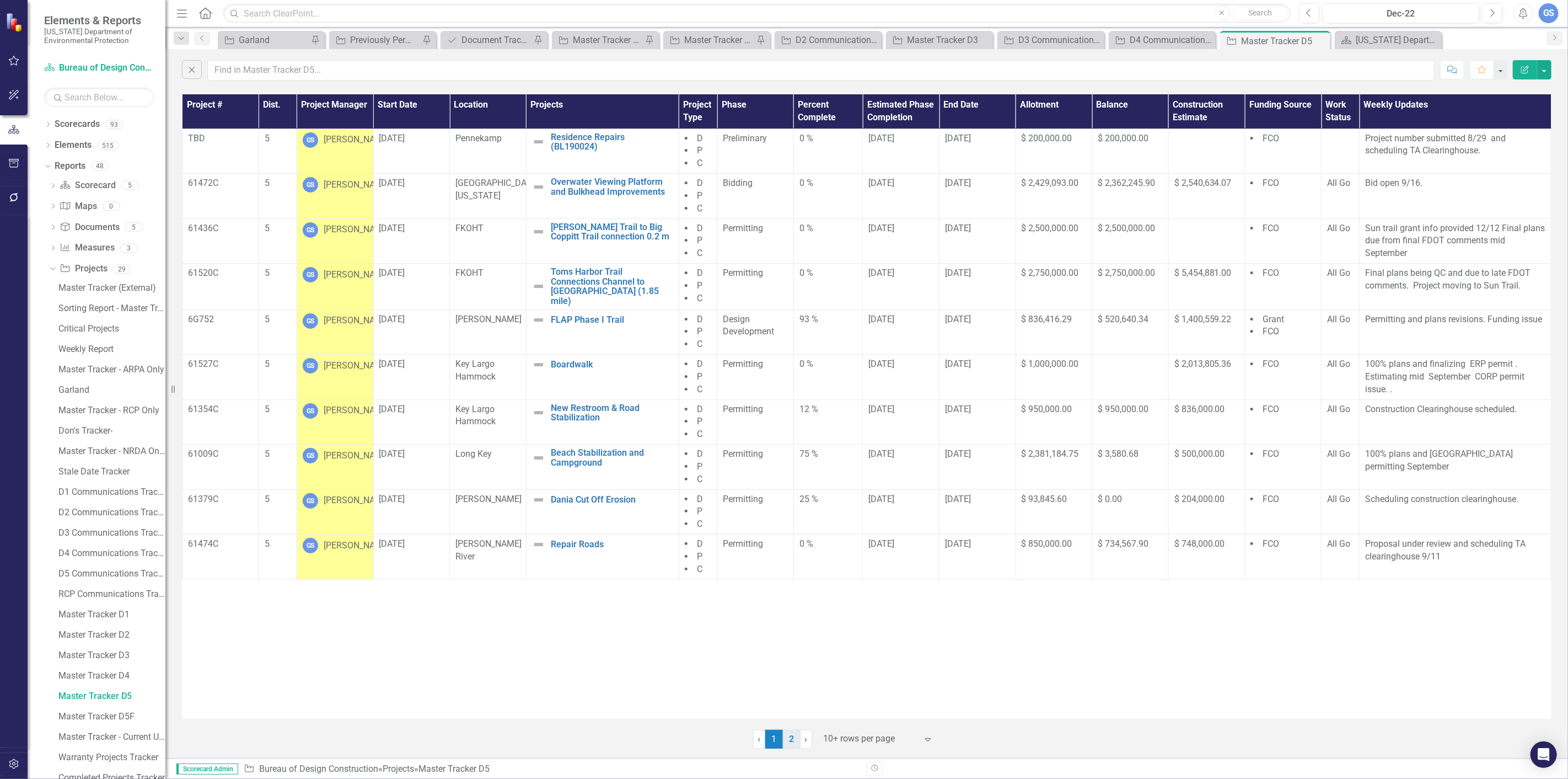
click at [791, 736] on link "2" at bounding box center [791, 739] width 18 height 19
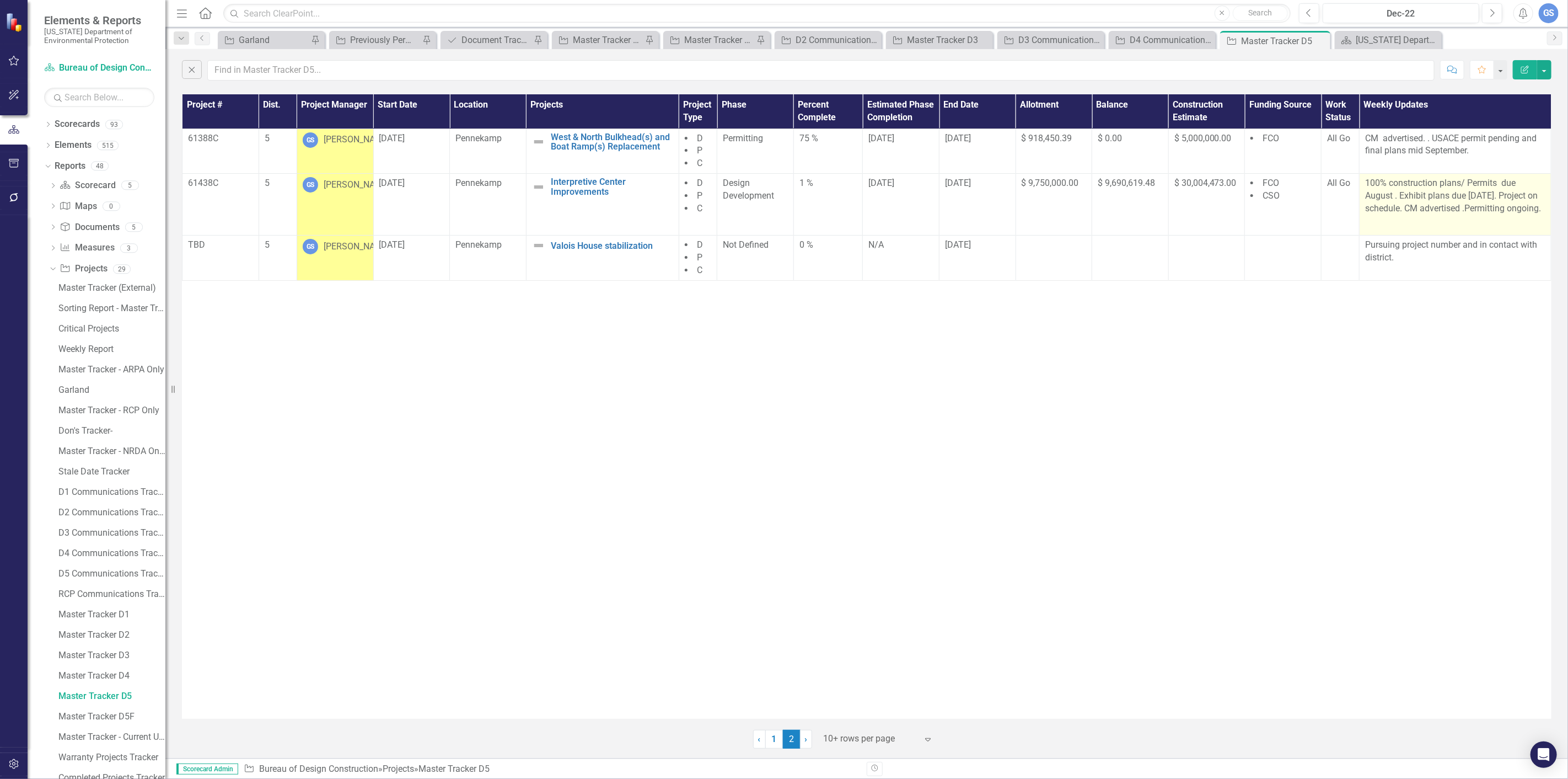
click at [1393, 196] on p "100% construction plans/ Permits due August . Exhibit plans due [DATE]. Project…" at bounding box center [1455, 197] width 180 height 40
click at [1394, 196] on p "100% construction plans/ Permits due August . Exhibit plans due [DATE]. Project…" at bounding box center [1455, 197] width 180 height 40
click at [1390, 196] on p "100% construction plans/ Permits due August . Exhibit plans due [DATE]. Project…" at bounding box center [1455, 197] width 180 height 40
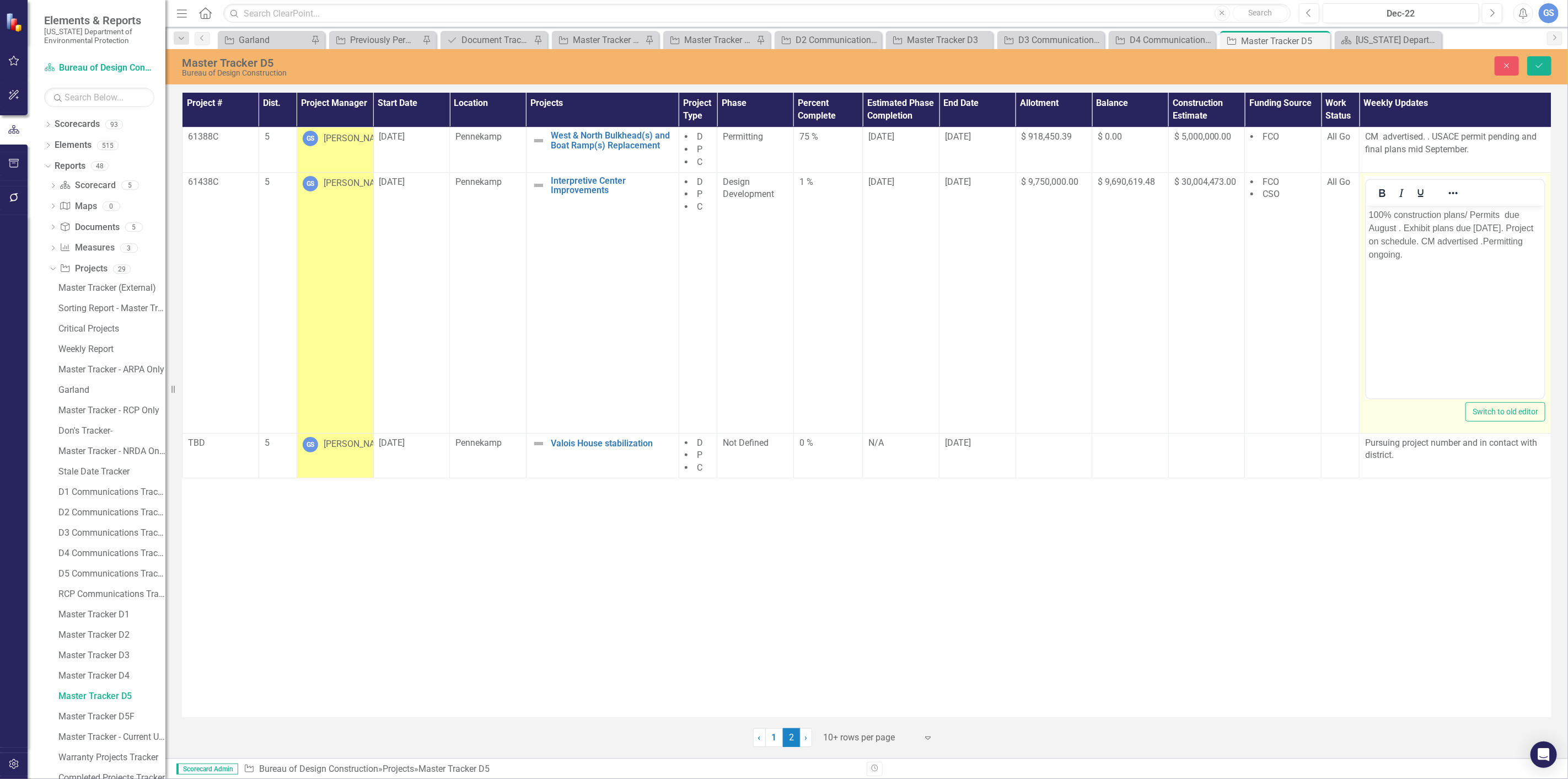
click at [1396, 224] on p "100% construction plans/ Permits due August . Exhibit plans due [DATE]. Project…" at bounding box center [1455, 234] width 173 height 53
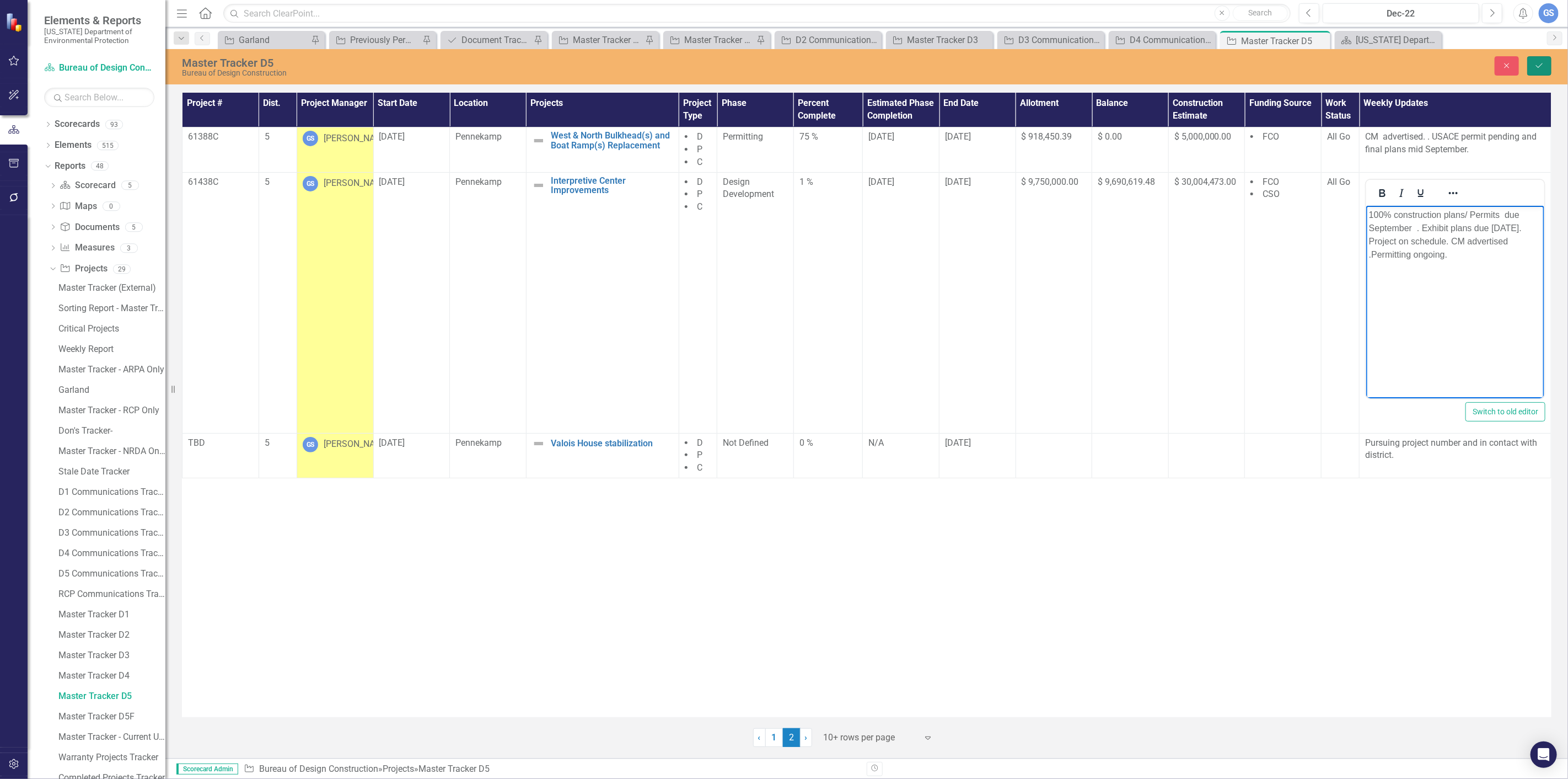
click at [1534, 62] on button "Save" at bounding box center [1539, 66] width 24 height 19
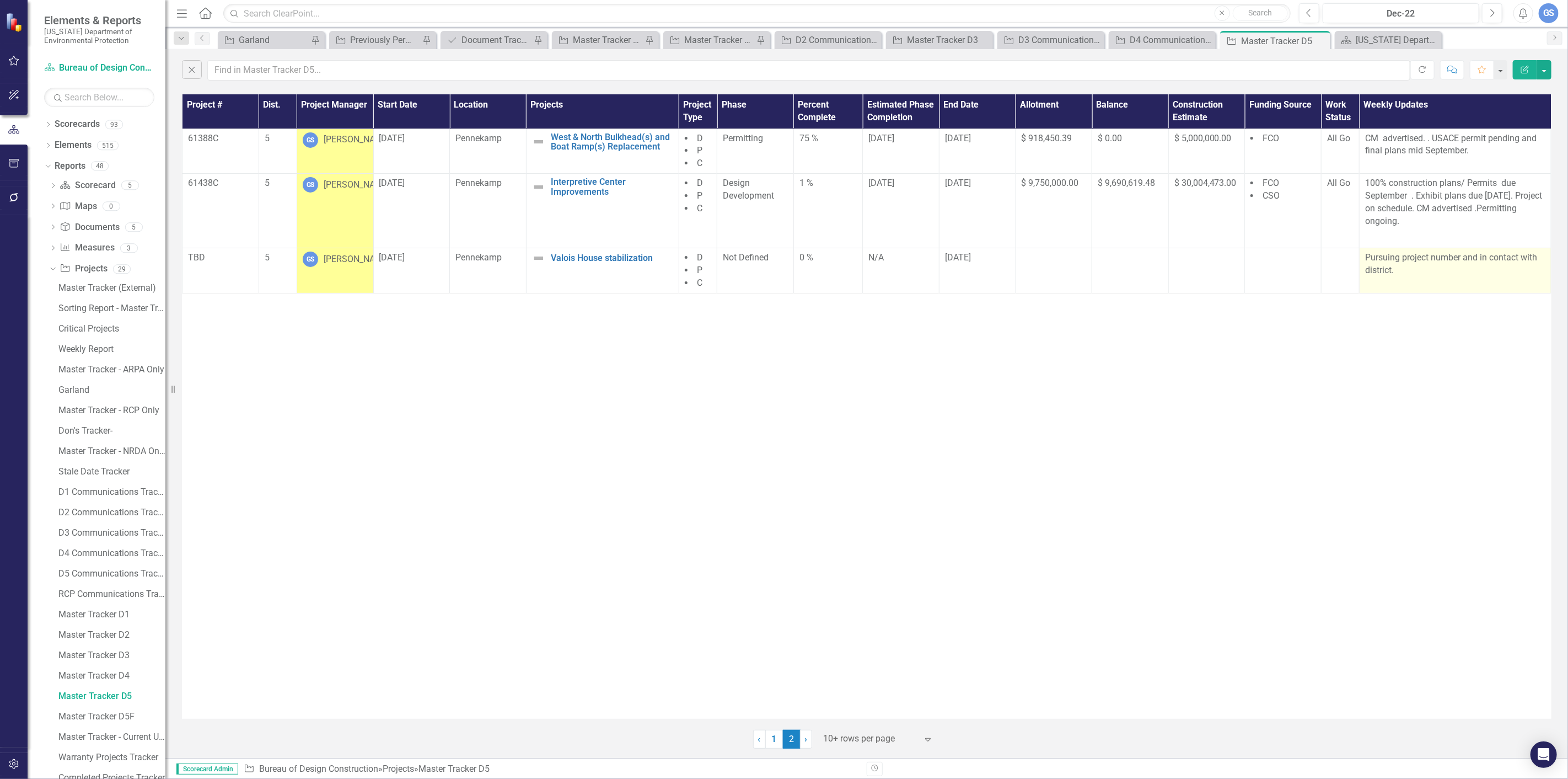
click at [1403, 267] on p "Pursuing project number and in contact with district." at bounding box center [1455, 264] width 180 height 26
click at [1401, 267] on p "Pursuing project number and in contact with district." at bounding box center [1455, 264] width 180 height 26
click at [1401, 270] on p "Pursuing project number and in contact with district." at bounding box center [1455, 264] width 180 height 26
drag, startPoint x: 1396, startPoint y: 271, endPoint x: 1478, endPoint y: 255, distance: 83.5
click at [1478, 255] on p "Pursuing project number and in contact with district." at bounding box center [1455, 264] width 180 height 26
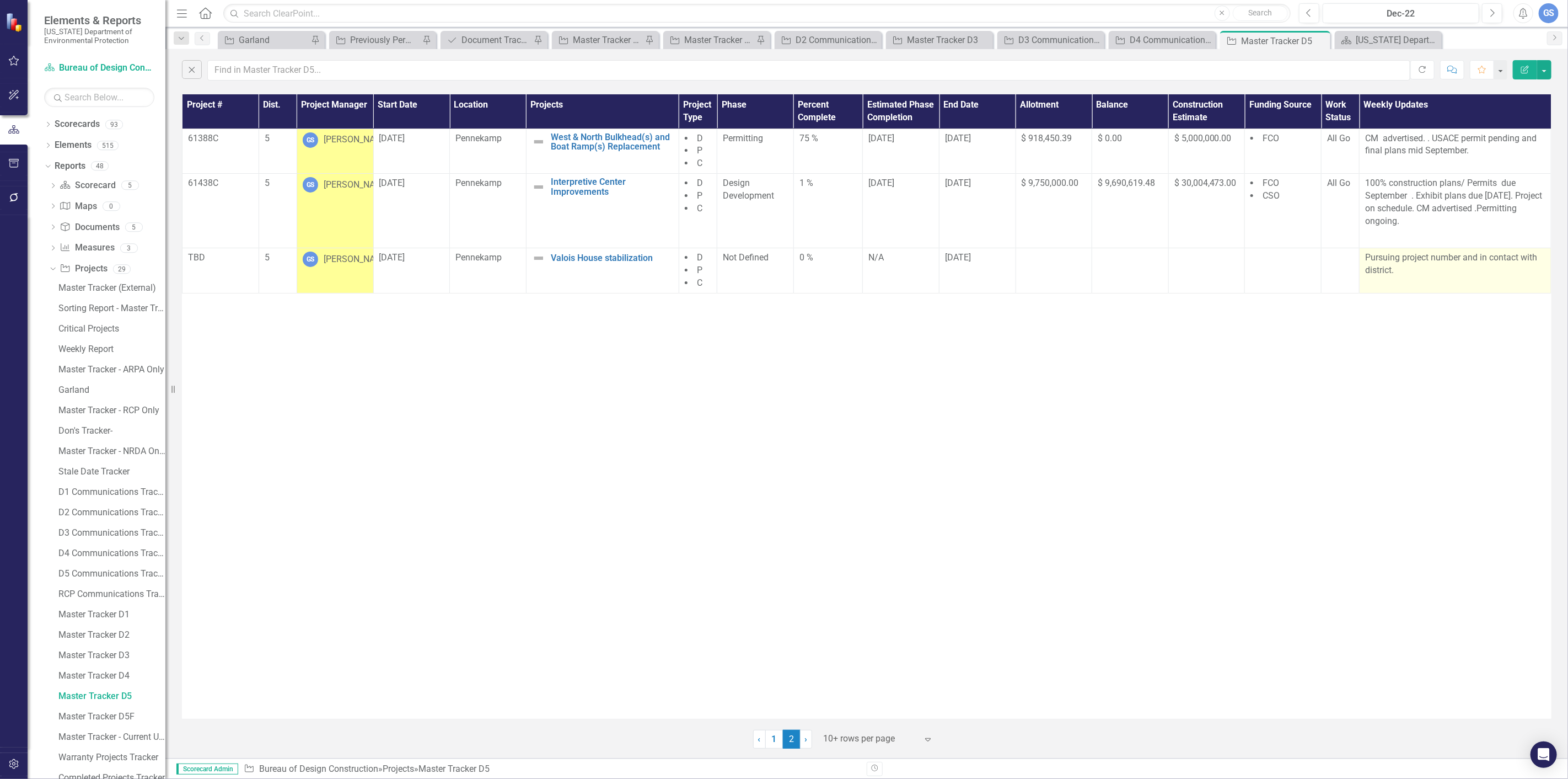
click at [1446, 278] on td "Pursuing project number and in contact with district." at bounding box center [1455, 271] width 192 height 45
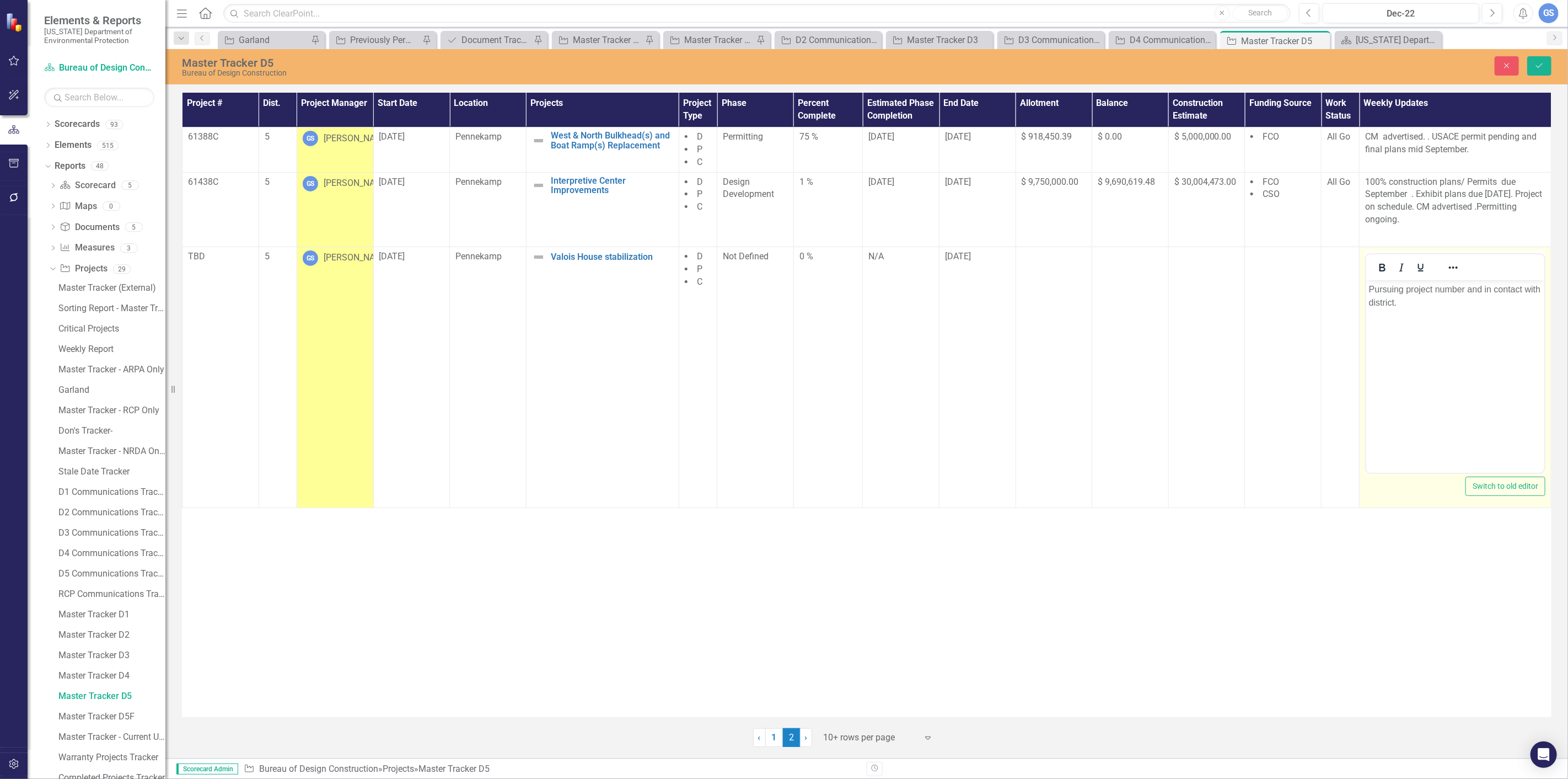
click at [1409, 307] on p "Pursuing project number and in contact with district." at bounding box center [1455, 295] width 173 height 26
click at [1402, 301] on p "Pursuing project number and in contact with district." at bounding box center [1455, 295] width 173 height 26
click at [1539, 70] on button "Save" at bounding box center [1539, 66] width 24 height 19
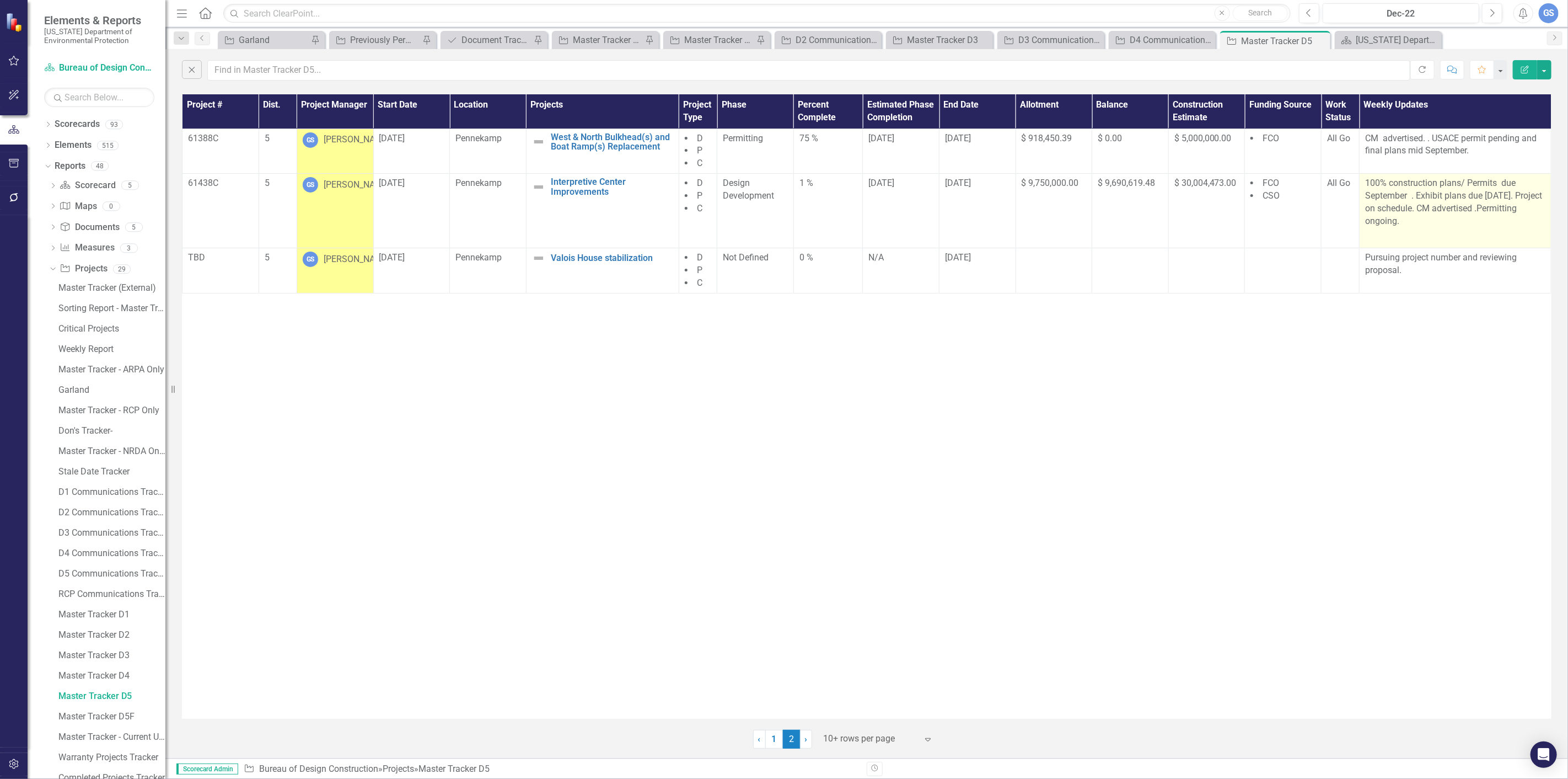
click at [1528, 197] on p "100% construction plans/ Permits due September . Exhibit plans due [DATE]. Proj…" at bounding box center [1455, 203] width 180 height 52
click at [1521, 213] on p "100% construction plans/ Permits due September . Exhibit plans due [DATE]. Proj…" at bounding box center [1455, 203] width 180 height 52
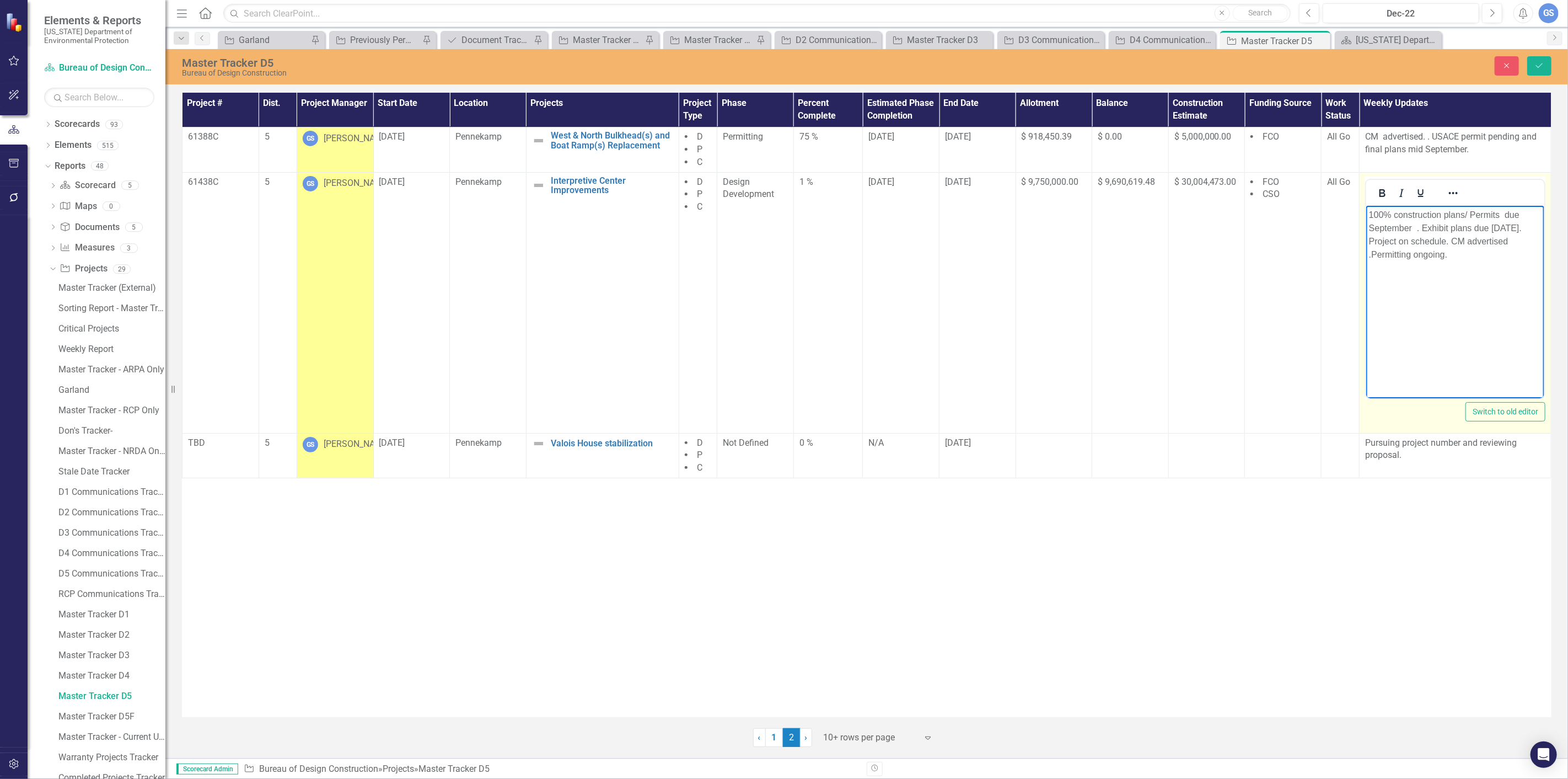
click at [1535, 225] on p "100% construction plans/ Permits due September . Exhibit plans due [DATE]. Proj…" at bounding box center [1455, 234] width 173 height 53
click at [1536, 228] on p "100% construction plans/ Permits due September . Exhibit plans due [DATE]. Proj…" at bounding box center [1455, 234] width 173 height 53
click at [1539, 62] on icon "Save" at bounding box center [1539, 65] width 10 height 8
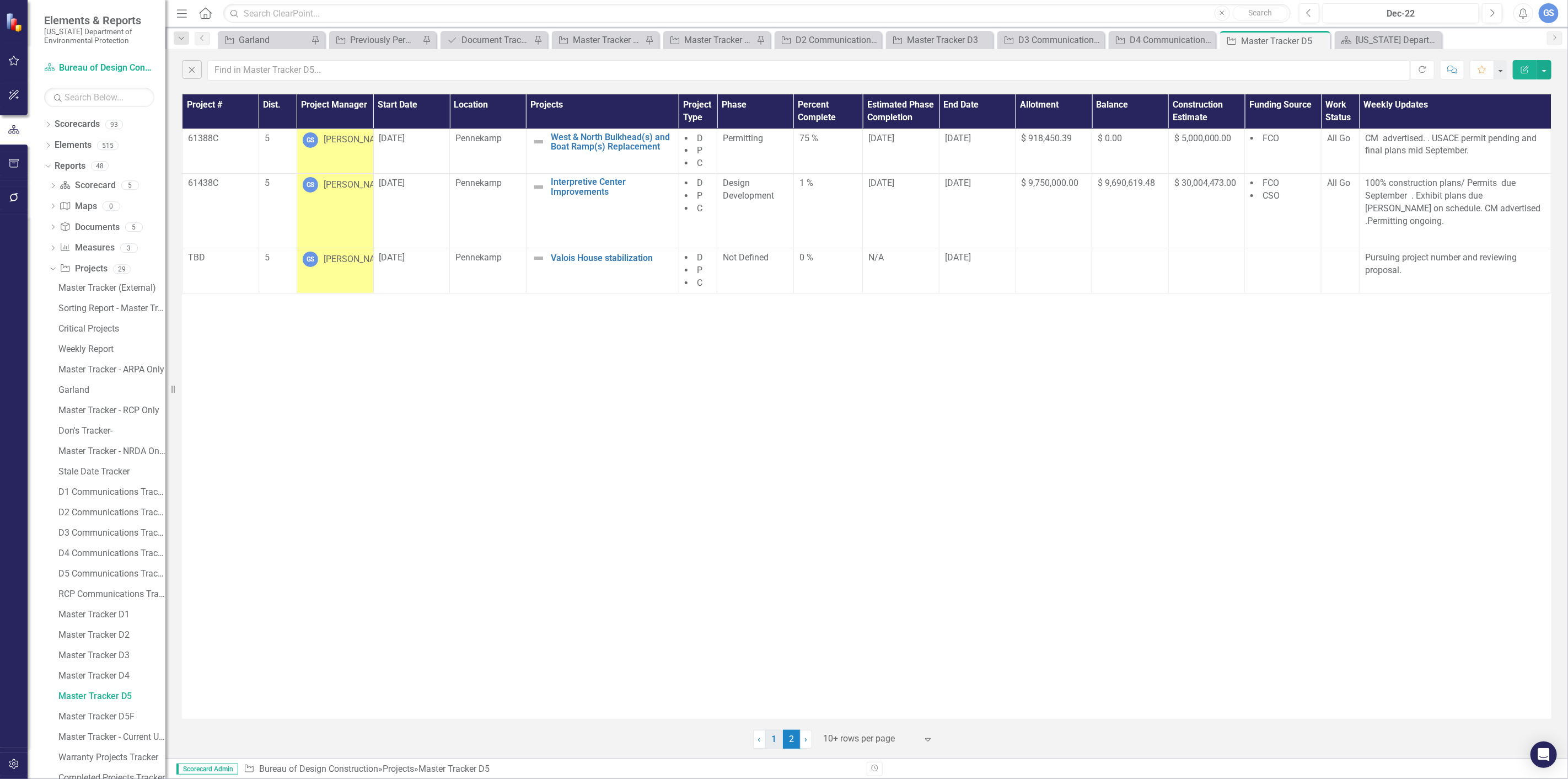
click at [771, 735] on link "1" at bounding box center [774, 739] width 18 height 19
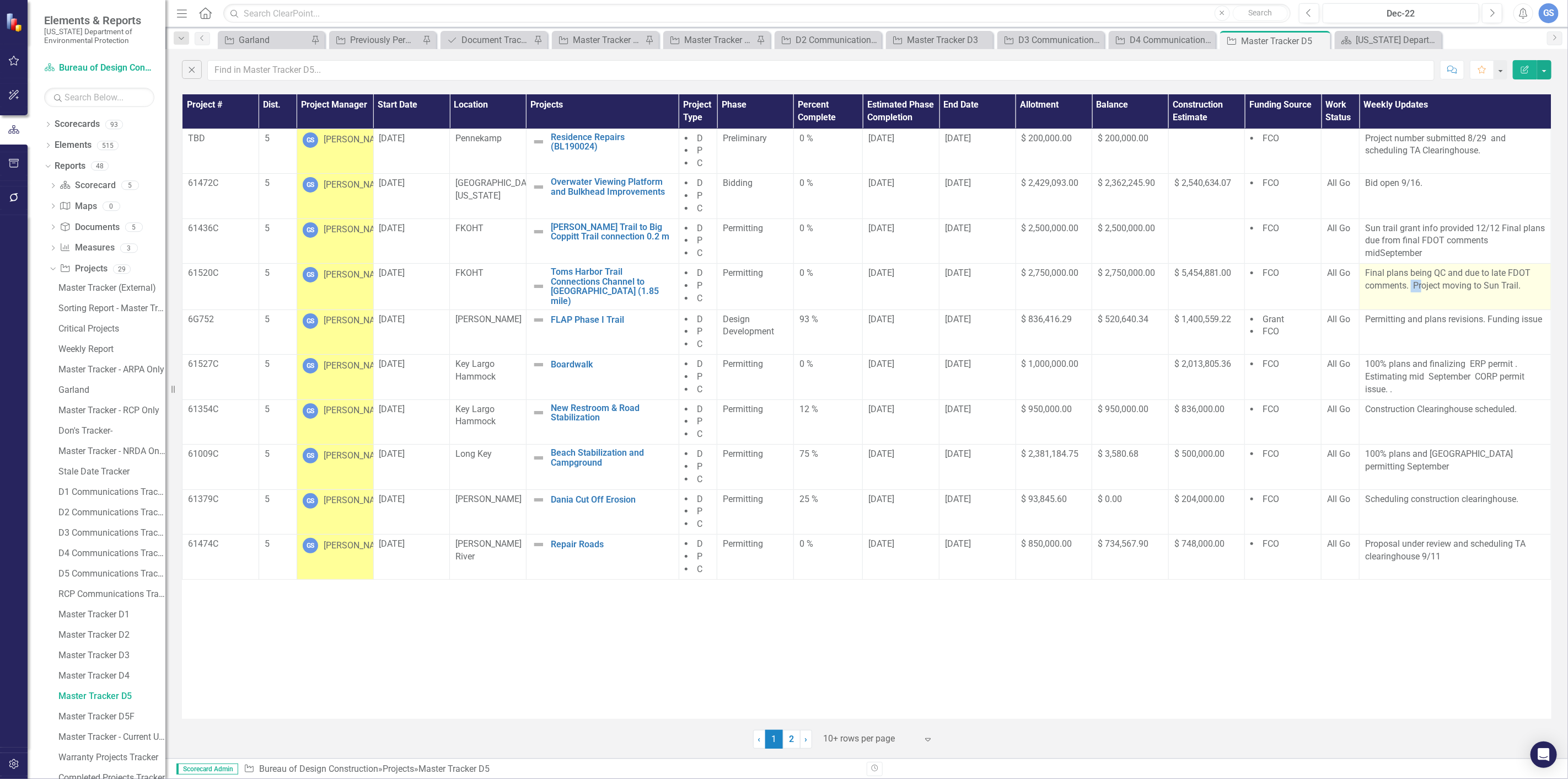
drag, startPoint x: 1413, startPoint y: 284, endPoint x: 1424, endPoint y: 290, distance: 12.5
click at [1424, 290] on p "Final plans being QC and due to late FDOT comments. Project moving to Sun Trail." at bounding box center [1455, 280] width 180 height 26
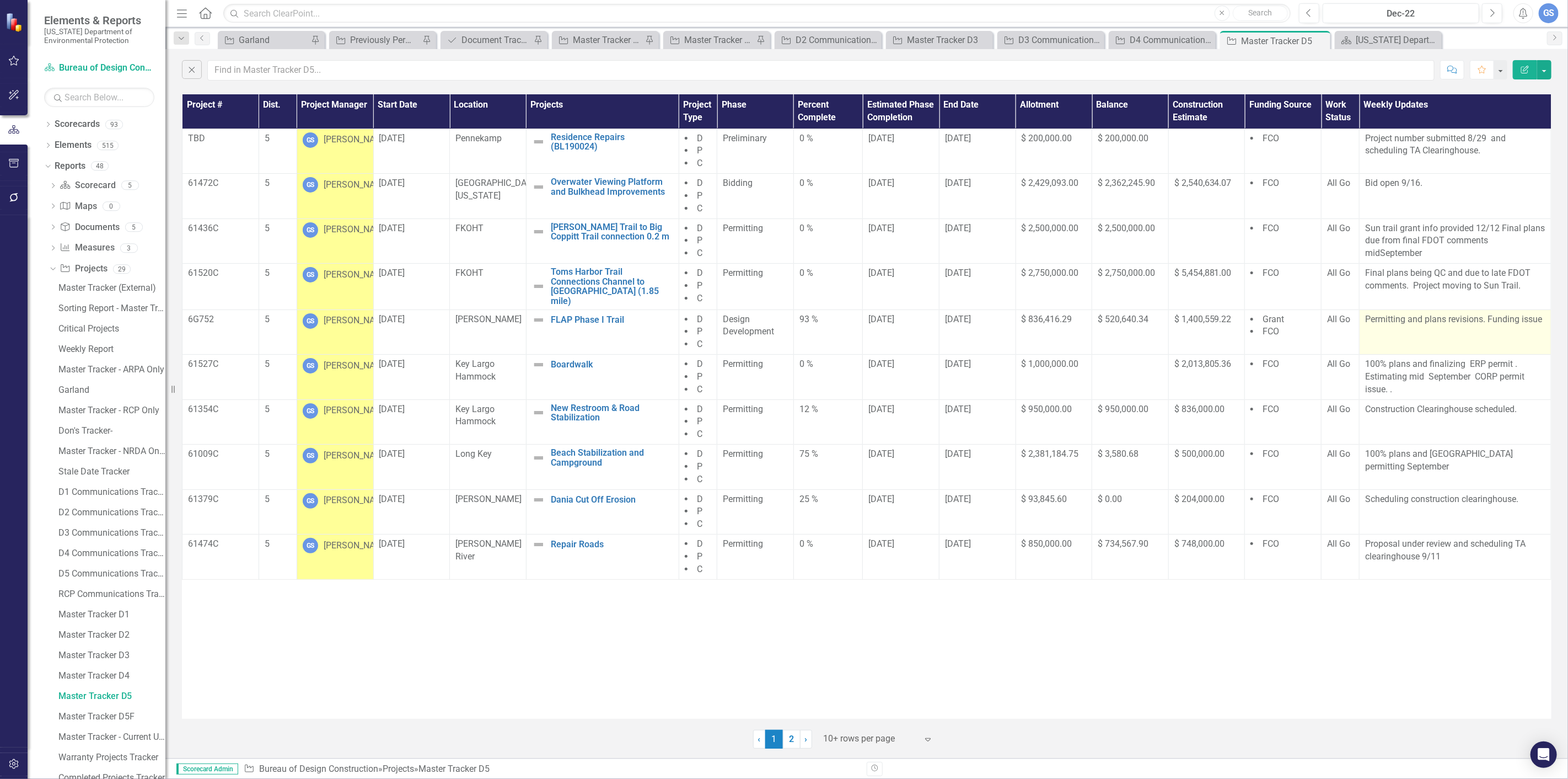
click at [1484, 333] on td "Permitting and plans revisions. Funding issue" at bounding box center [1455, 332] width 192 height 45
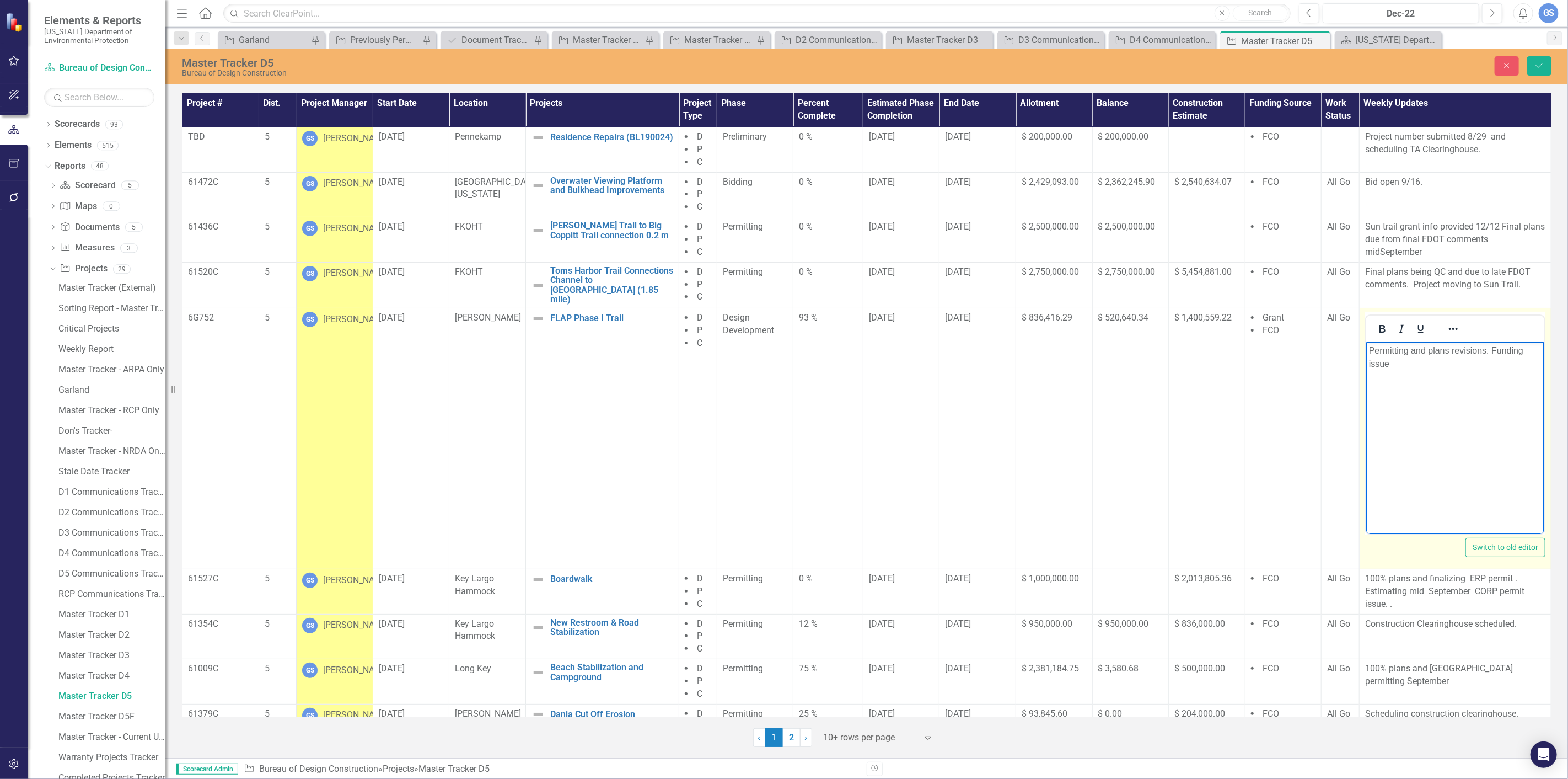
drag, startPoint x: 1390, startPoint y: 361, endPoint x: 1441, endPoint y: 364, distance: 51.1
click at [1437, 362] on p "Permitting and plans revisions. Funding issue" at bounding box center [1455, 356] width 173 height 26
drag, startPoint x: 1491, startPoint y: 347, endPoint x: 1521, endPoint y: 367, distance: 36.1
click at [1521, 366] on p "Permitting and plans revisions. Funding issue" at bounding box center [1455, 356] width 173 height 26
click at [1533, 62] on button "Save" at bounding box center [1539, 66] width 24 height 19
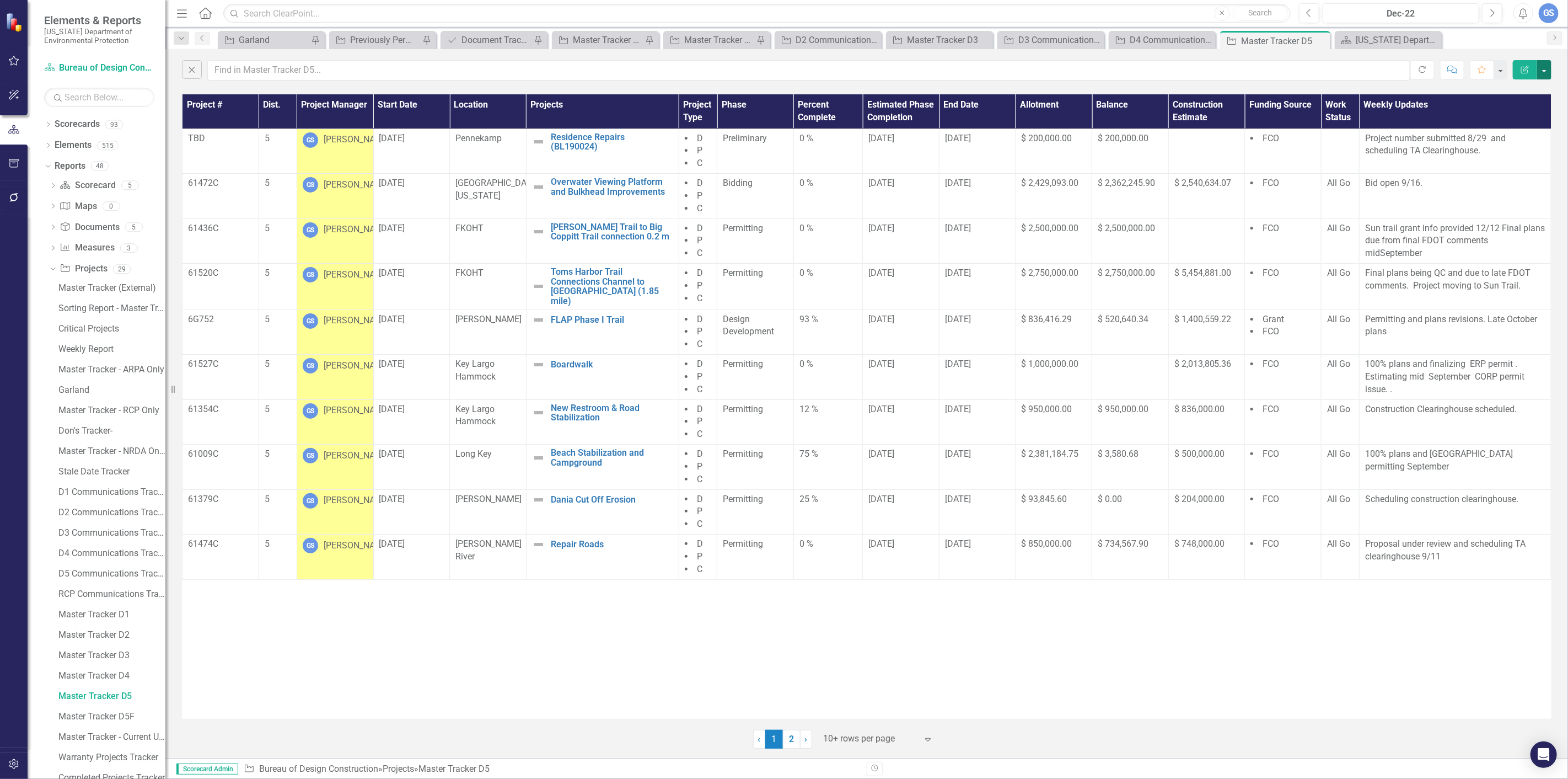
click at [1545, 72] on button "button" at bounding box center [1544, 70] width 15 height 19
click at [1509, 111] on link "PDF Export to PDF" at bounding box center [1507, 113] width 87 height 21
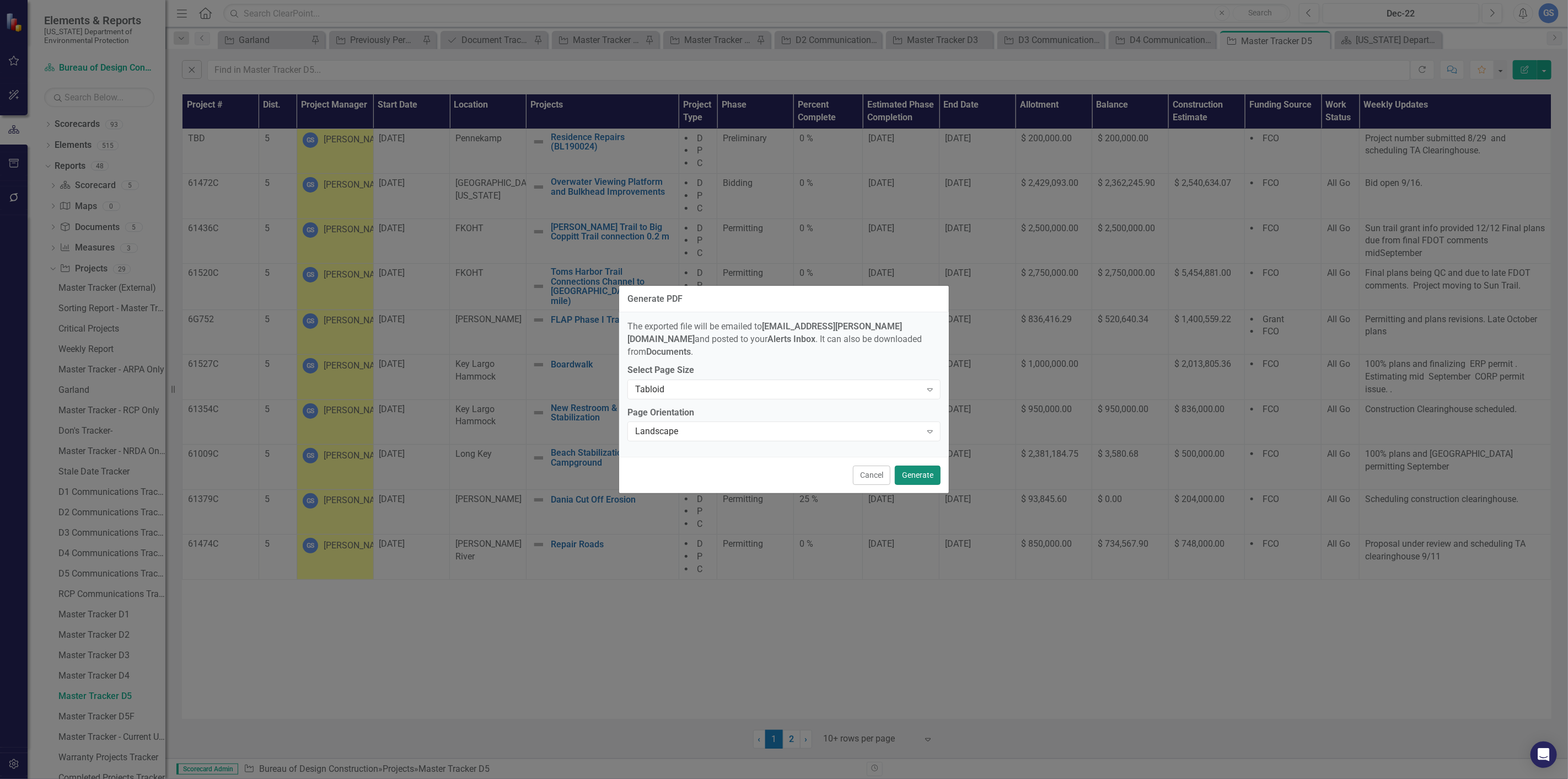
click at [918, 465] on button "Generate" at bounding box center [917, 475] width 46 height 19
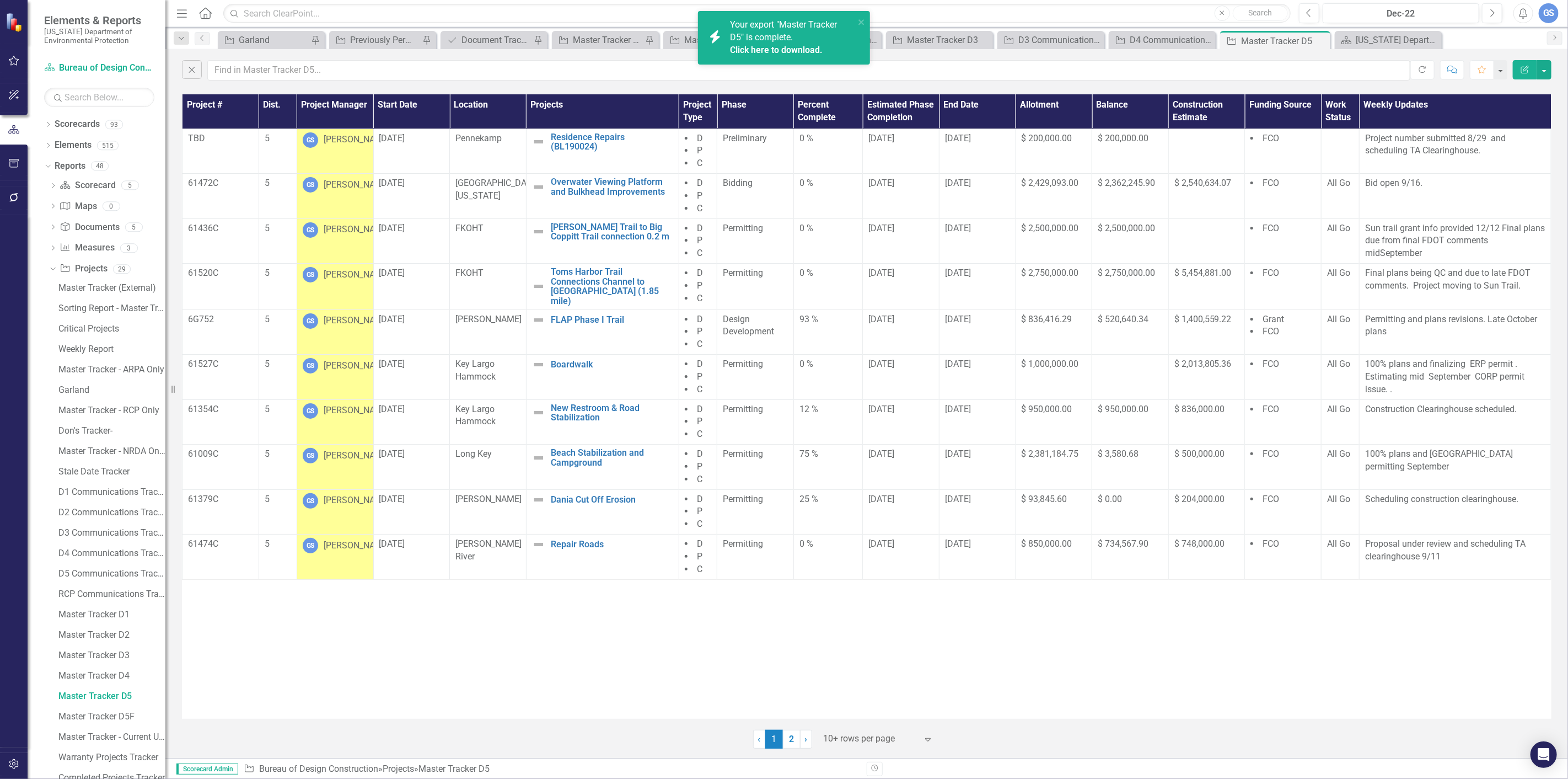
click at [778, 51] on link "Click here to download." at bounding box center [776, 49] width 93 height 10
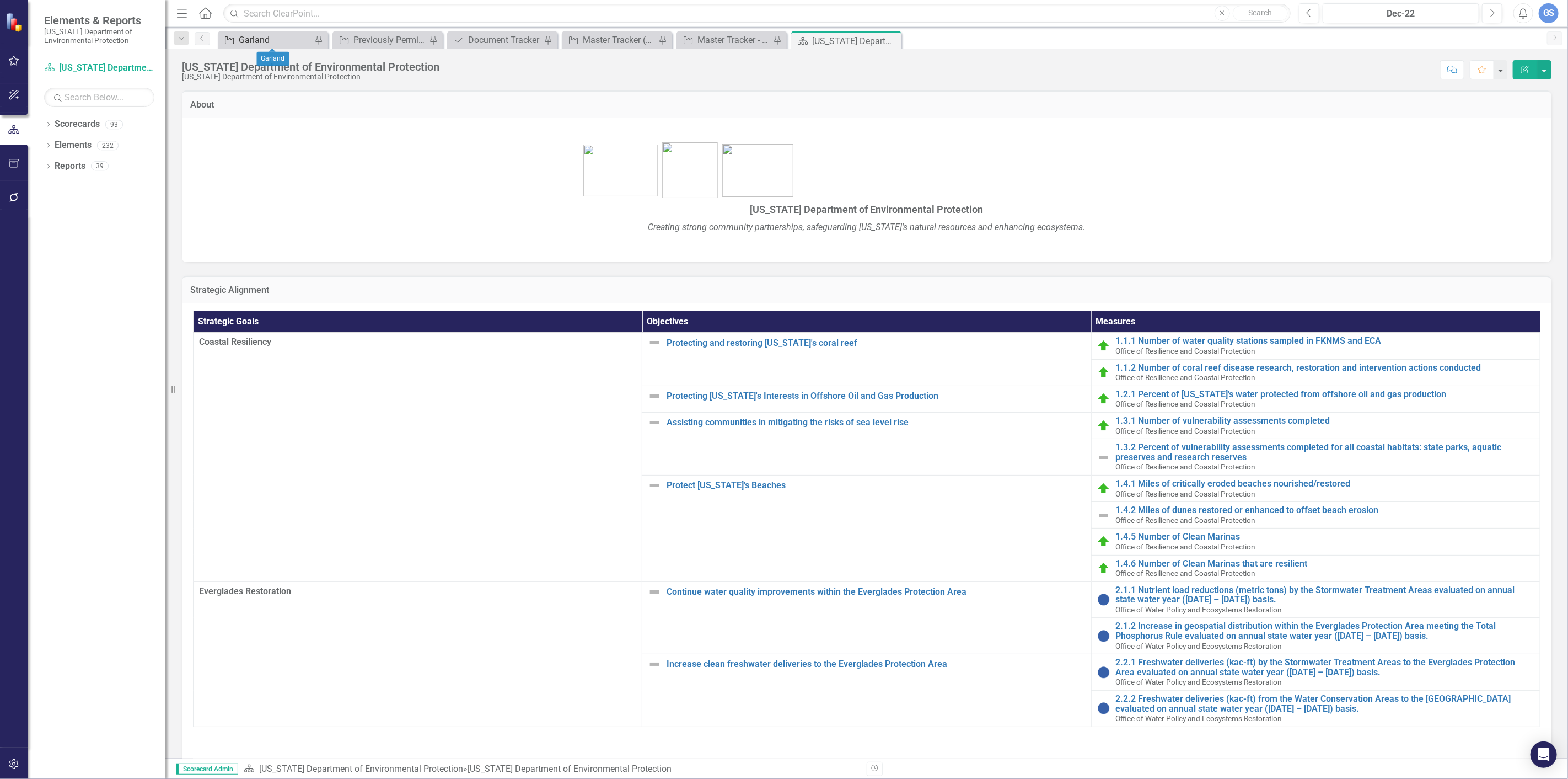
click at [262, 37] on div "Garland" at bounding box center [275, 40] width 73 height 14
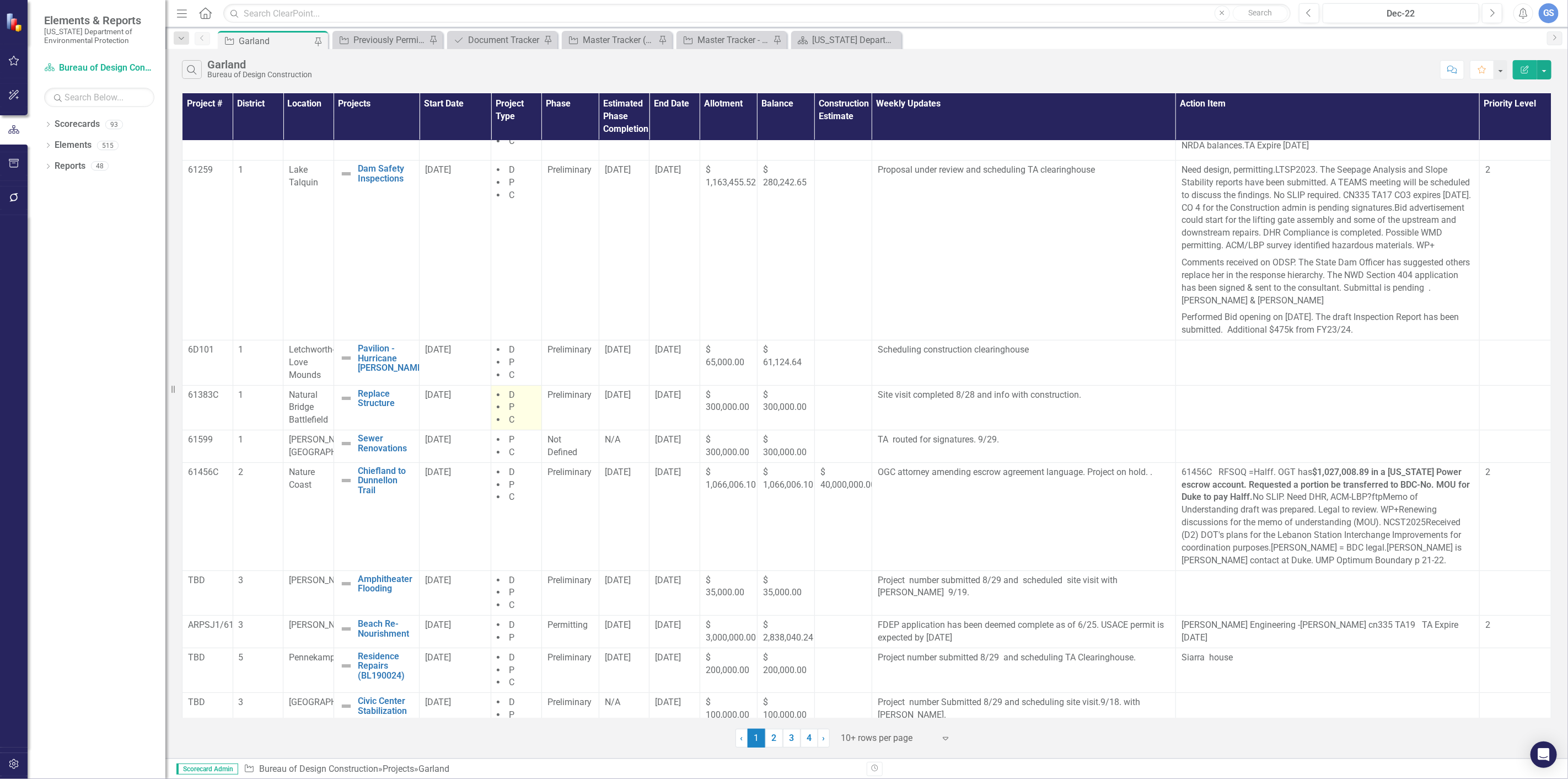
scroll to position [68, 0]
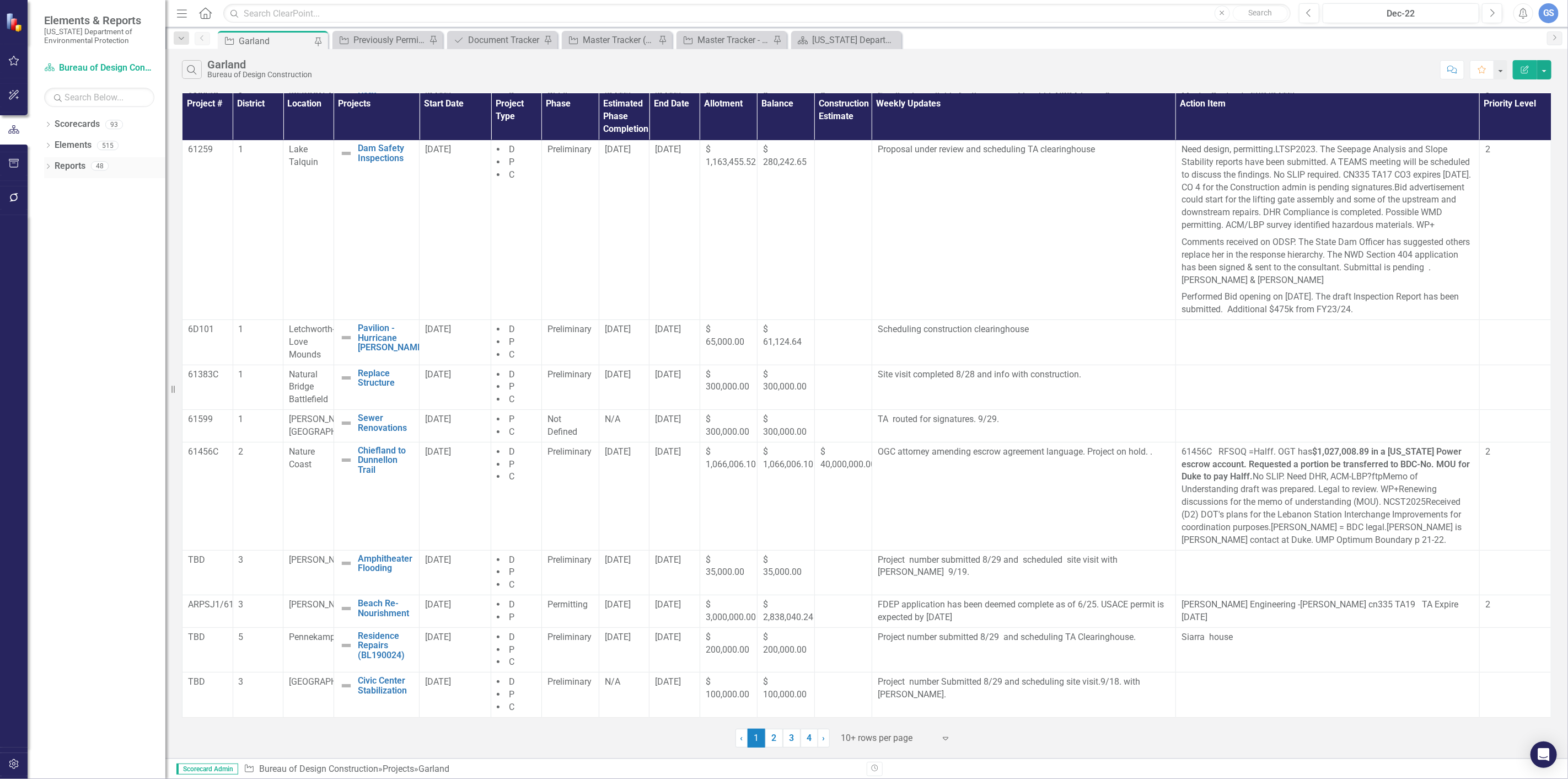
click at [44, 163] on div "Dropdown" at bounding box center [47, 167] width 8 height 9
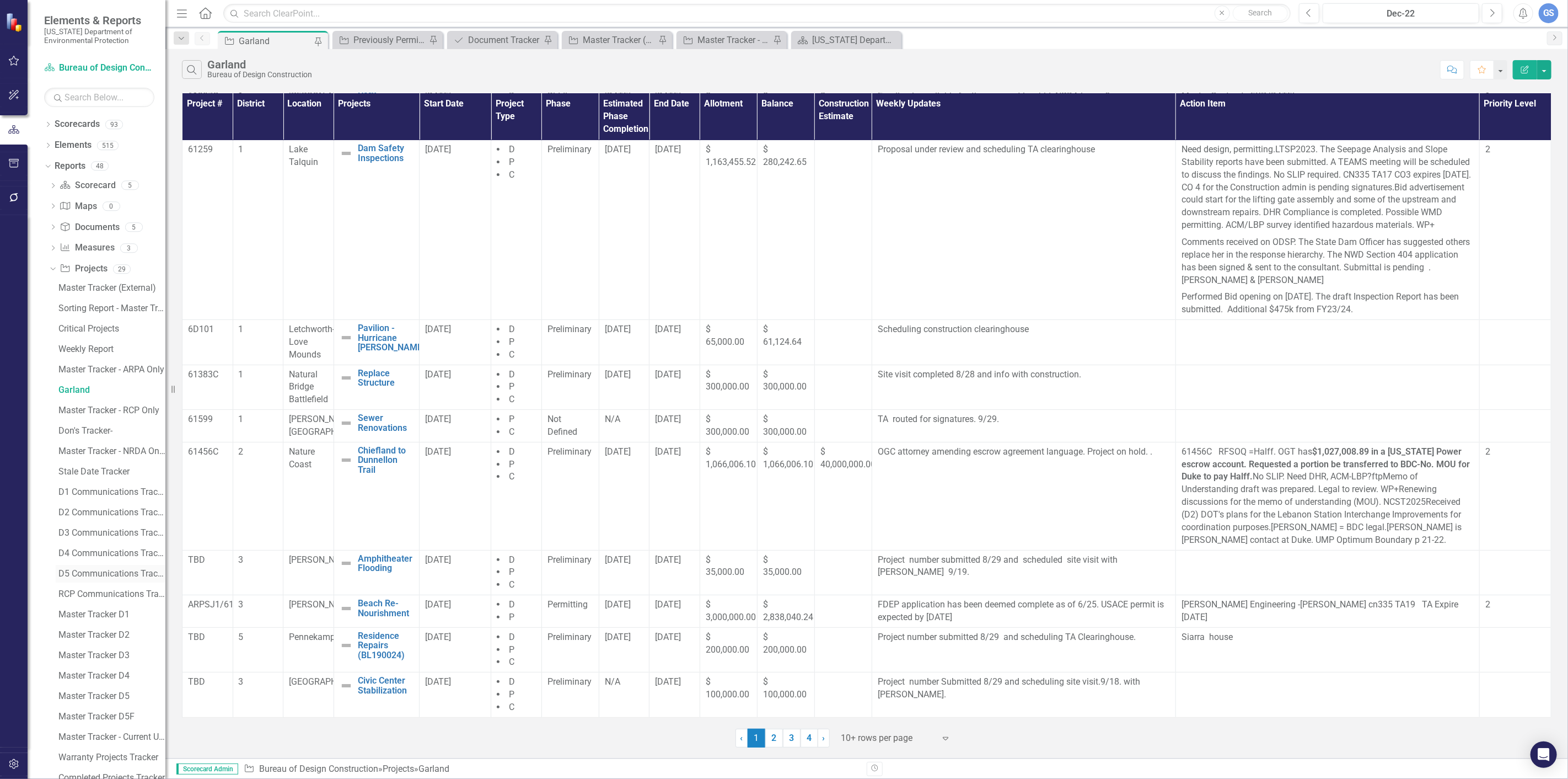
click at [85, 568] on link "D5 Communications Tracker" at bounding box center [110, 574] width 110 height 18
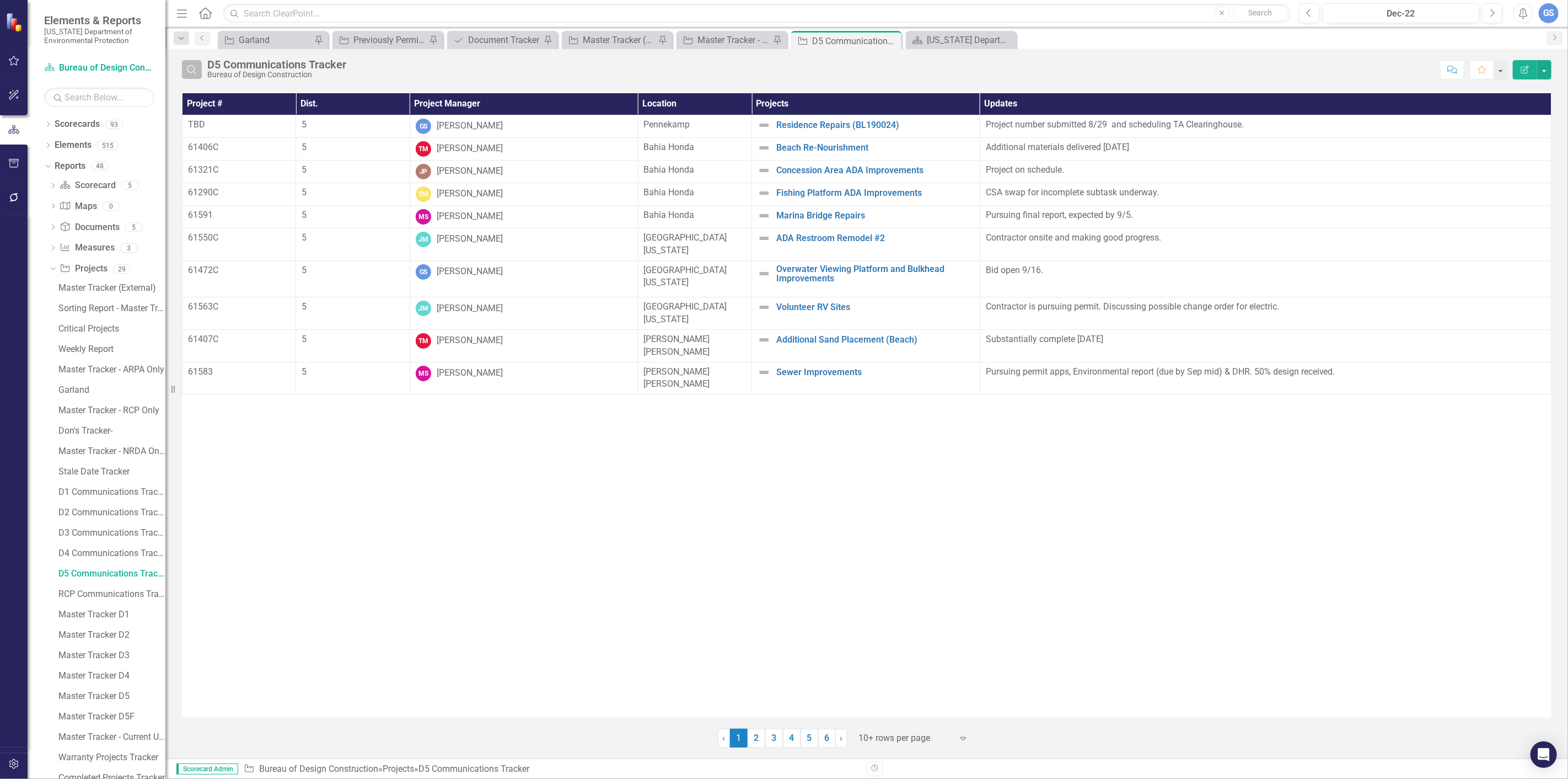
click at [197, 67] on icon "Search" at bounding box center [192, 69] width 12 height 10
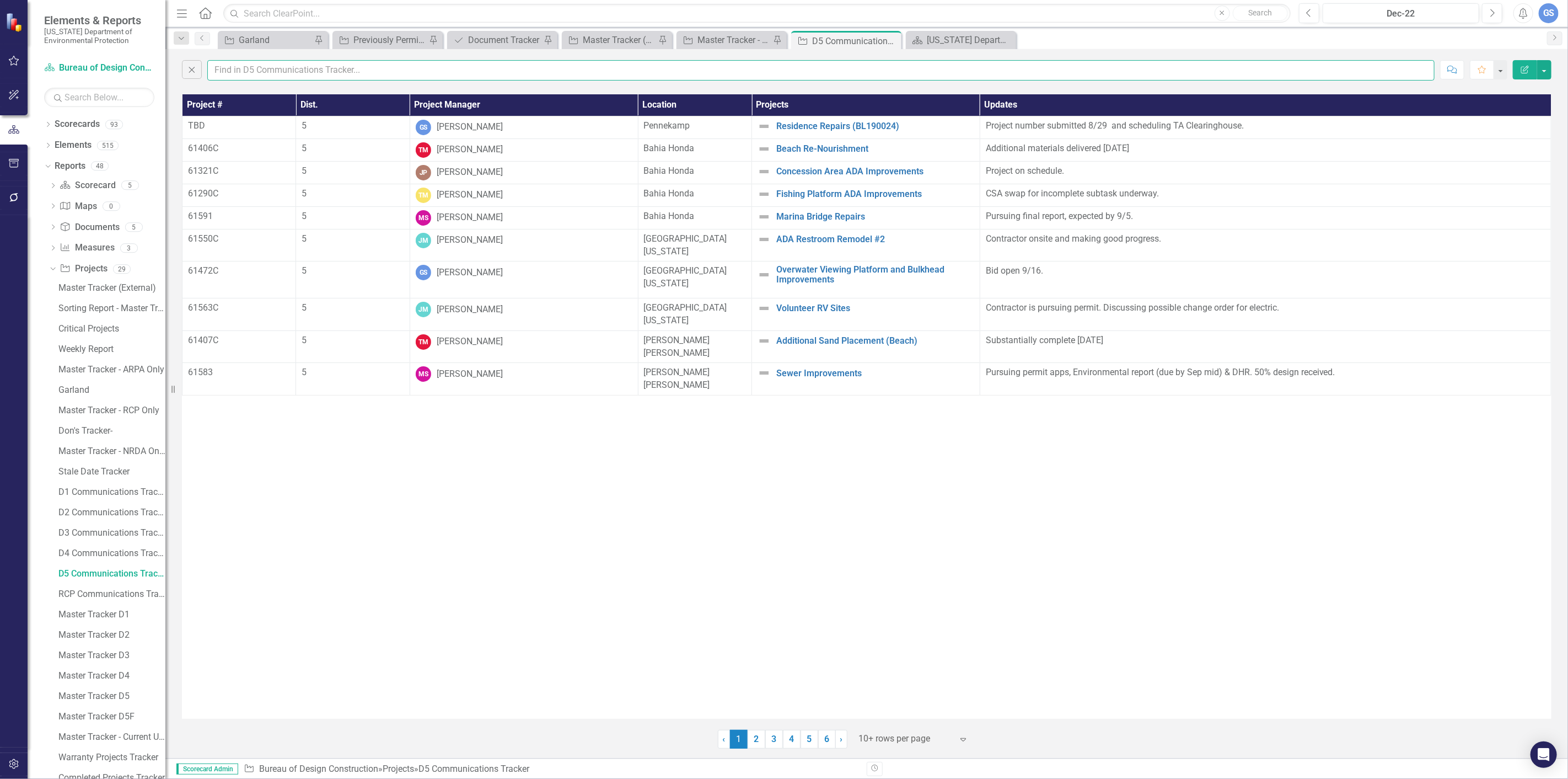
click at [233, 68] on input "text" at bounding box center [821, 71] width 1227 height 21
type input "garland"
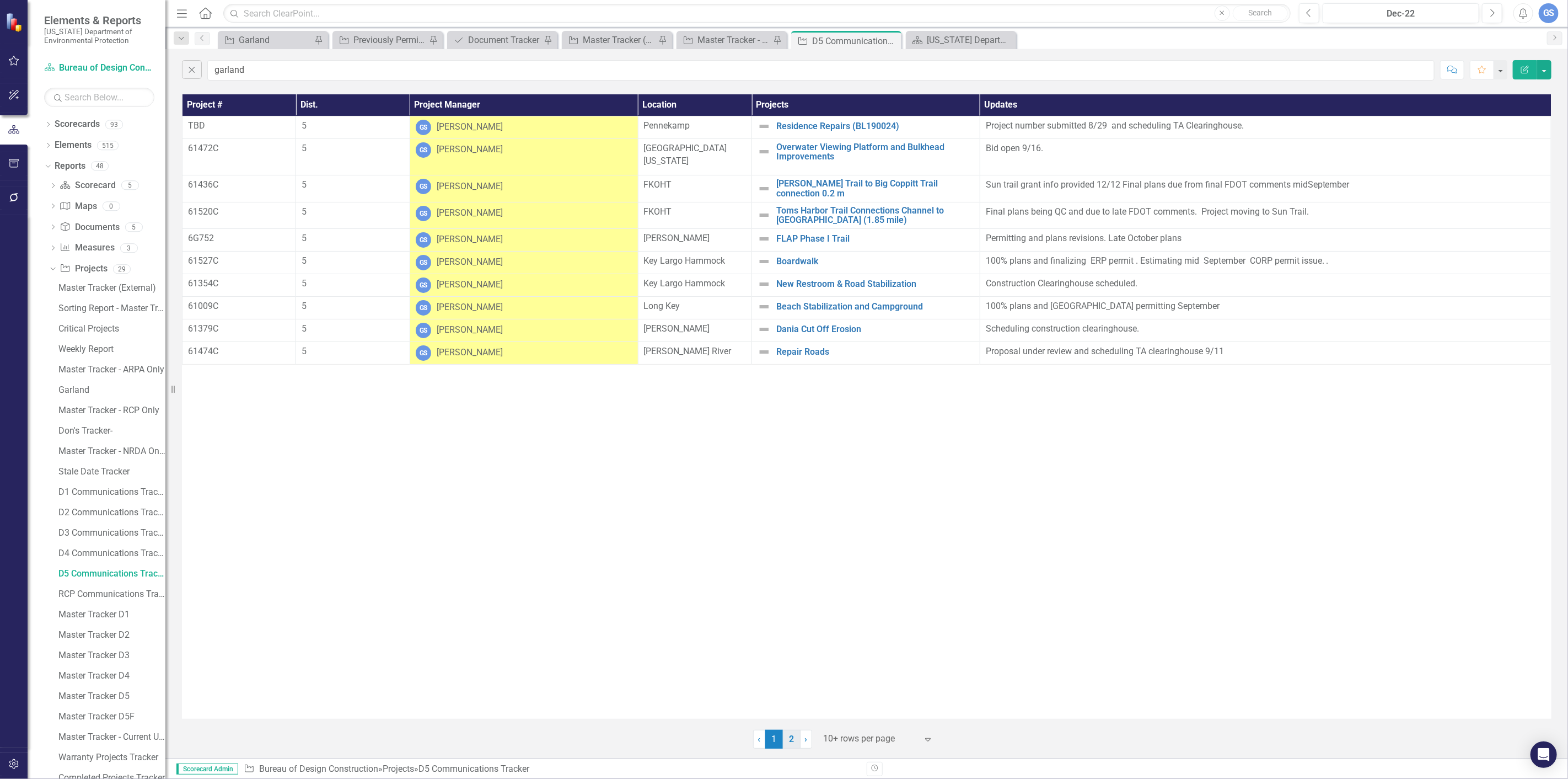
click at [788, 741] on link "2" at bounding box center [791, 739] width 18 height 19
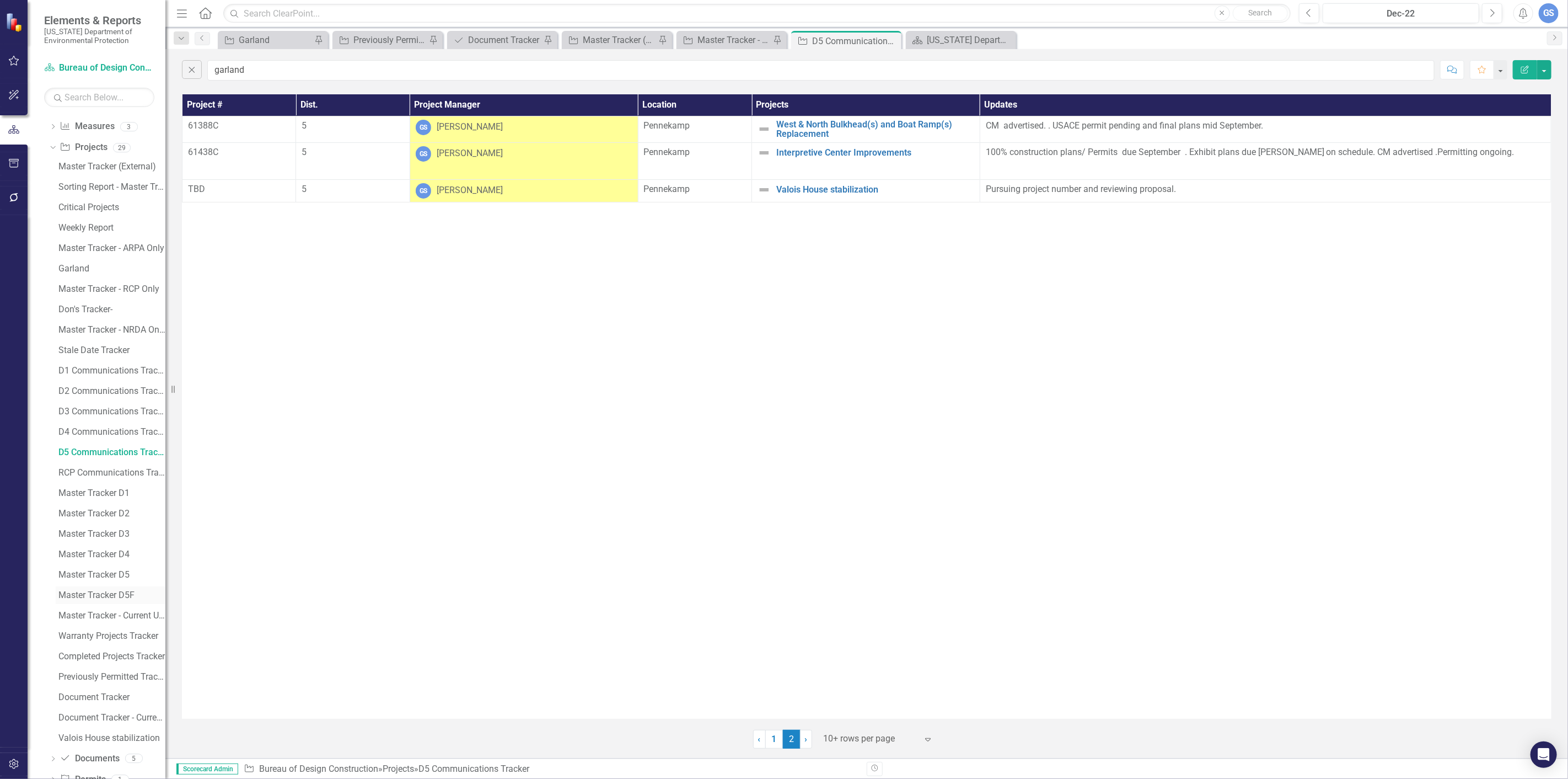
scroll to position [122, 0]
click at [102, 467] on div "RCP Communications Tracker" at bounding box center [112, 471] width 107 height 10
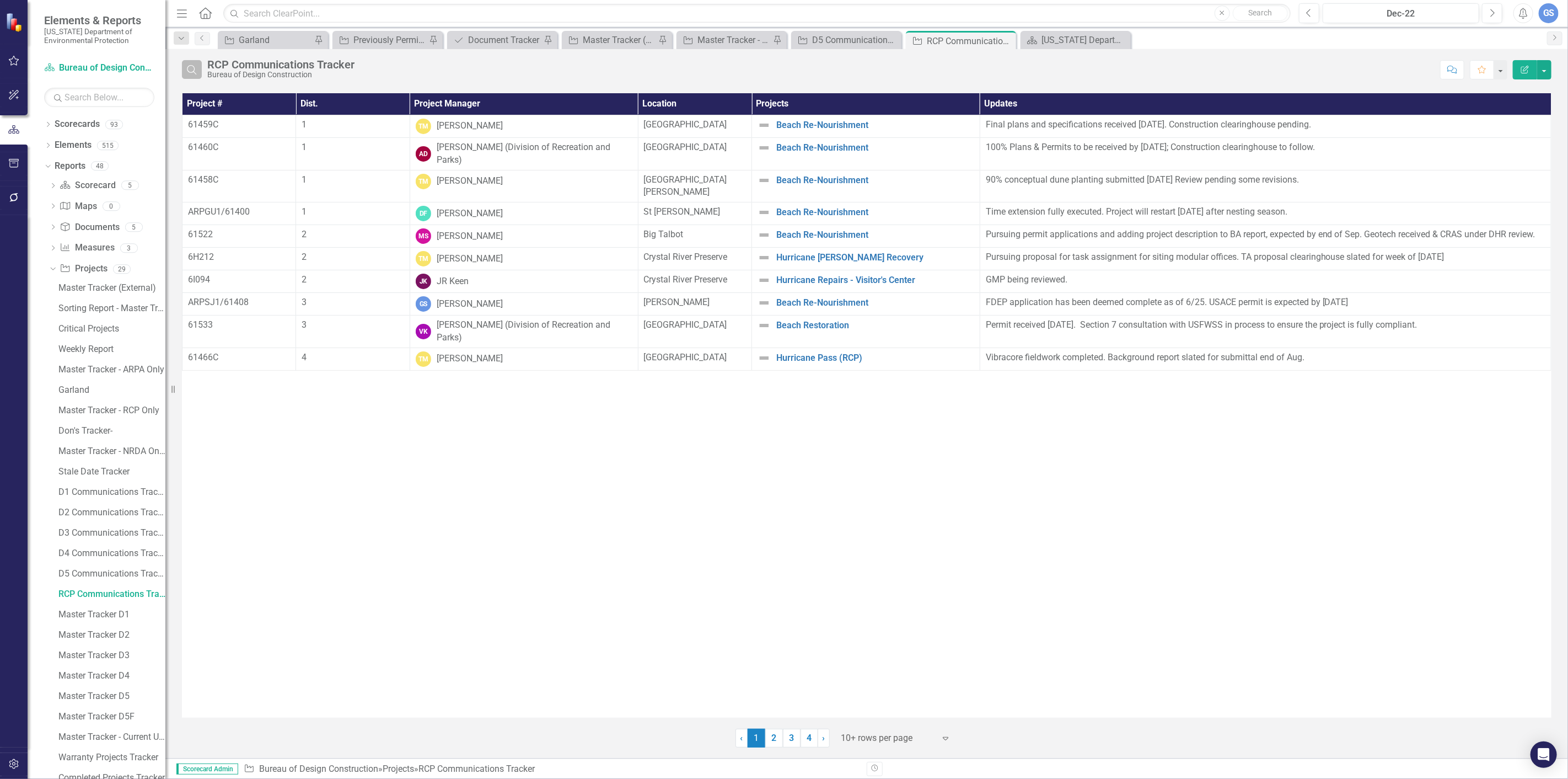
click at [195, 67] on icon "Search" at bounding box center [192, 69] width 12 height 10
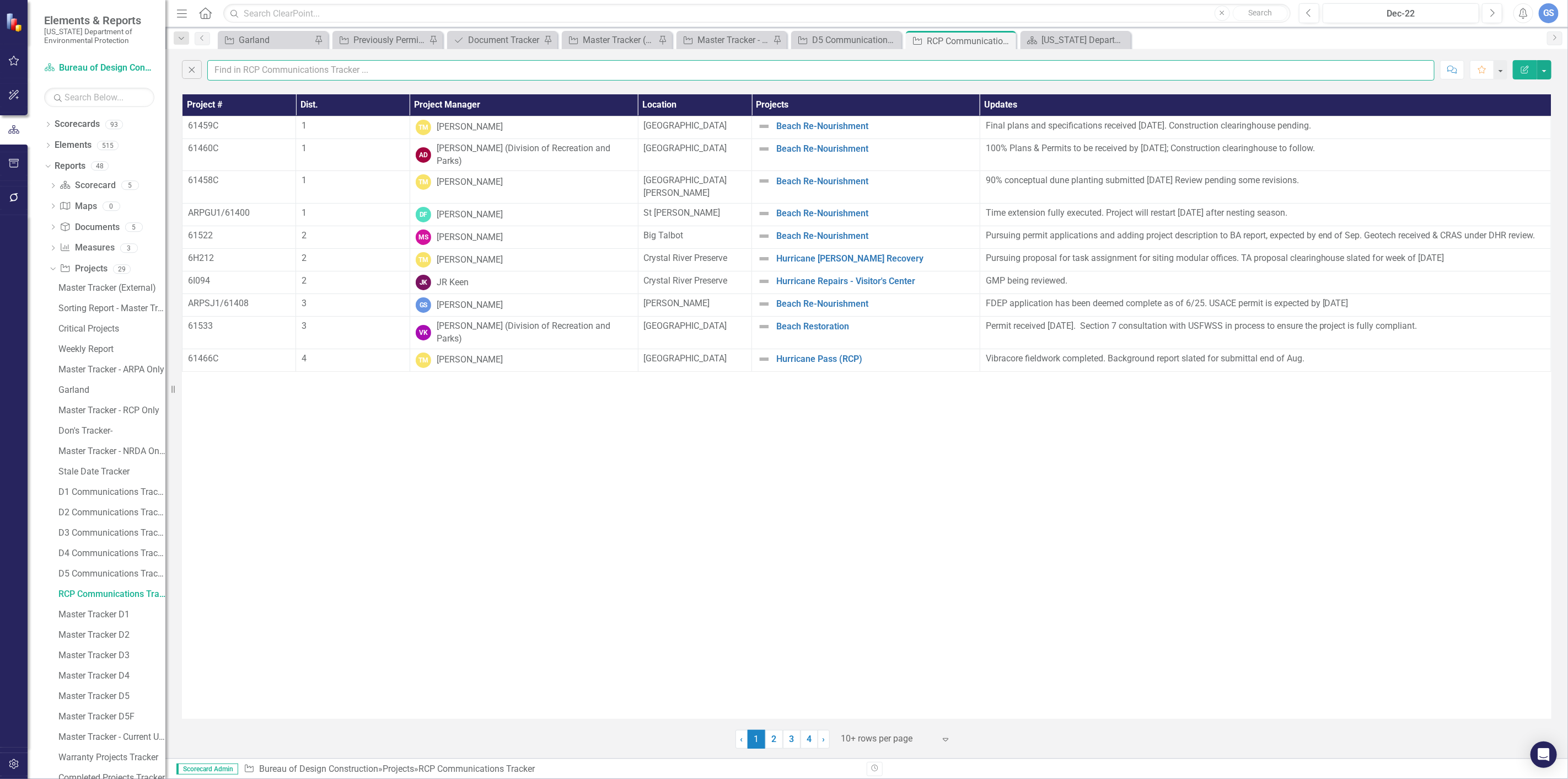
click at [229, 71] on input "text" at bounding box center [821, 71] width 1227 height 21
type input "garland"
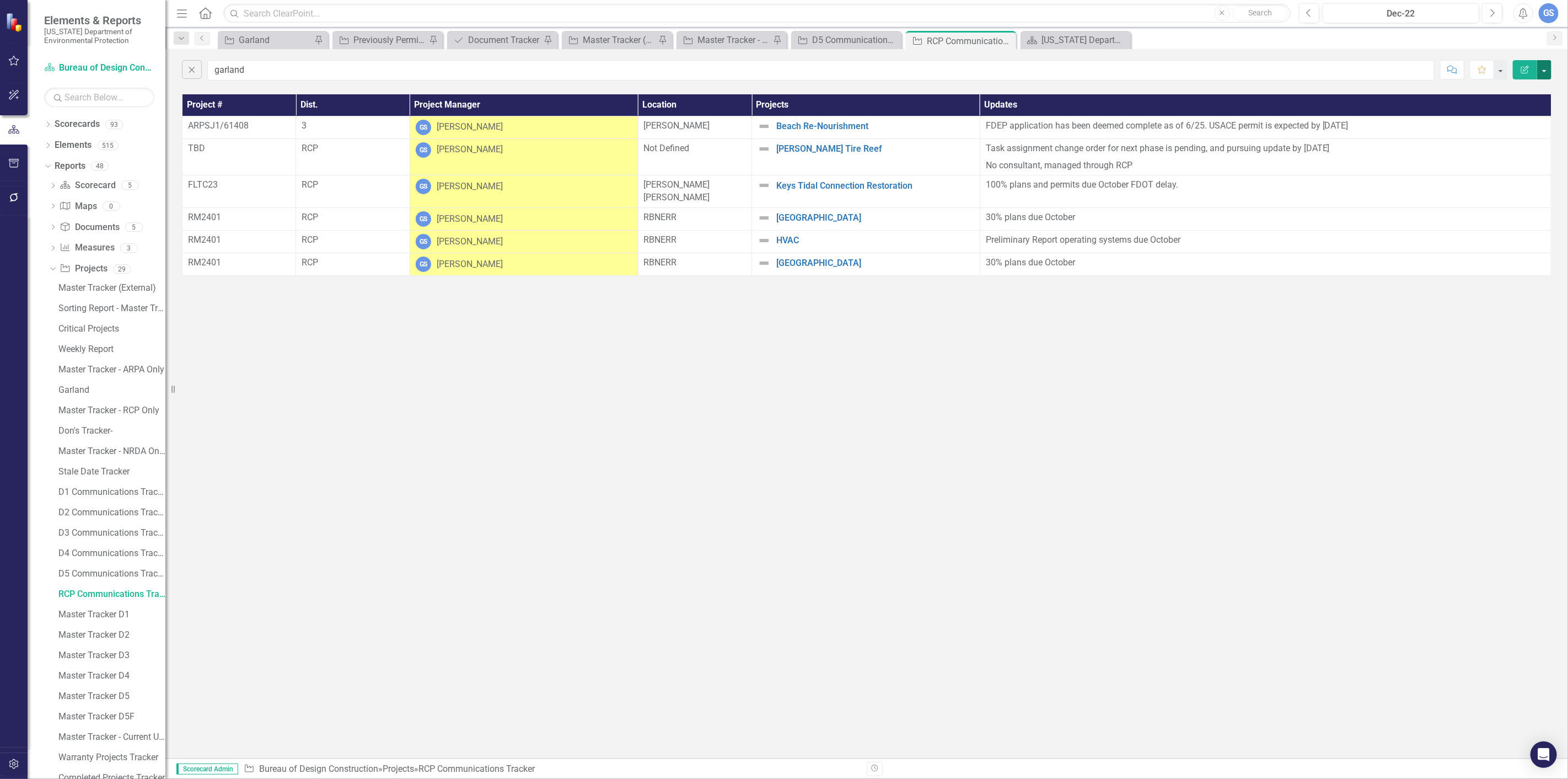
click at [1545, 70] on button "button" at bounding box center [1544, 70] width 15 height 19
click at [1502, 108] on link "PDF Export to PDF" at bounding box center [1507, 113] width 87 height 21
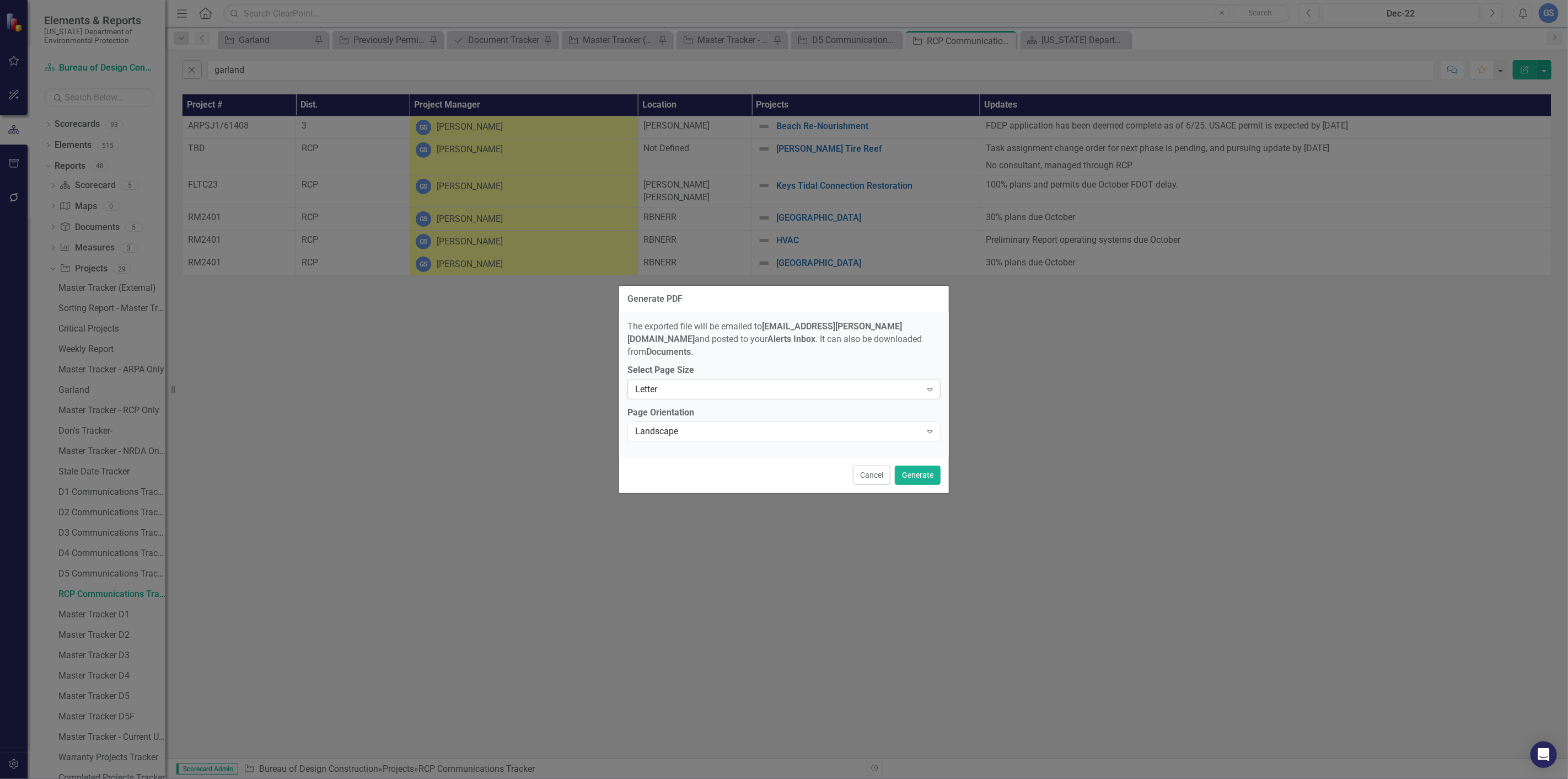
click at [929, 385] on icon "Expand" at bounding box center [930, 389] width 11 height 9
click at [681, 454] on div "Tabloid" at bounding box center [786, 456] width 295 height 13
click at [918, 468] on button "Generate" at bounding box center [917, 475] width 46 height 19
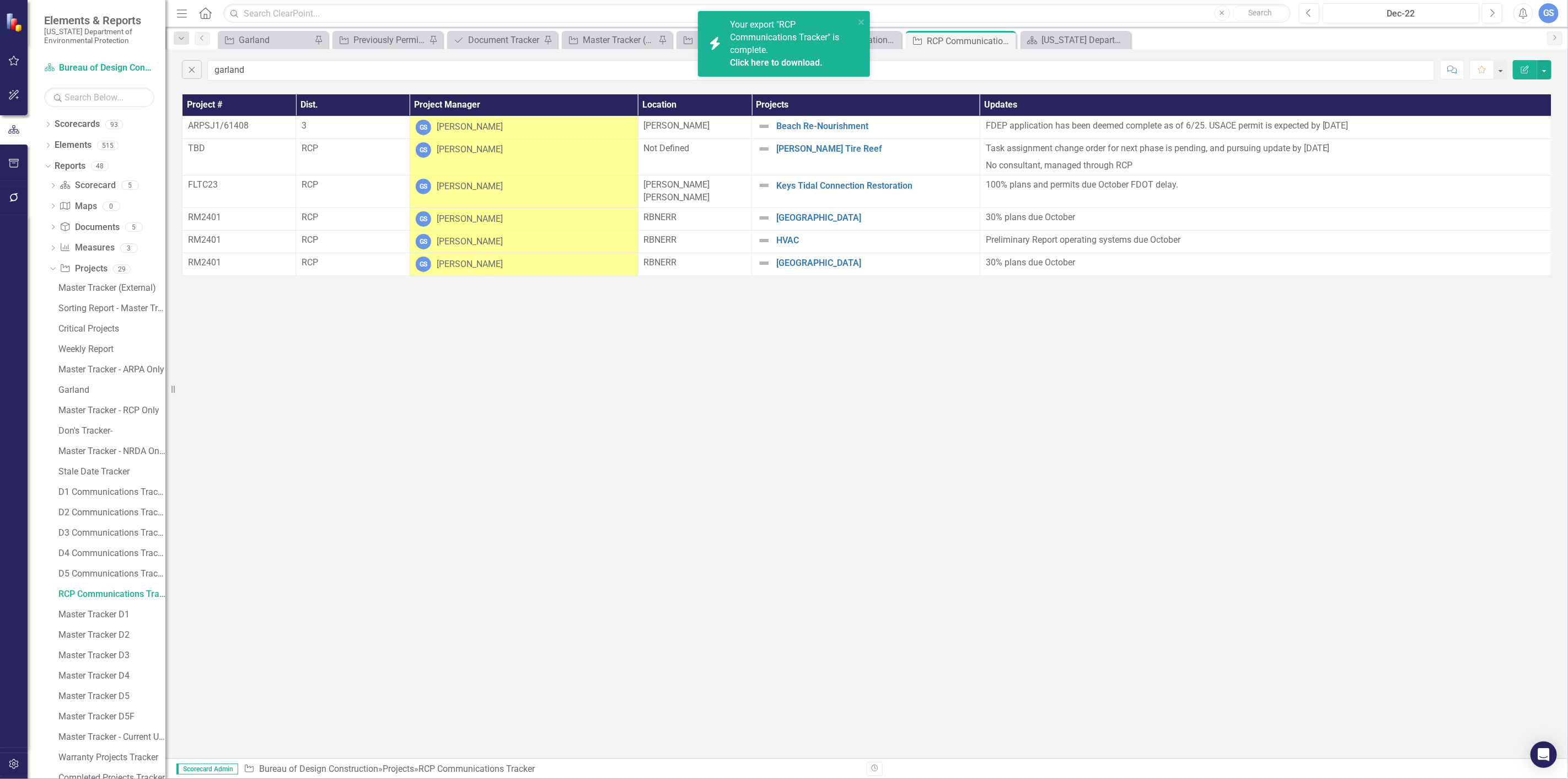
click at [782, 60] on link "Click here to download." at bounding box center [776, 62] width 93 height 10
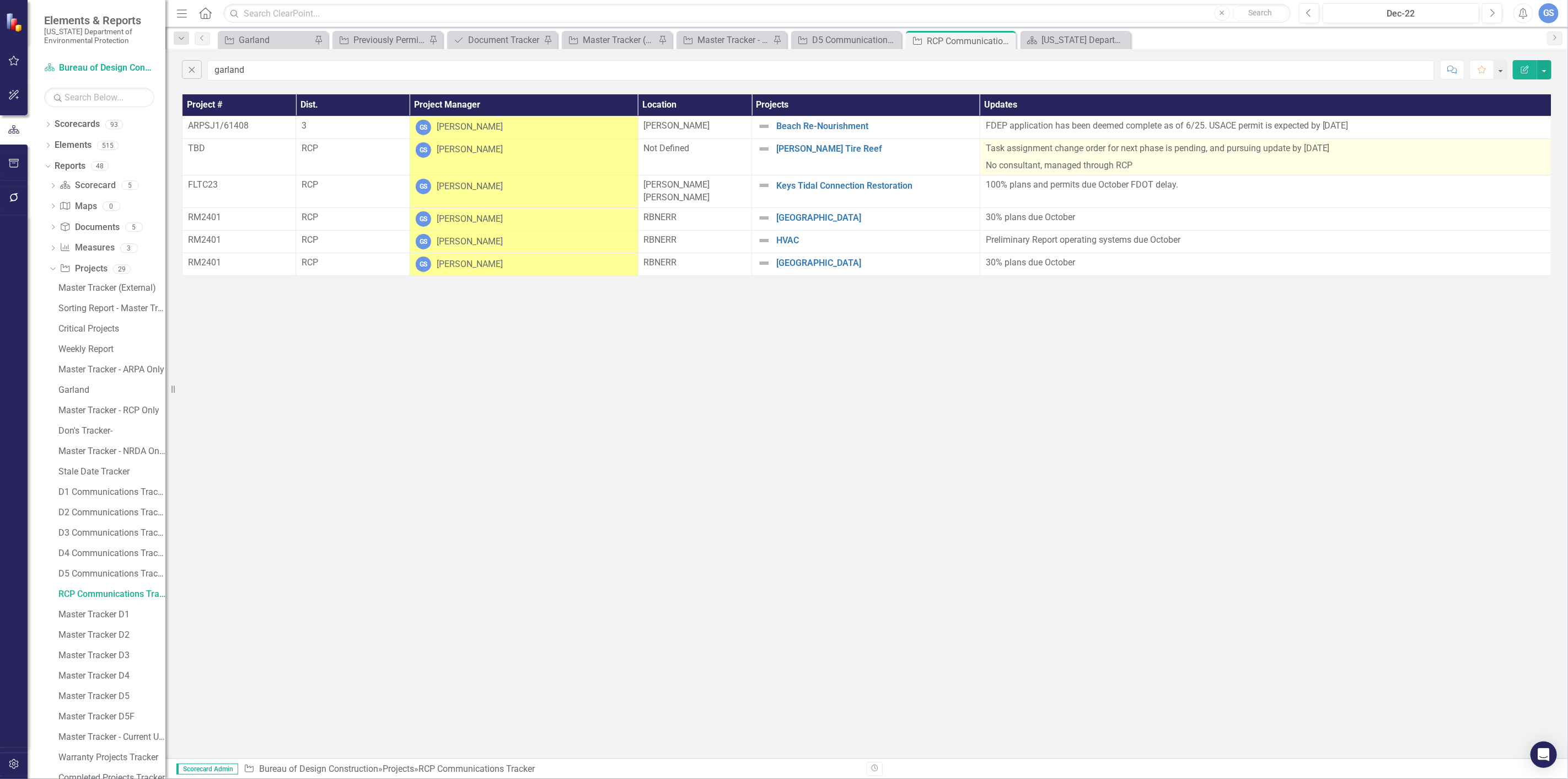
click at [1341, 139] on td "Task assignment change order for next phase is pending, and pursuing update by …" at bounding box center [1265, 157] width 571 height 37
click at [1349, 149] on p "Task assignment change order for next phase is pending, and pursuing update by …" at bounding box center [1265, 150] width 559 height 15
click at [1349, 145] on p "Task assignment change order for next phase is pending, and pursuing update by …" at bounding box center [1265, 150] width 559 height 15
click at [1349, 146] on p "Task assignment change order for next phase is pending, and pursuing update by …" at bounding box center [1265, 150] width 559 height 15
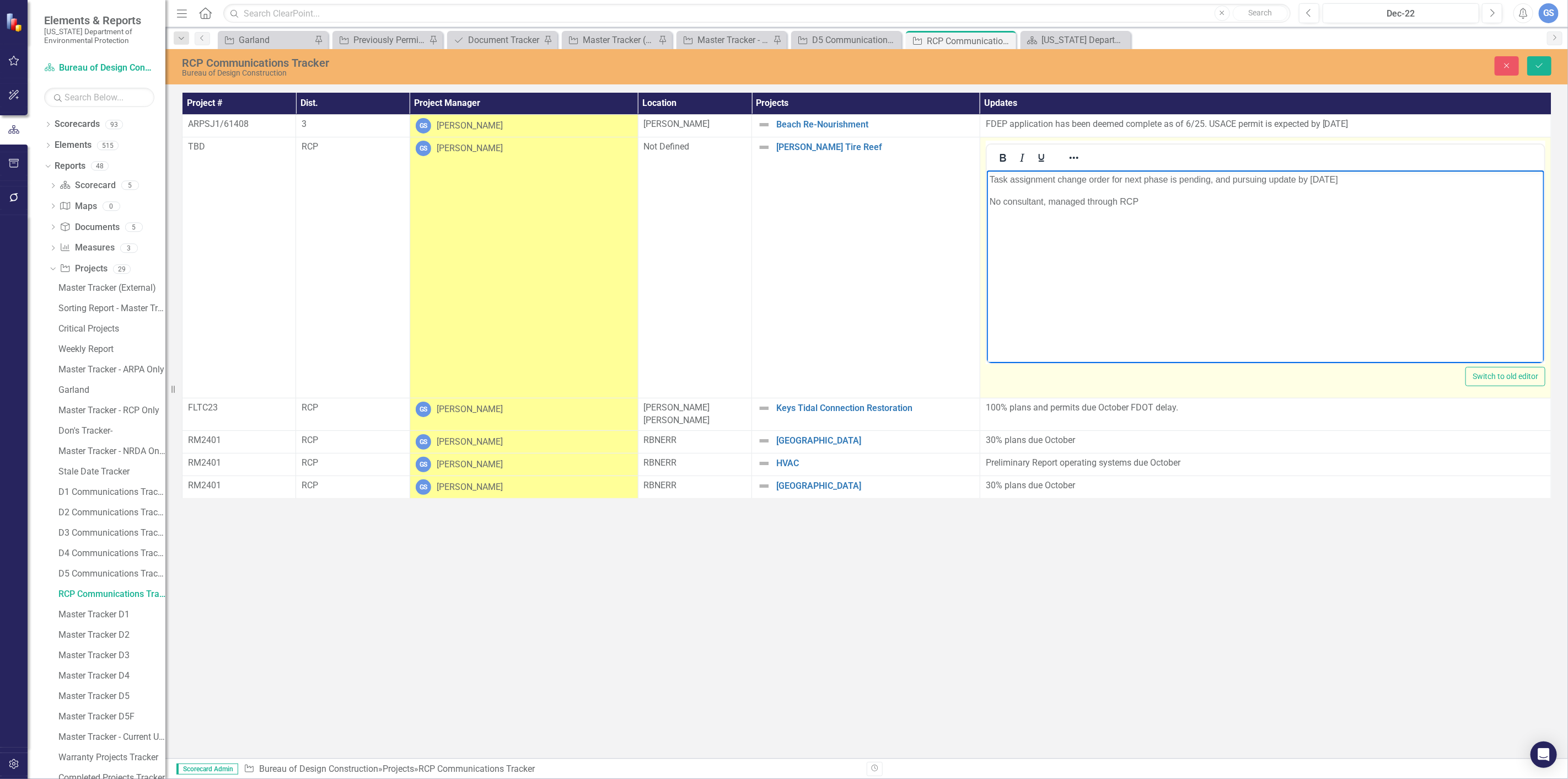
click at [1346, 180] on p "Task assignment change order for next phase is pending, and pursuing update by …" at bounding box center [1265, 180] width 552 height 13
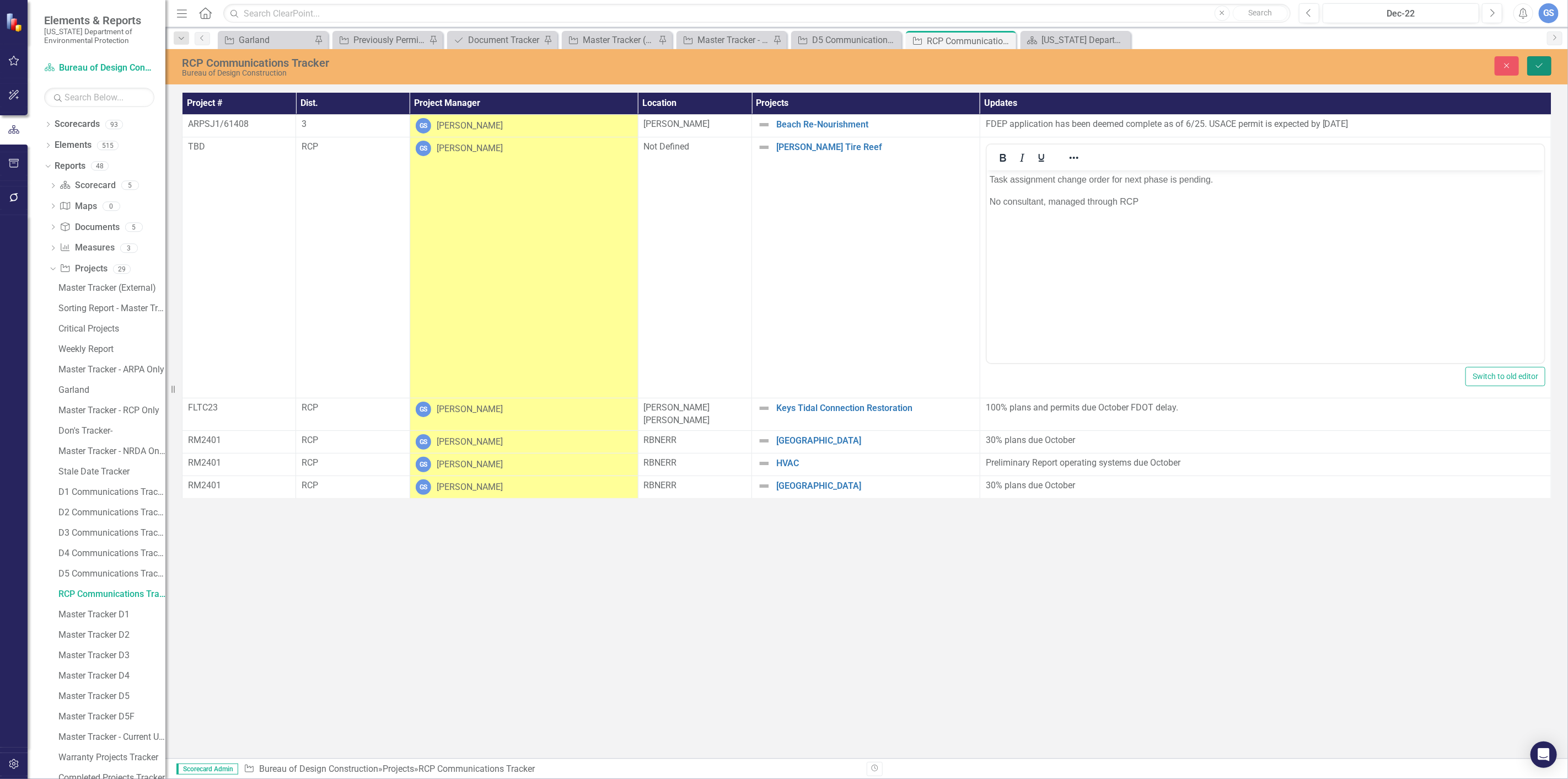
click at [1536, 62] on icon "Save" at bounding box center [1539, 65] width 10 height 8
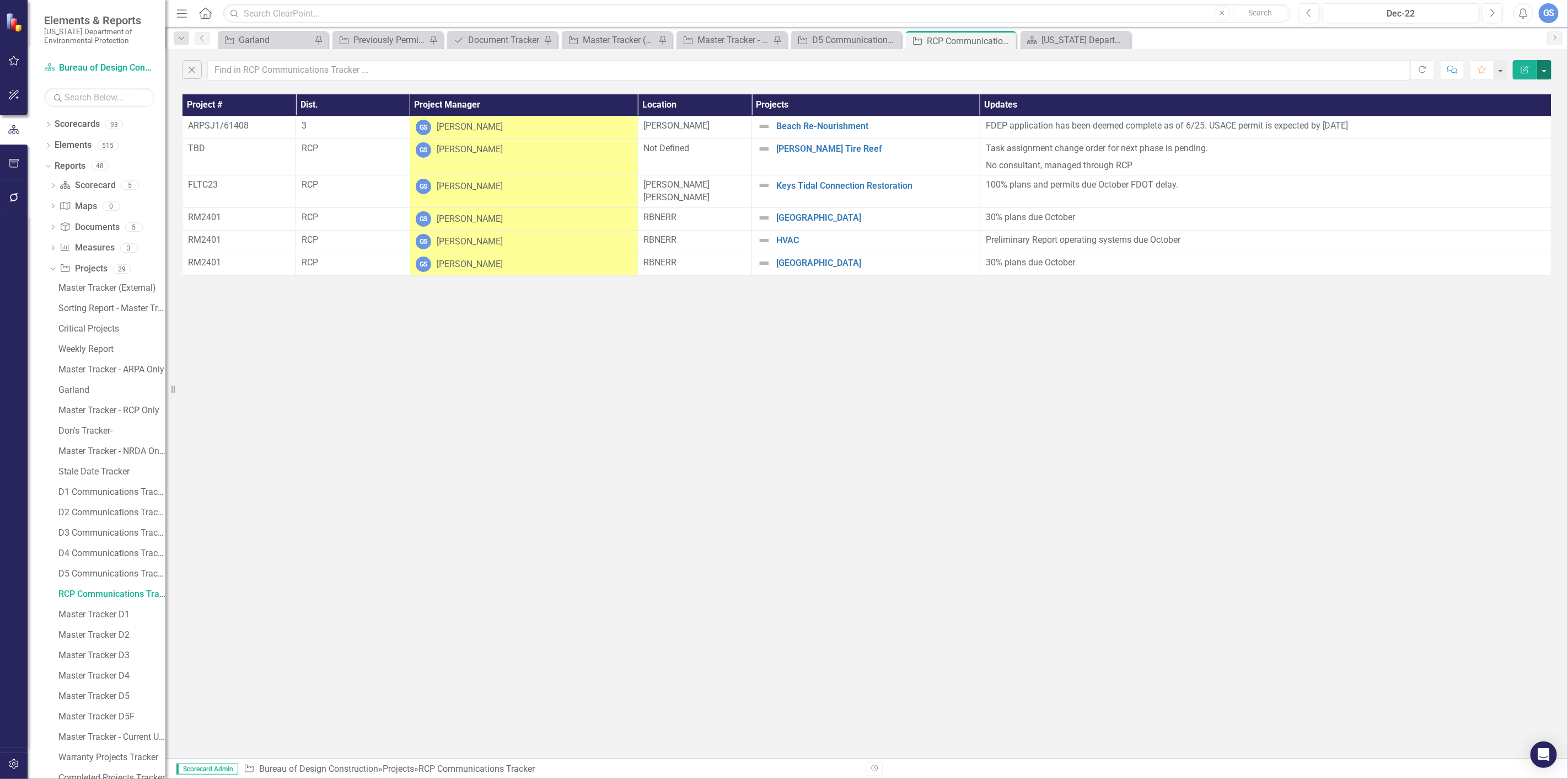
click at [1544, 69] on button "button" at bounding box center [1544, 70] width 15 height 19
click at [1509, 108] on link "PDF Export to PDF" at bounding box center [1507, 113] width 87 height 21
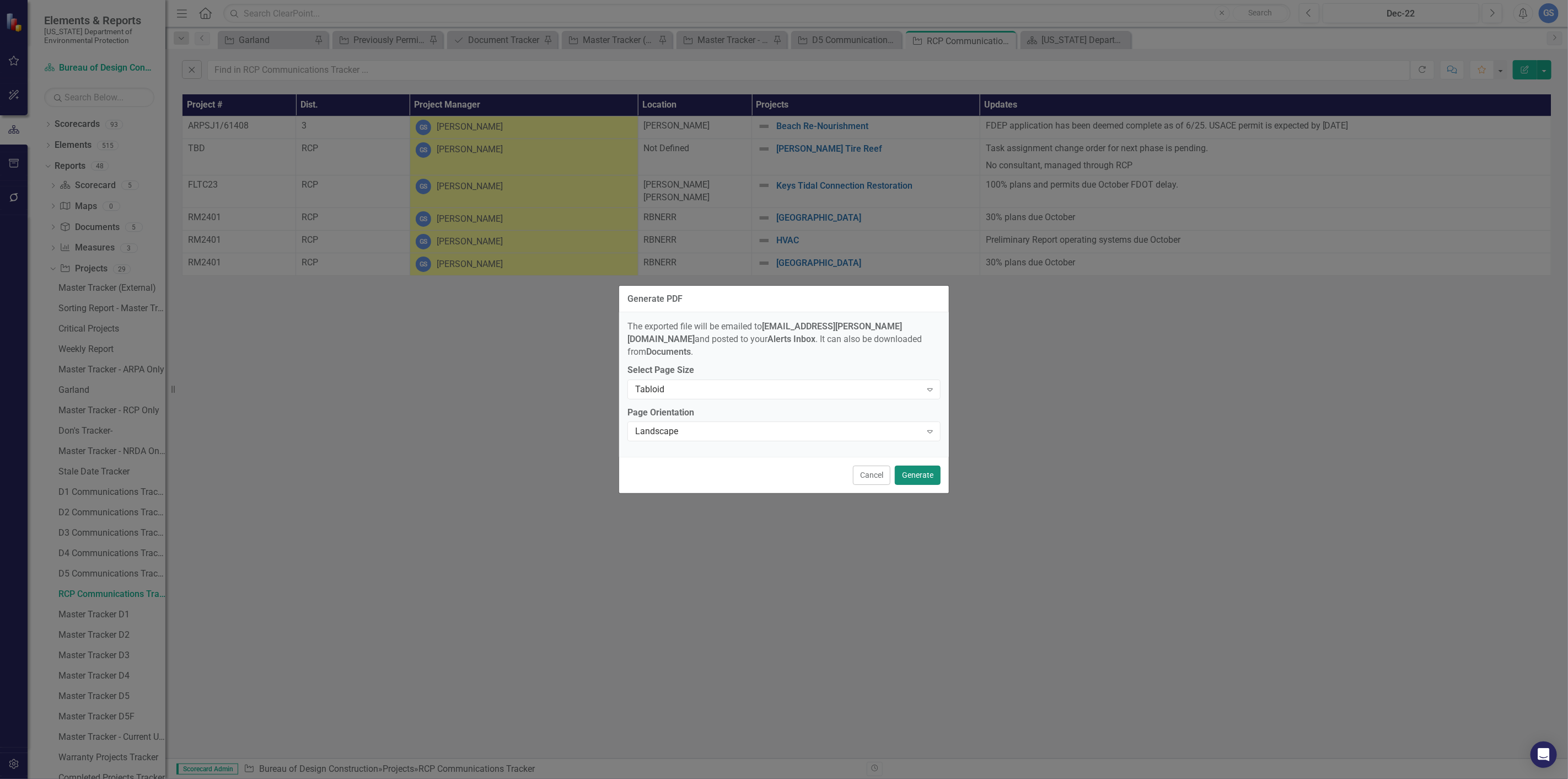
click at [906, 465] on button "Generate" at bounding box center [917, 475] width 46 height 19
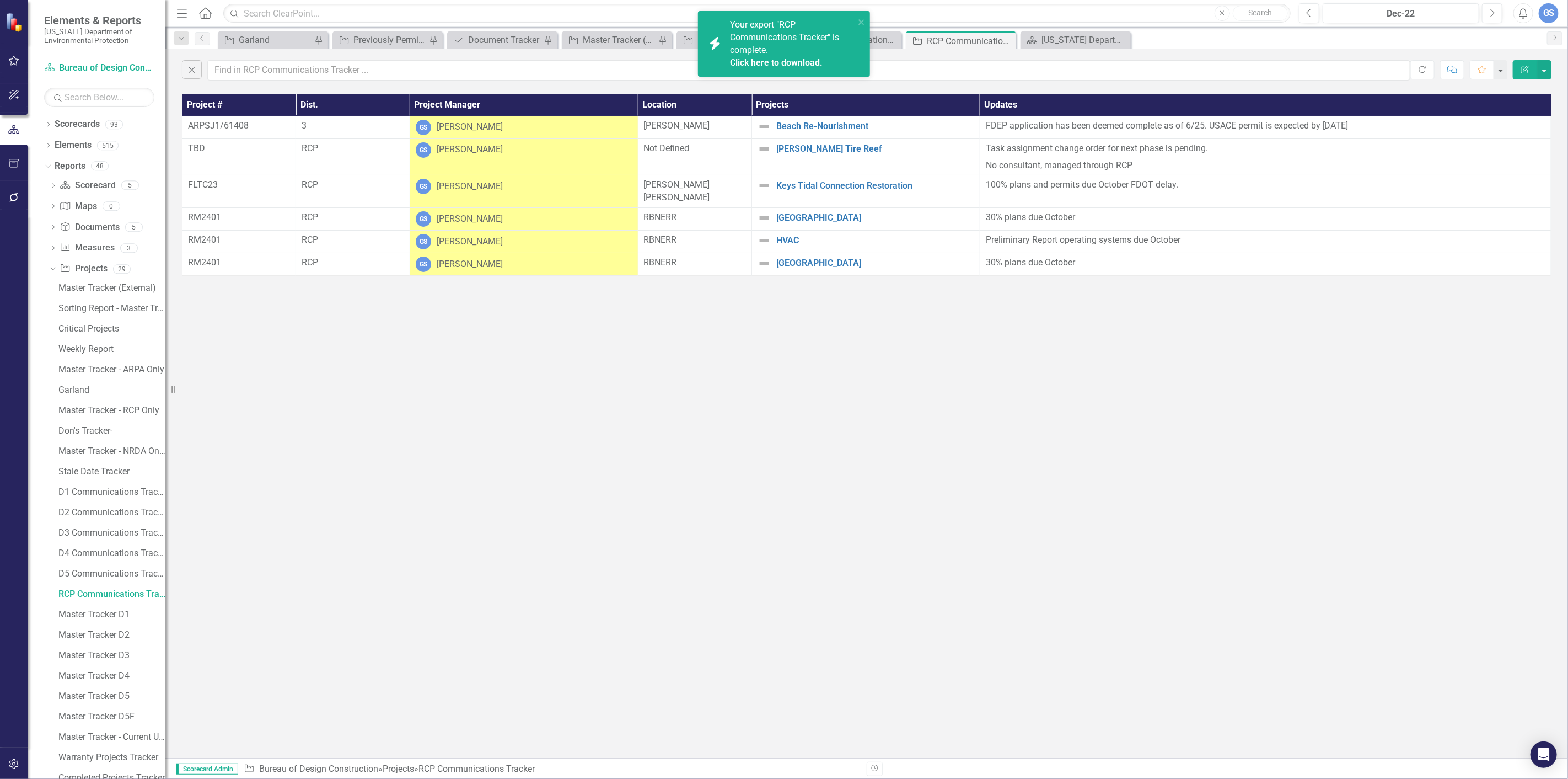
click at [775, 57] on link "Click here to download." at bounding box center [776, 62] width 93 height 10
